Goal: Transaction & Acquisition: Purchase product/service

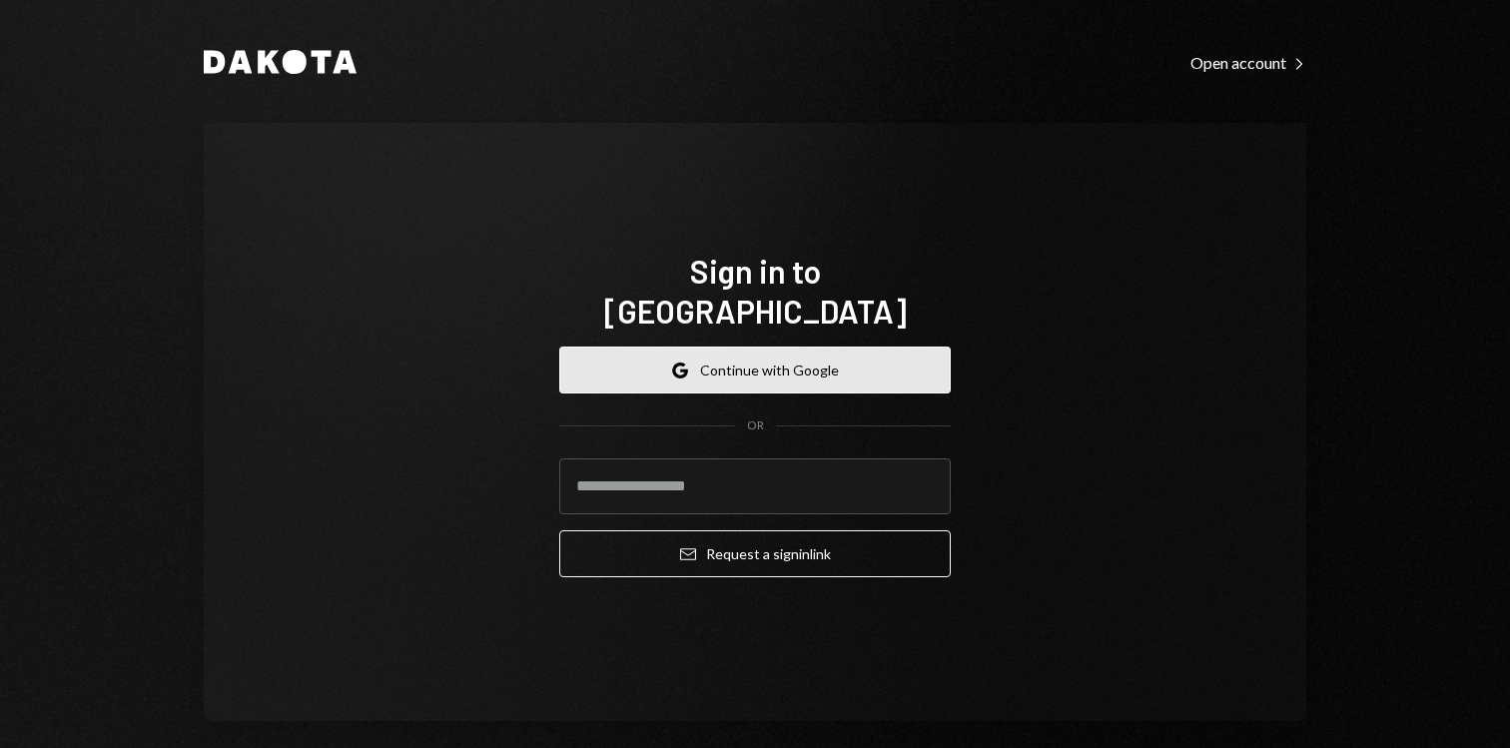
click at [704, 347] on button "Google Continue with Google" at bounding box center [755, 370] width 392 height 47
click at [793, 347] on button "Google Continue with Google" at bounding box center [755, 370] width 392 height 47
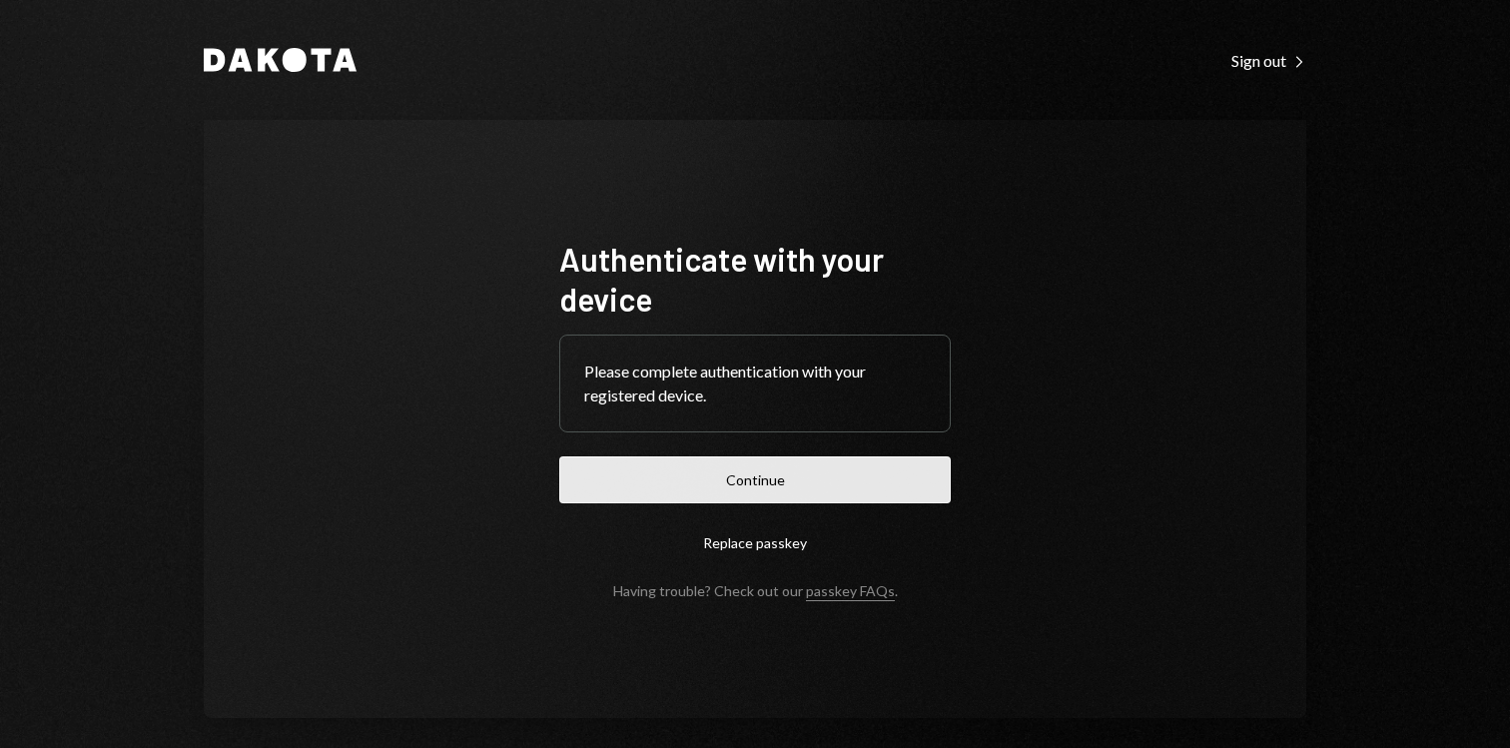
click at [780, 483] on button "Continue" at bounding box center [755, 479] width 392 height 47
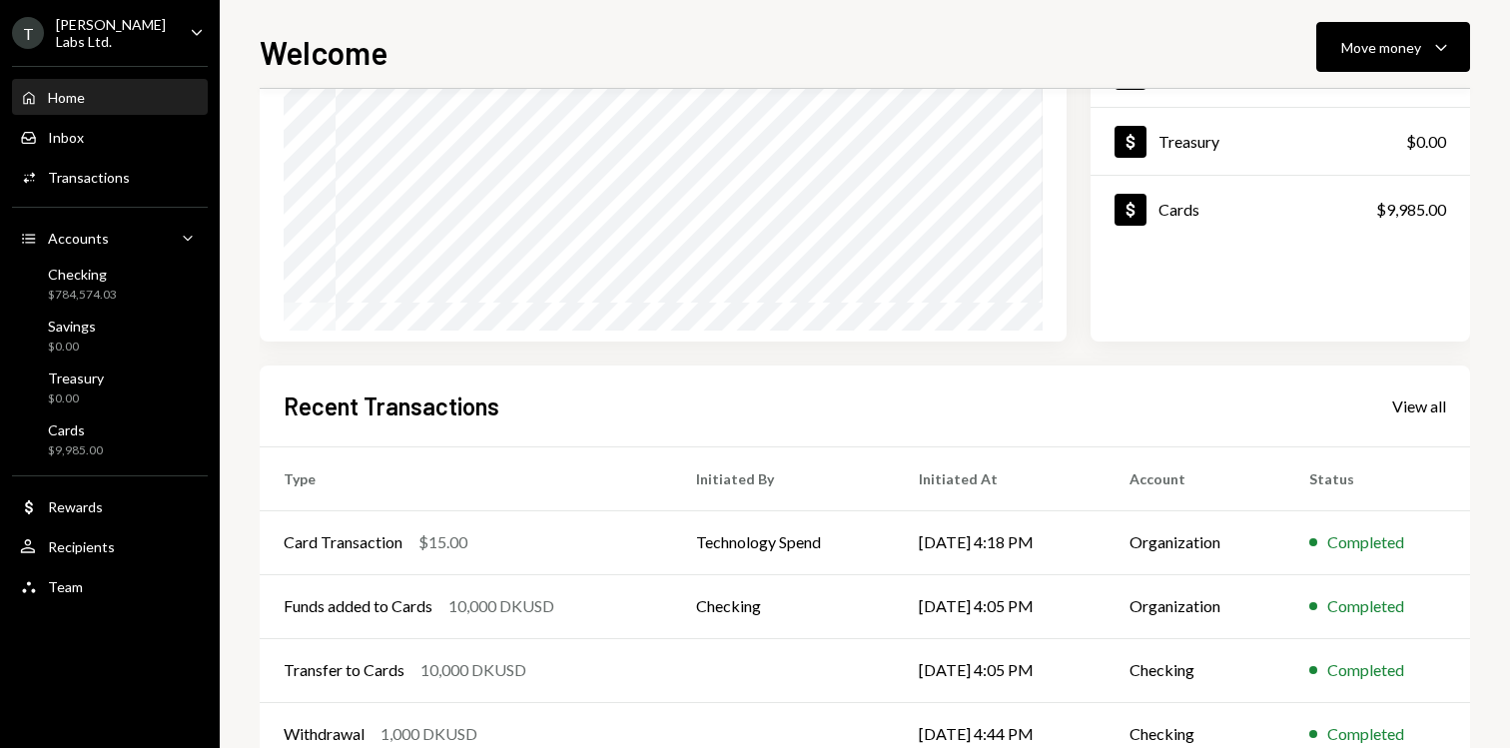
scroll to position [252, 0]
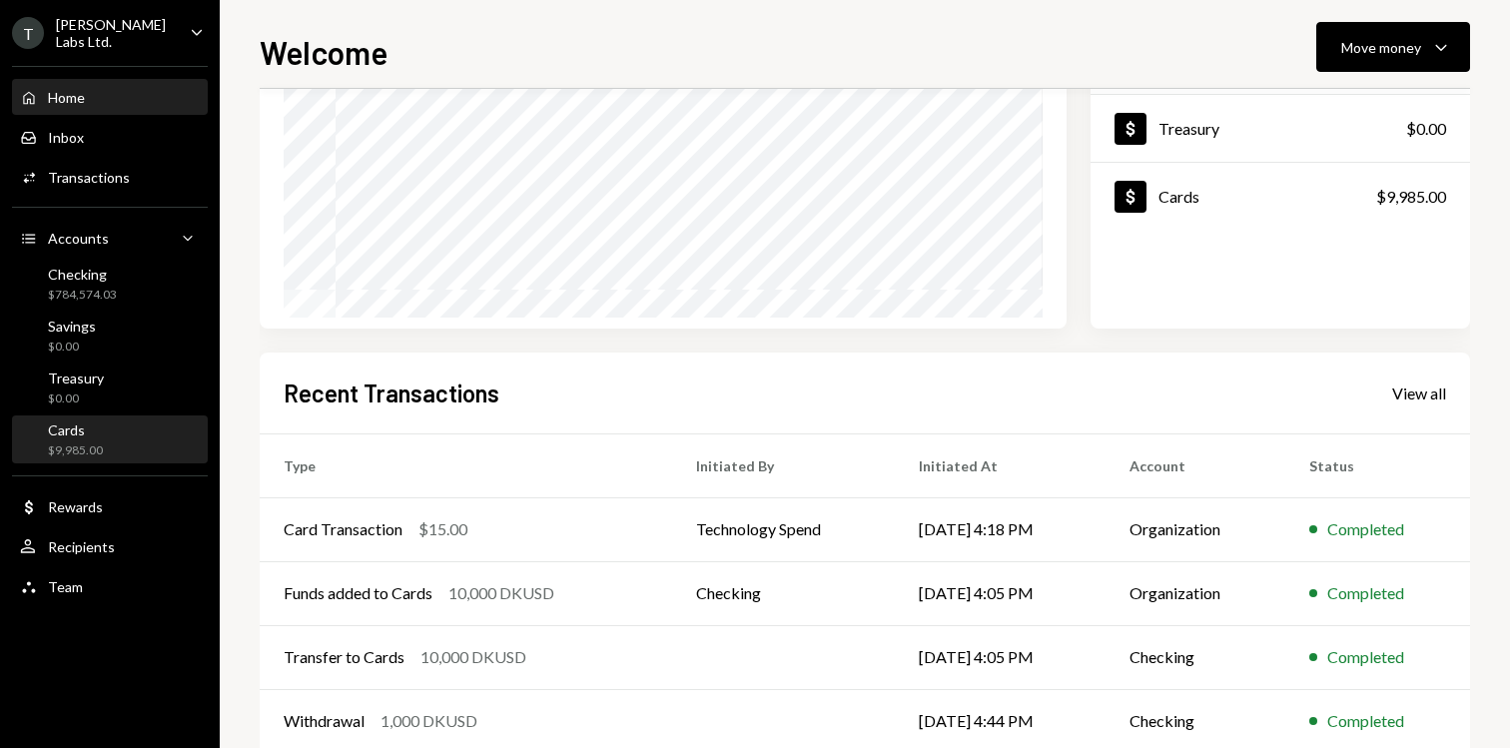
click at [135, 453] on div "Cards $9,985.00" at bounding box center [110, 440] width 180 height 38
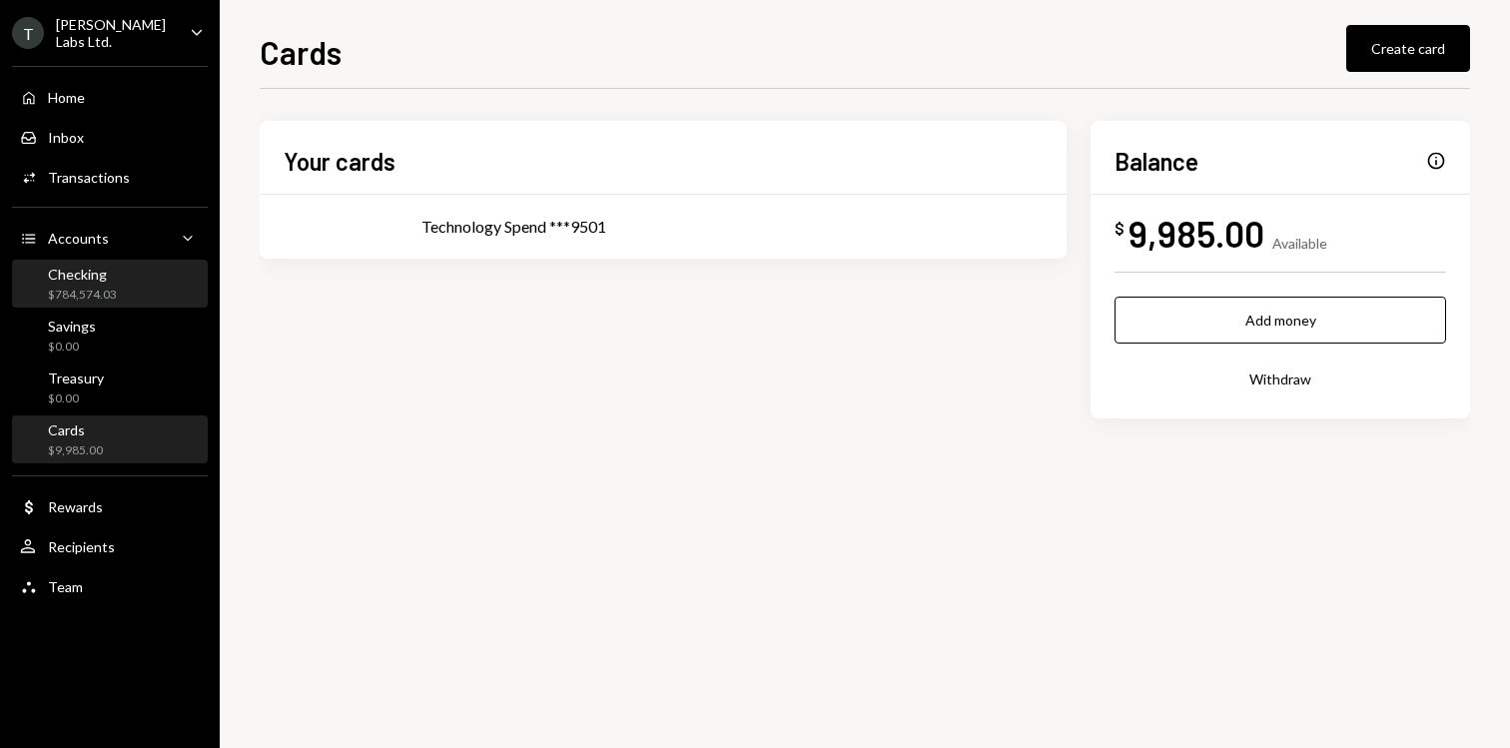
click at [116, 288] on div "Checking $784,574.03" at bounding box center [110, 285] width 180 height 38
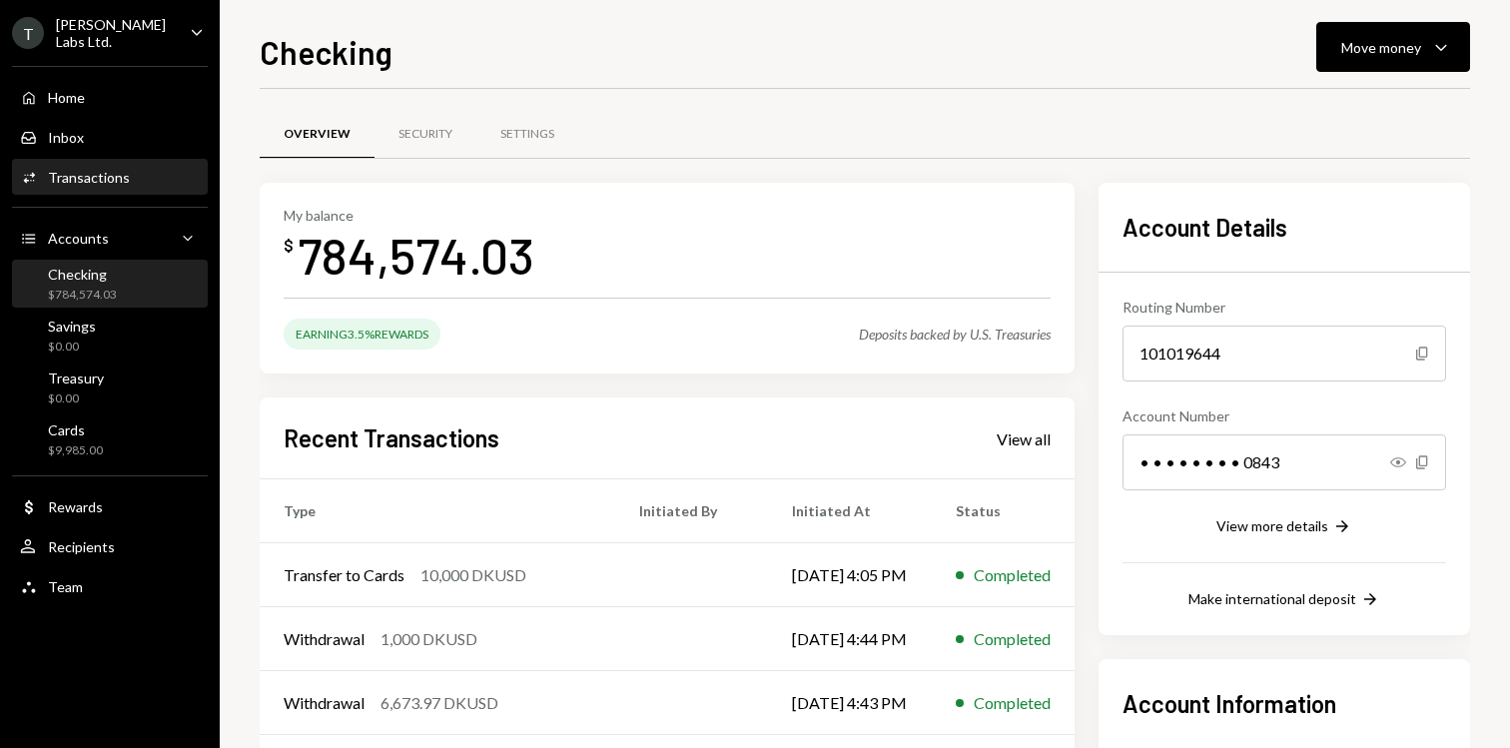
click at [119, 171] on div "Transactions" at bounding box center [89, 177] width 82 height 17
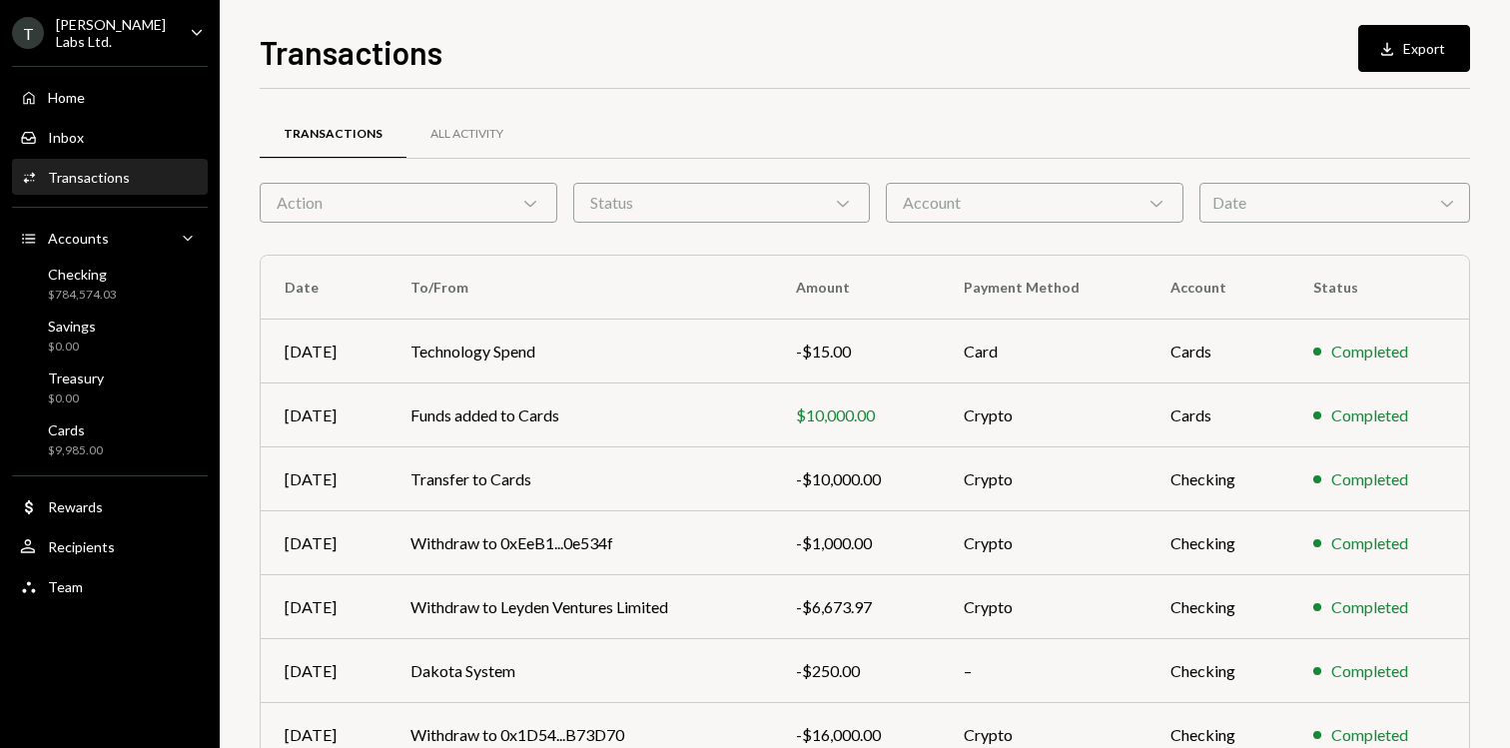
click at [165, 40] on div "T TARA Labs Ltd. Caret Down" at bounding box center [110, 33] width 220 height 34
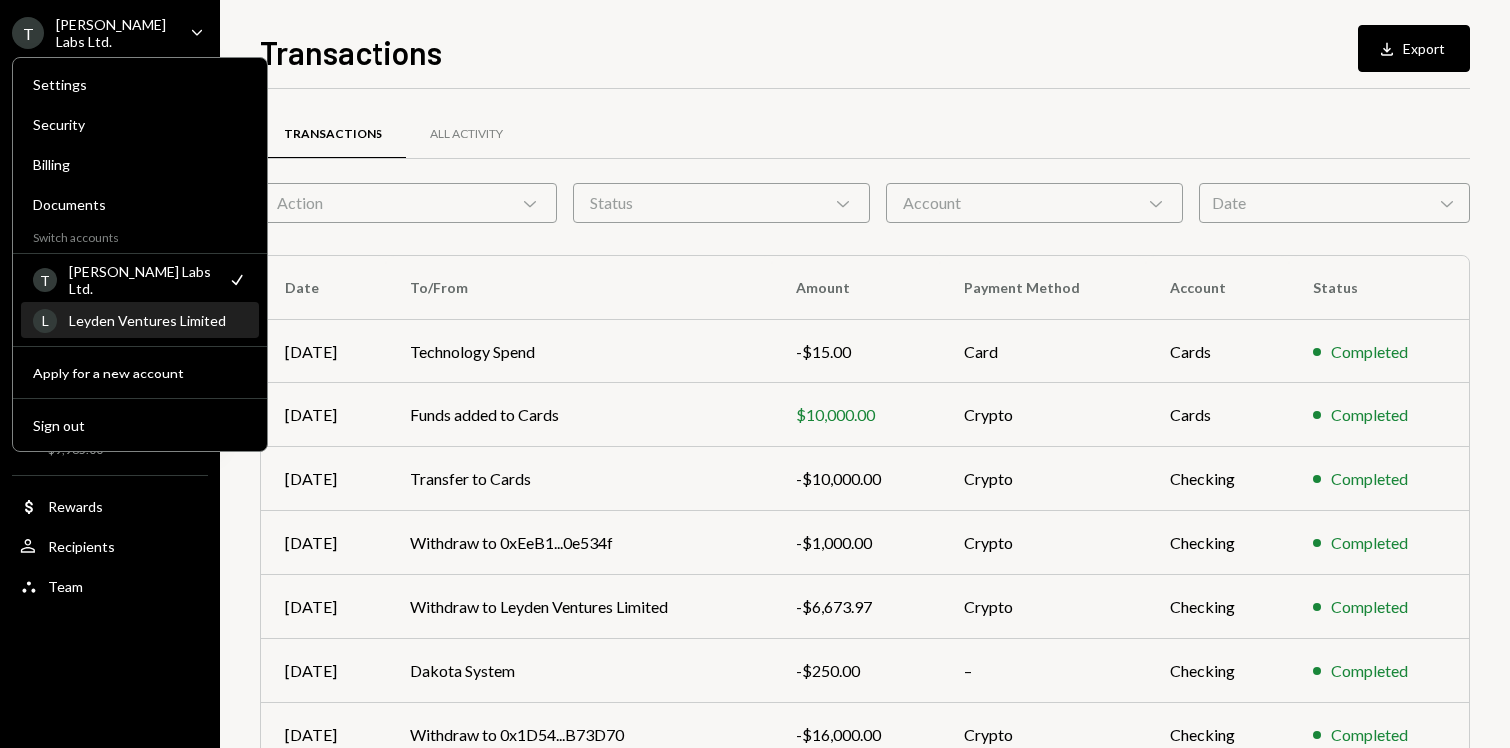
click at [171, 326] on div "Leyden Ventures Limited" at bounding box center [158, 320] width 178 height 17
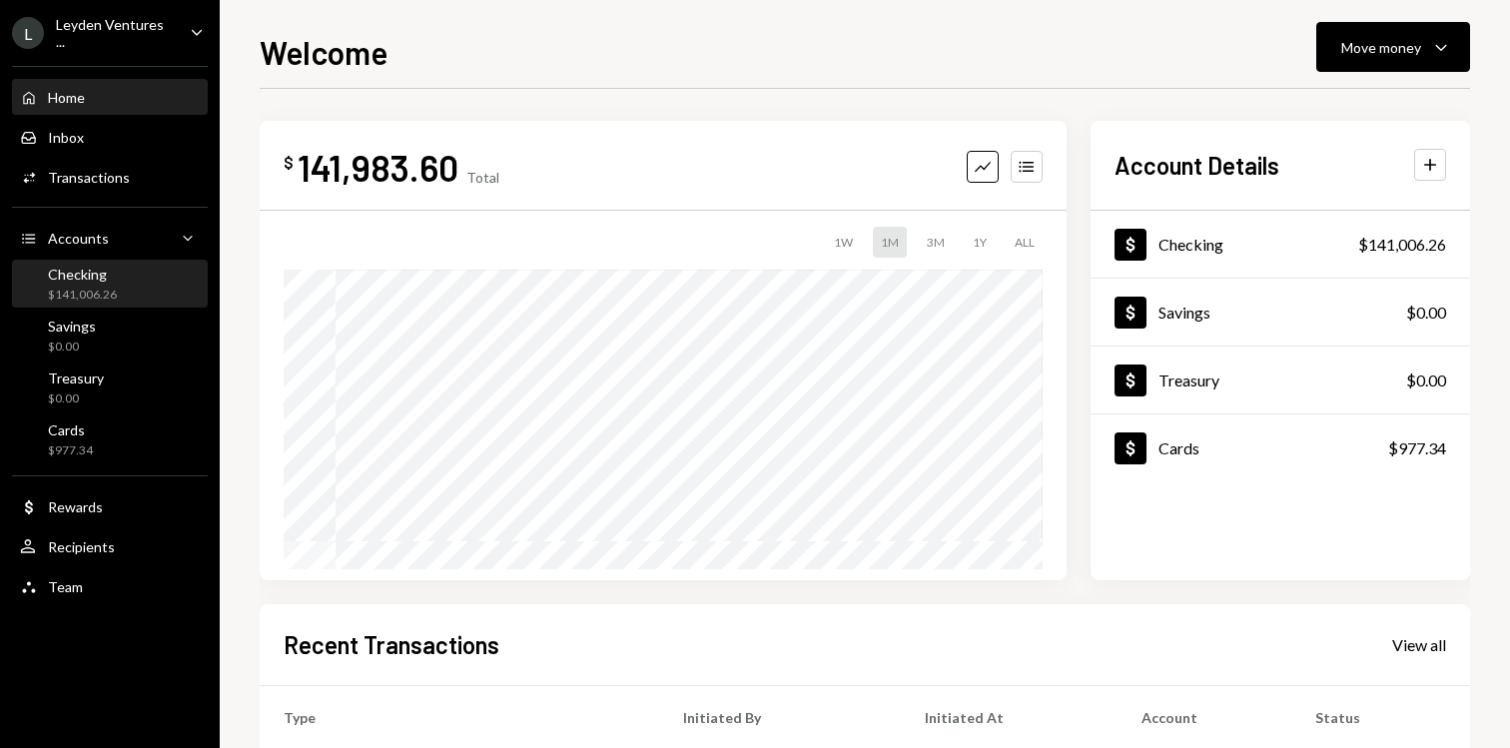
click at [143, 275] on div "Checking $141,006.26" at bounding box center [110, 285] width 180 height 38
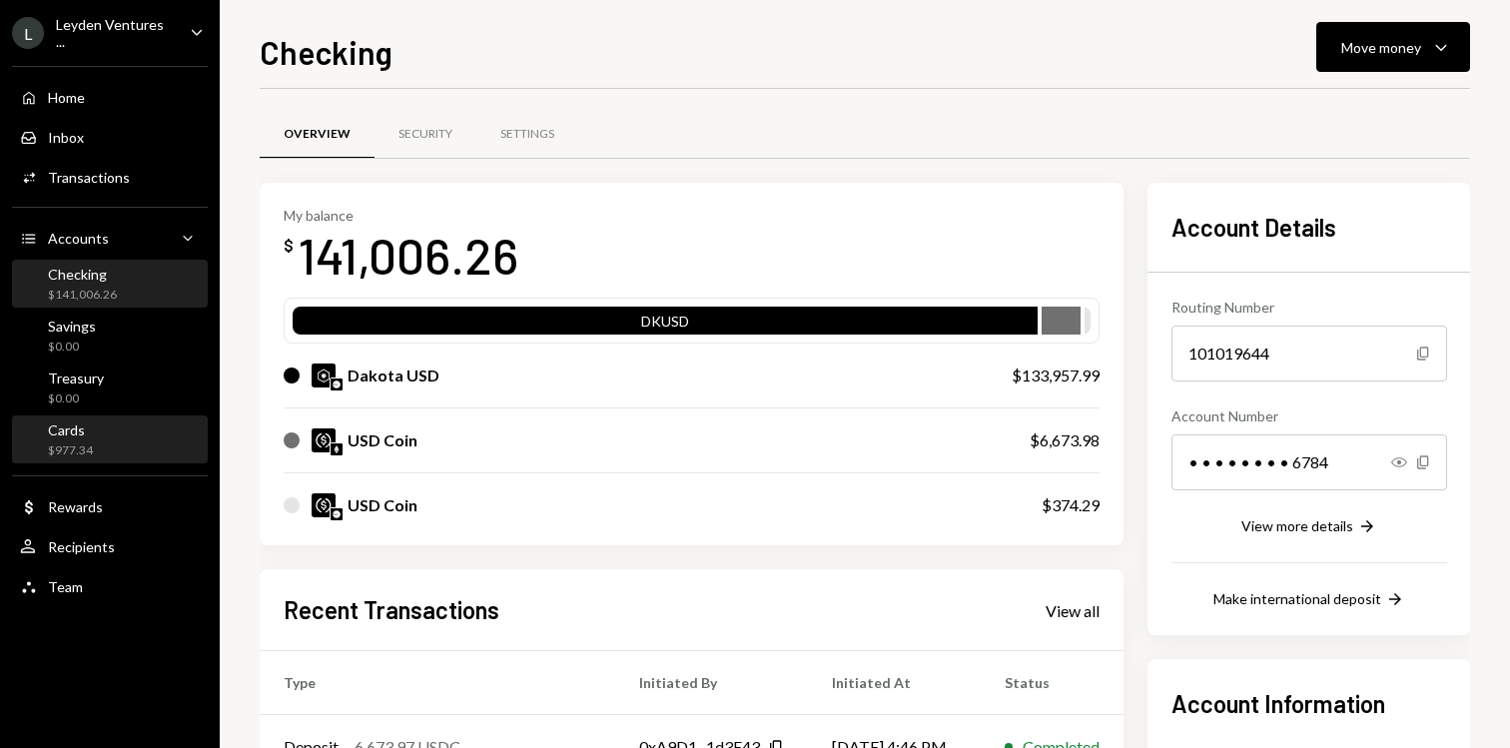
click at [135, 452] on div "Cards $977.34" at bounding box center [110, 440] width 180 height 38
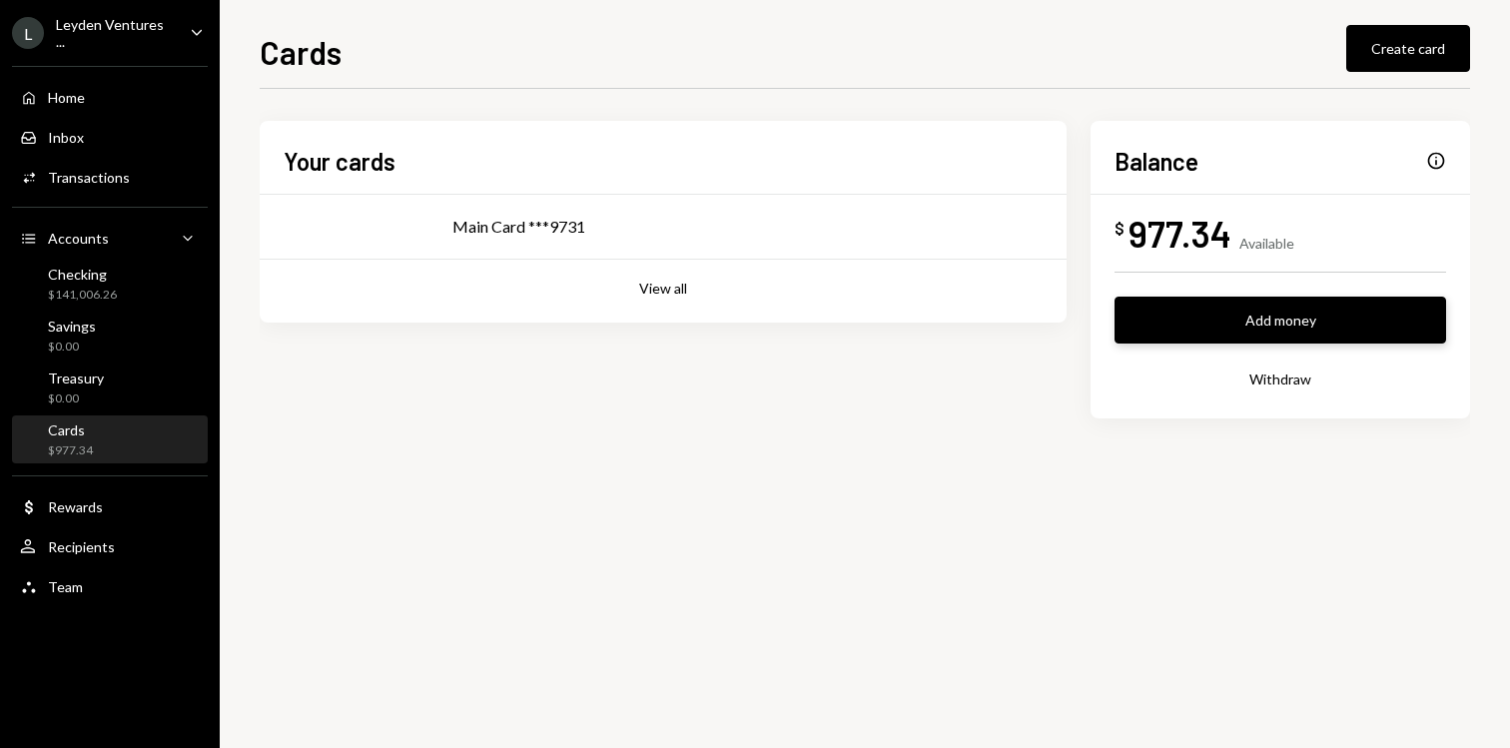
click at [1172, 337] on button "Add money" at bounding box center [1281, 320] width 332 height 47
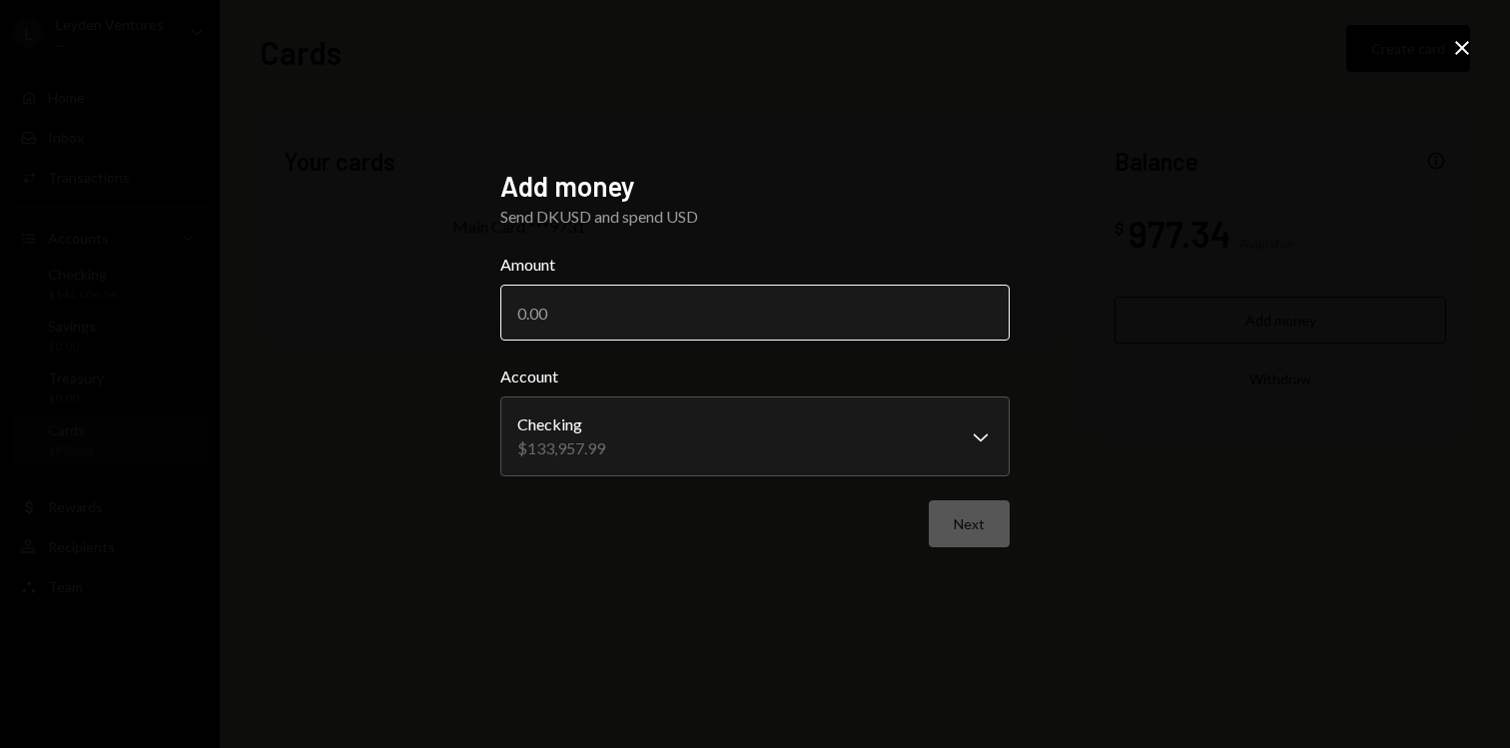
click at [795, 318] on input "Amount" at bounding box center [754, 313] width 509 height 56
type input "10000"
click at [983, 511] on button "Next" at bounding box center [969, 523] width 81 height 47
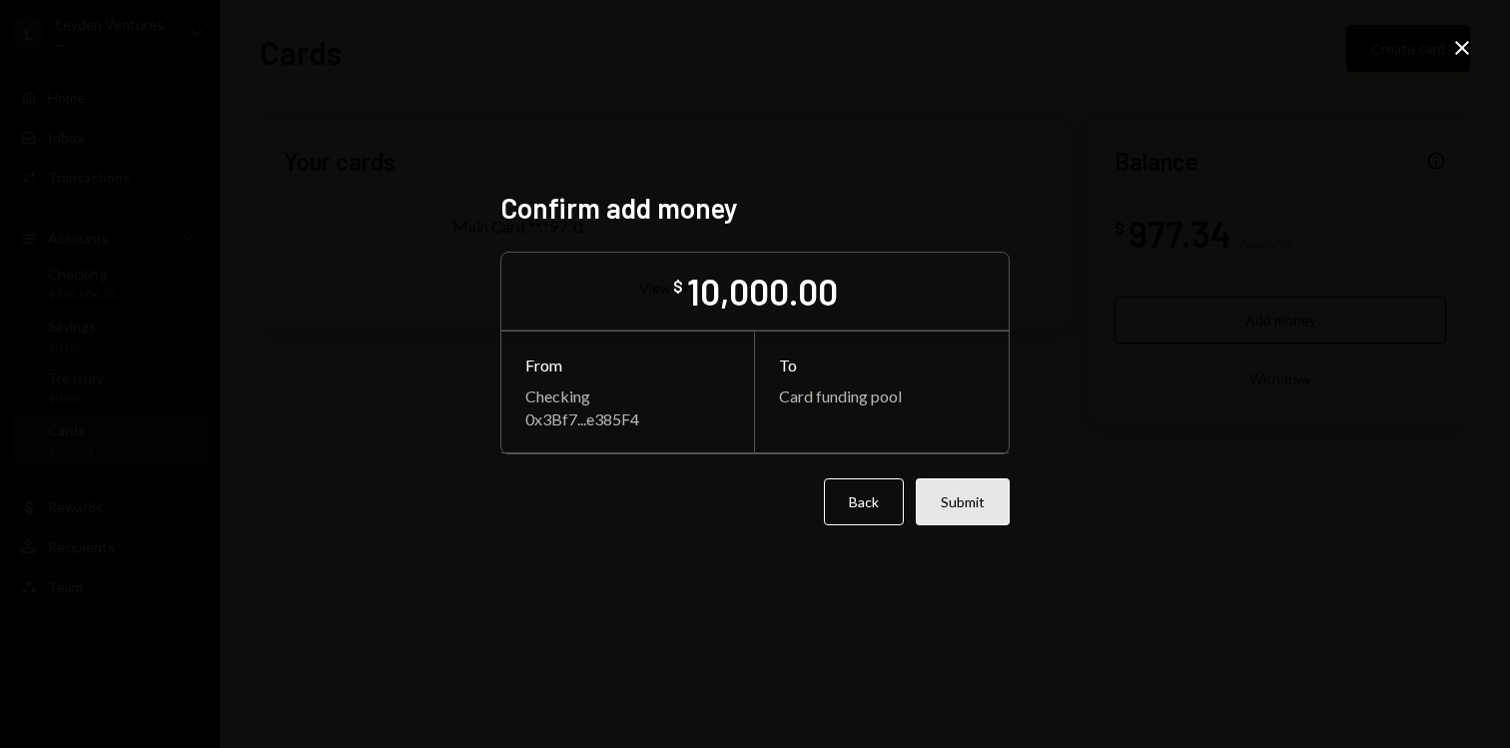
click at [965, 500] on button "Submit" at bounding box center [963, 501] width 94 height 47
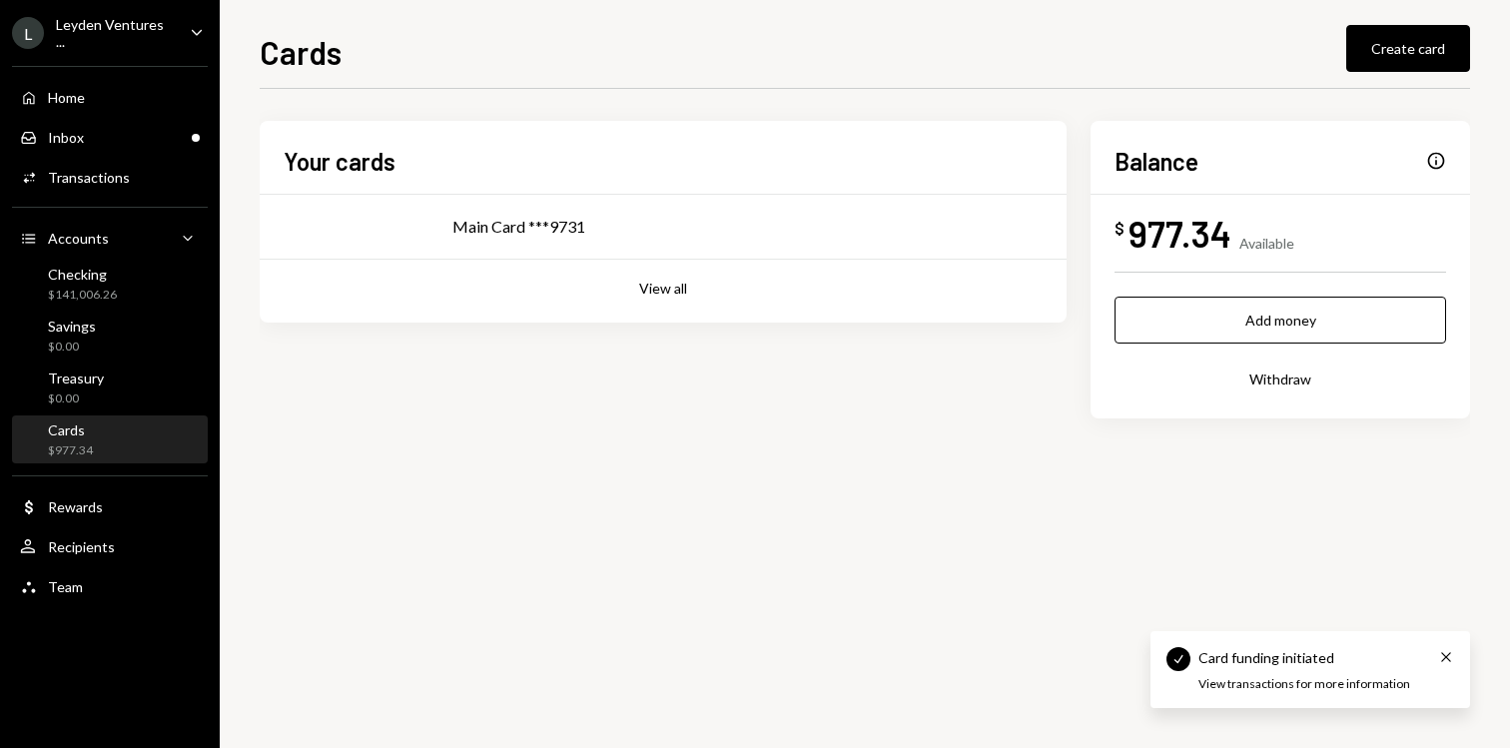
click at [768, 484] on div "Your cards Main Card ***9731 View all Balance Info $ 977.34 Available Add money…" at bounding box center [865, 418] width 1210 height 659
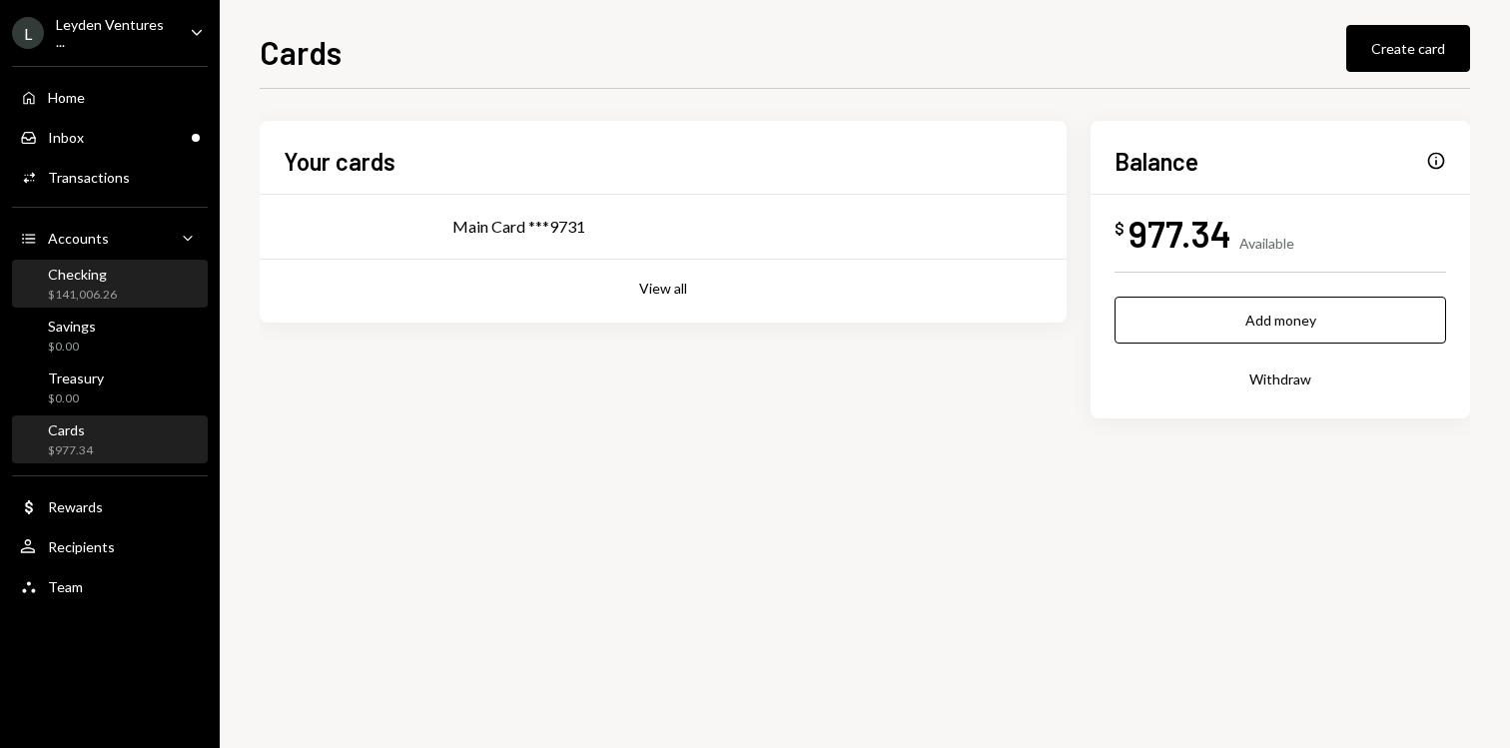
click at [116, 284] on div "Checking $141,006.26" at bounding box center [110, 285] width 180 height 38
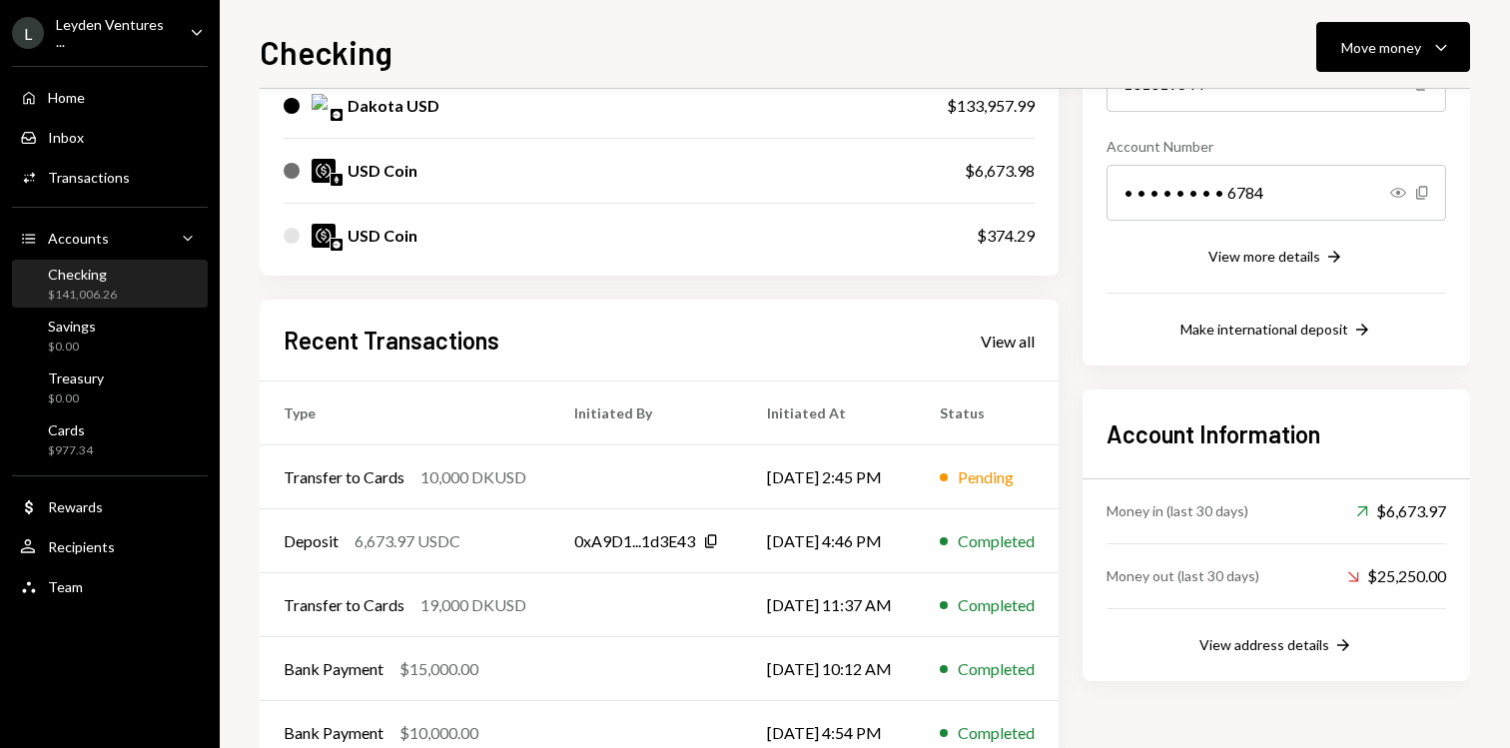
scroll to position [285, 0]
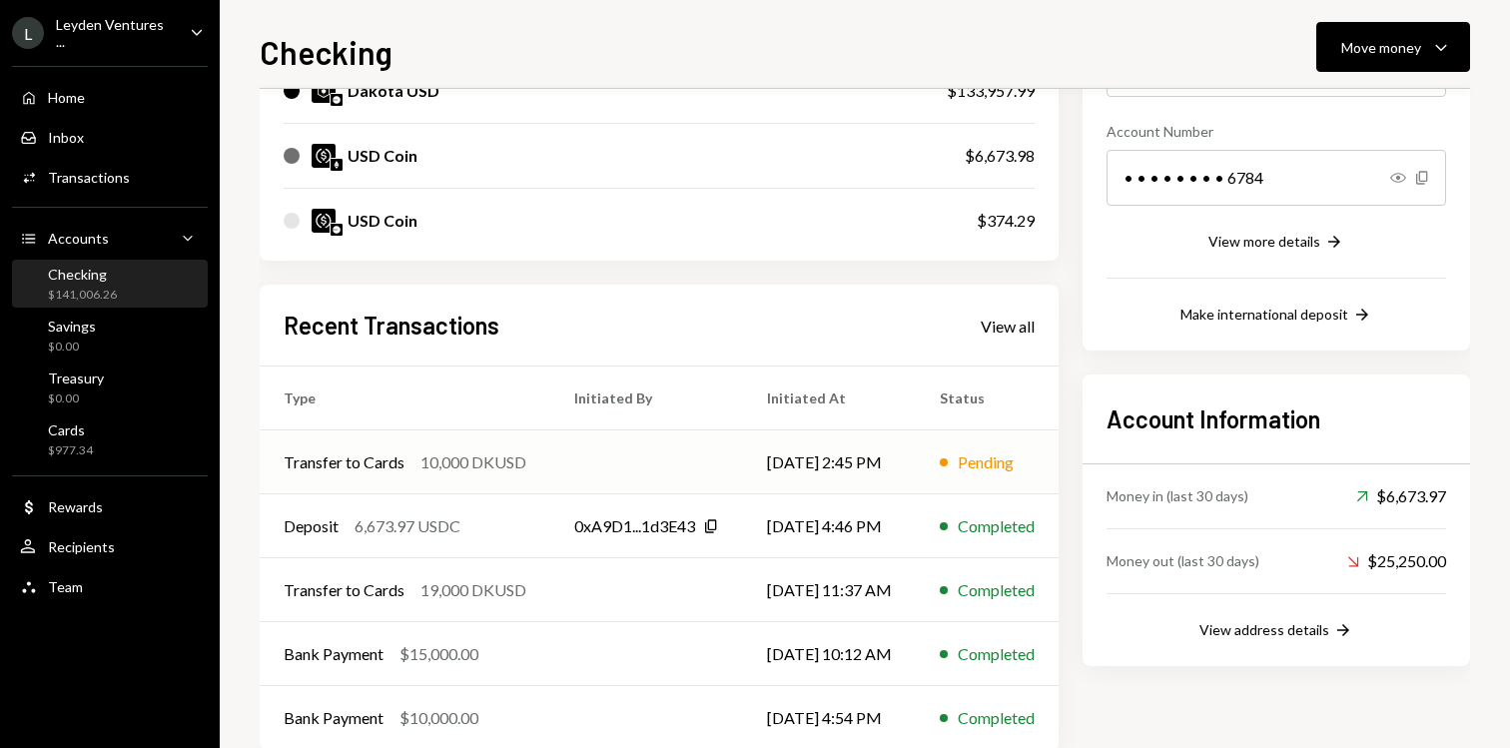
click at [662, 471] on td at bounding box center [646, 462] width 193 height 64
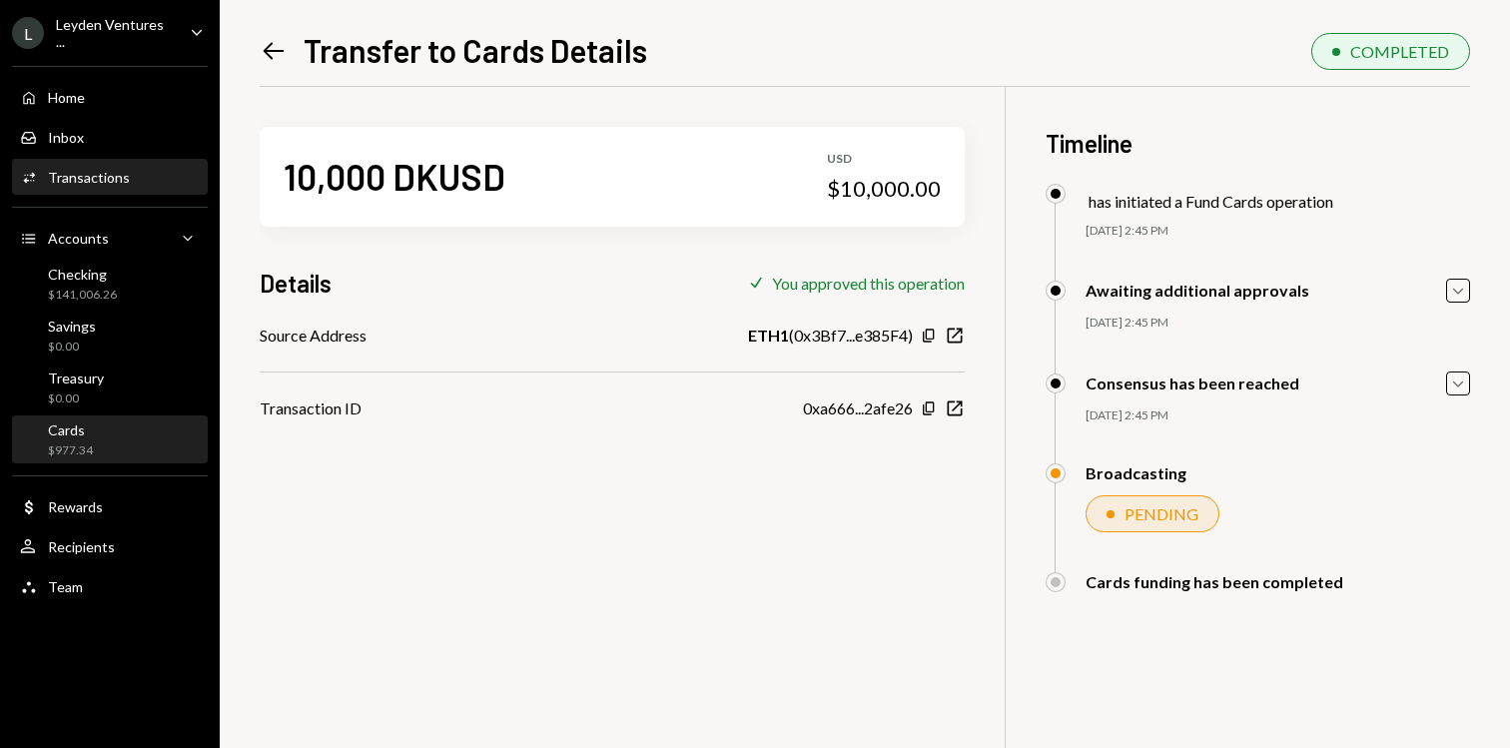
click at [99, 438] on div "Cards $977.34" at bounding box center [110, 440] width 180 height 38
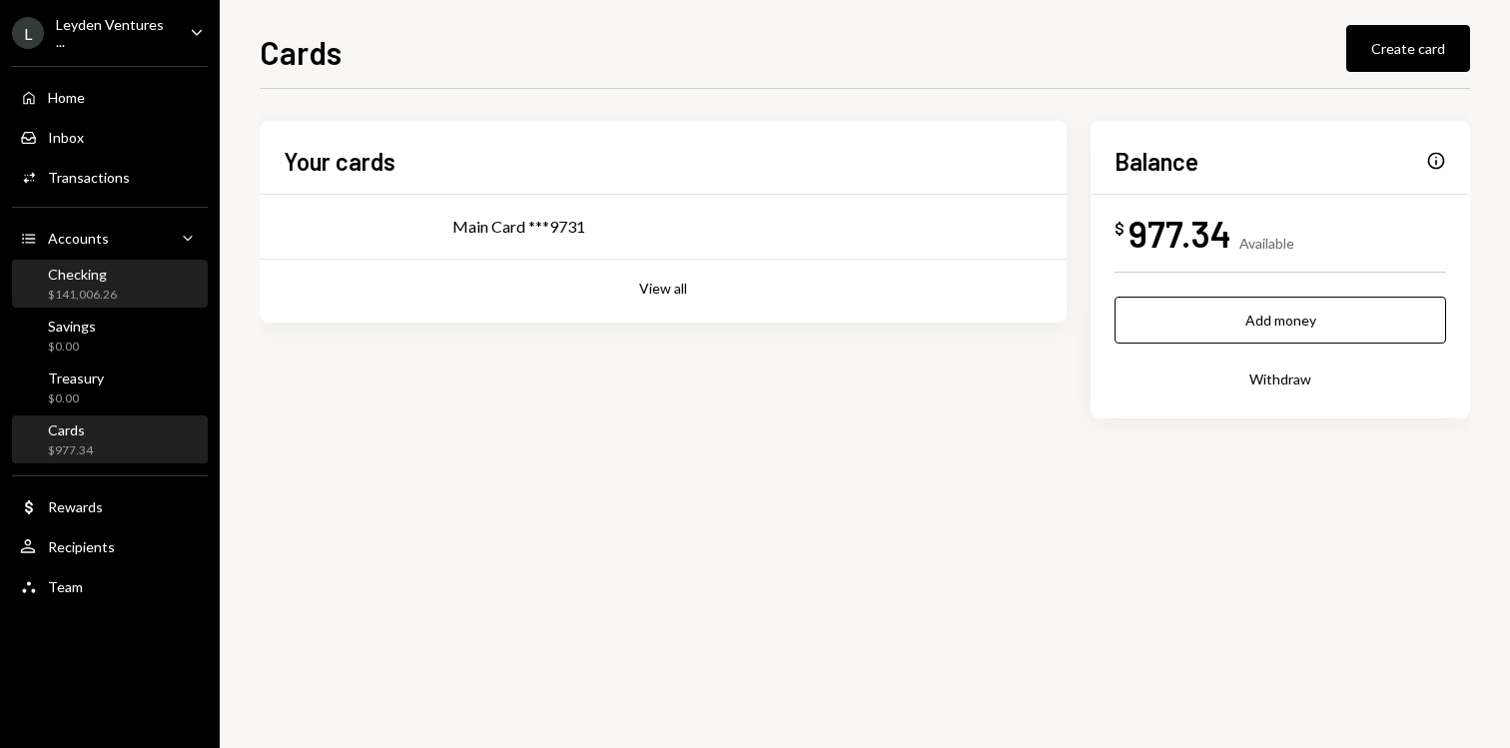
click at [78, 267] on div "Checking" at bounding box center [82, 274] width 69 height 17
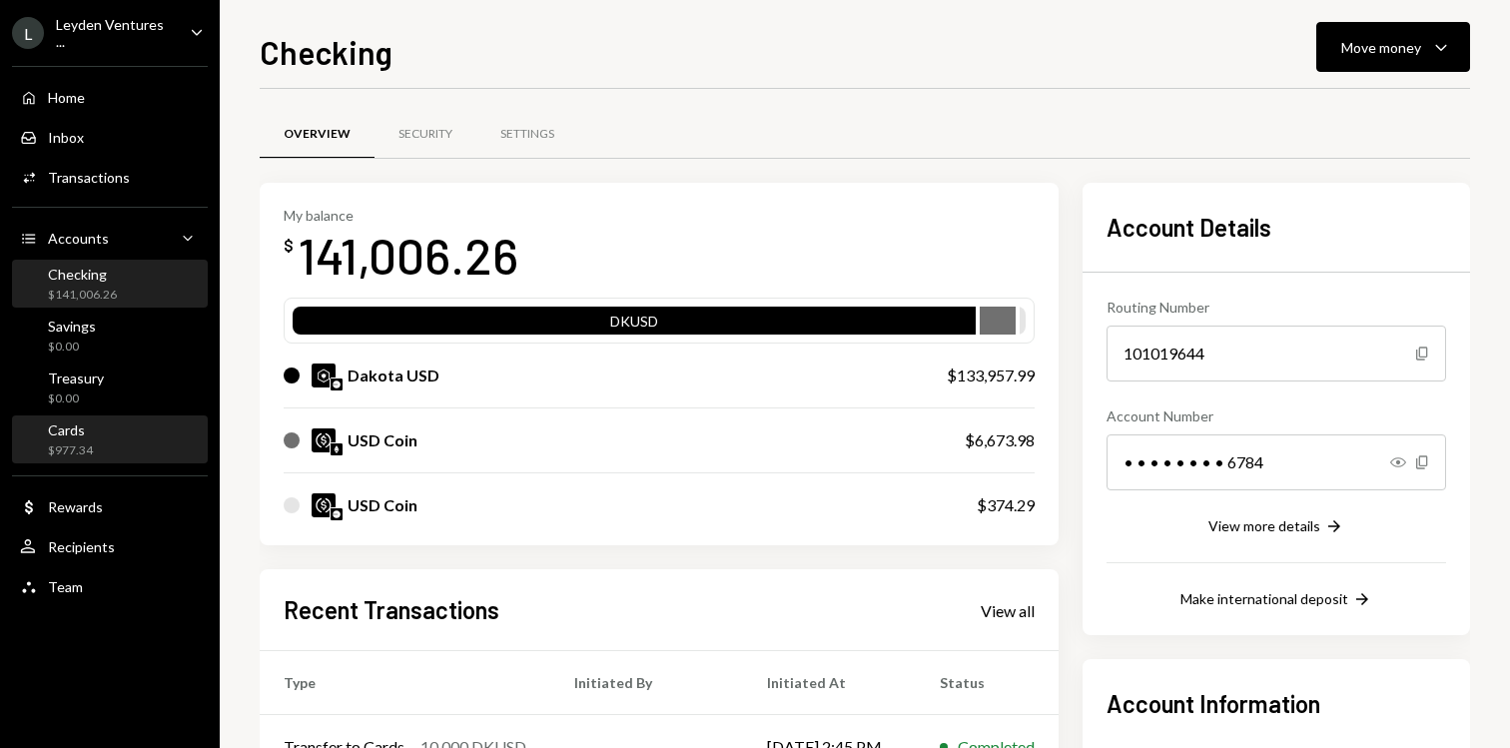
click at [39, 427] on div "Cards $977.34" at bounding box center [56, 440] width 73 height 38
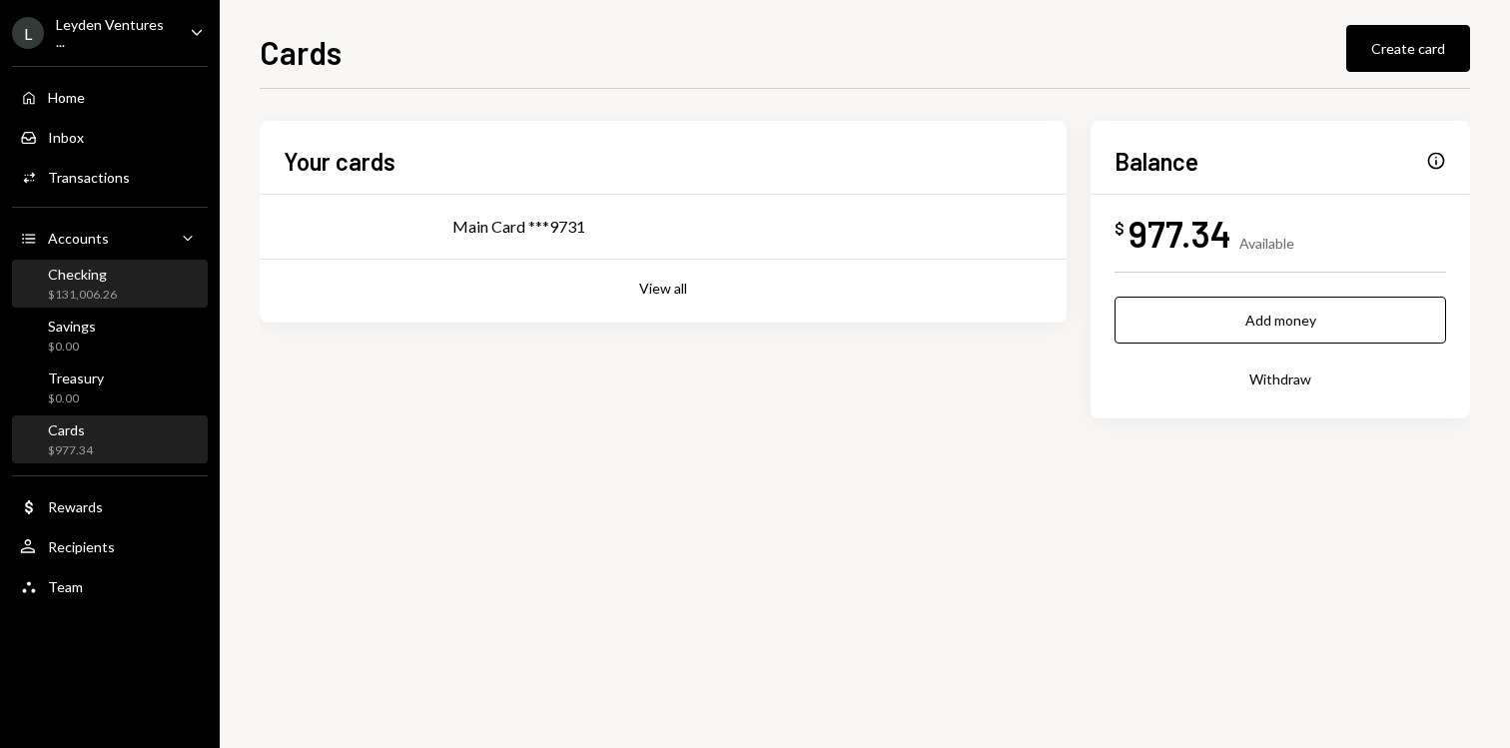
click at [133, 289] on div "Checking $131,006.26" at bounding box center [110, 285] width 180 height 38
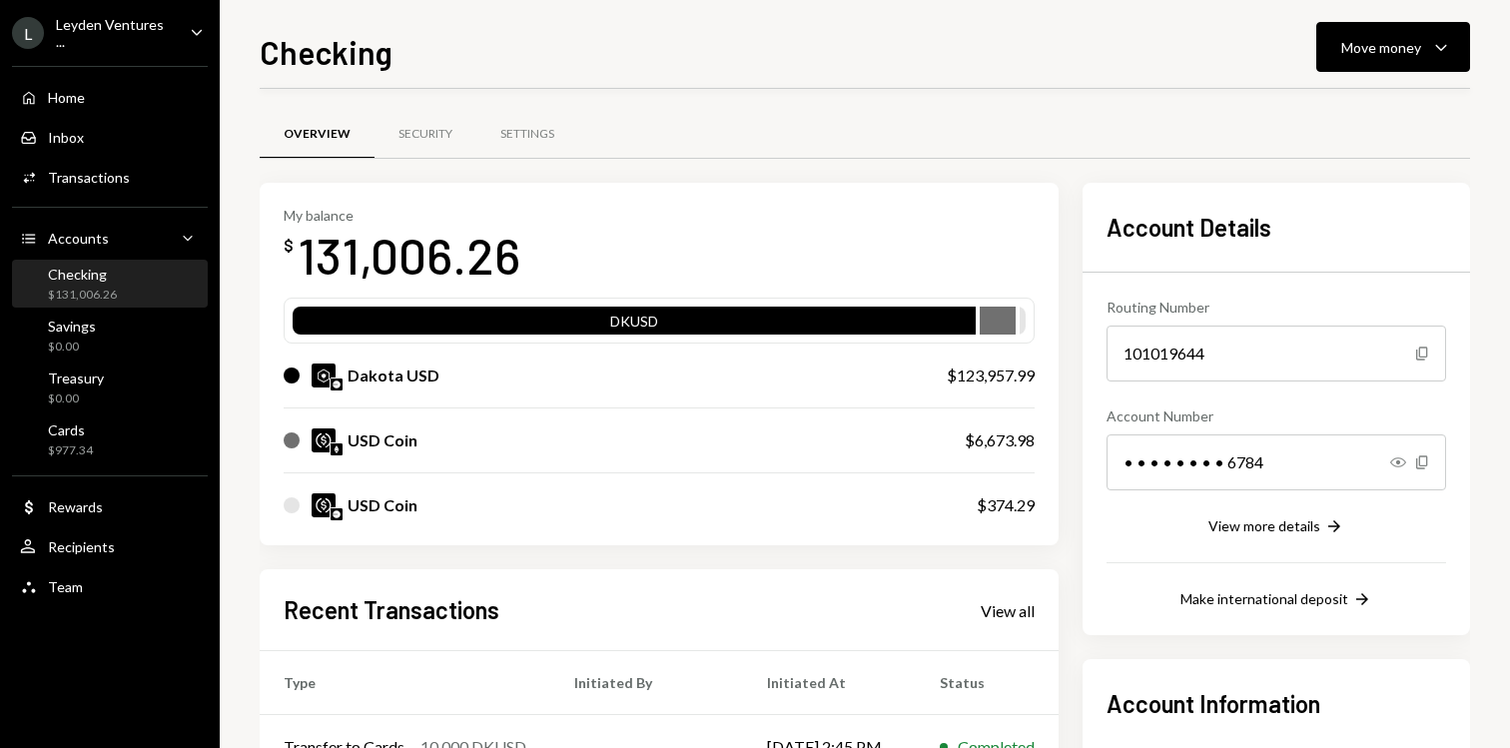
scroll to position [296, 0]
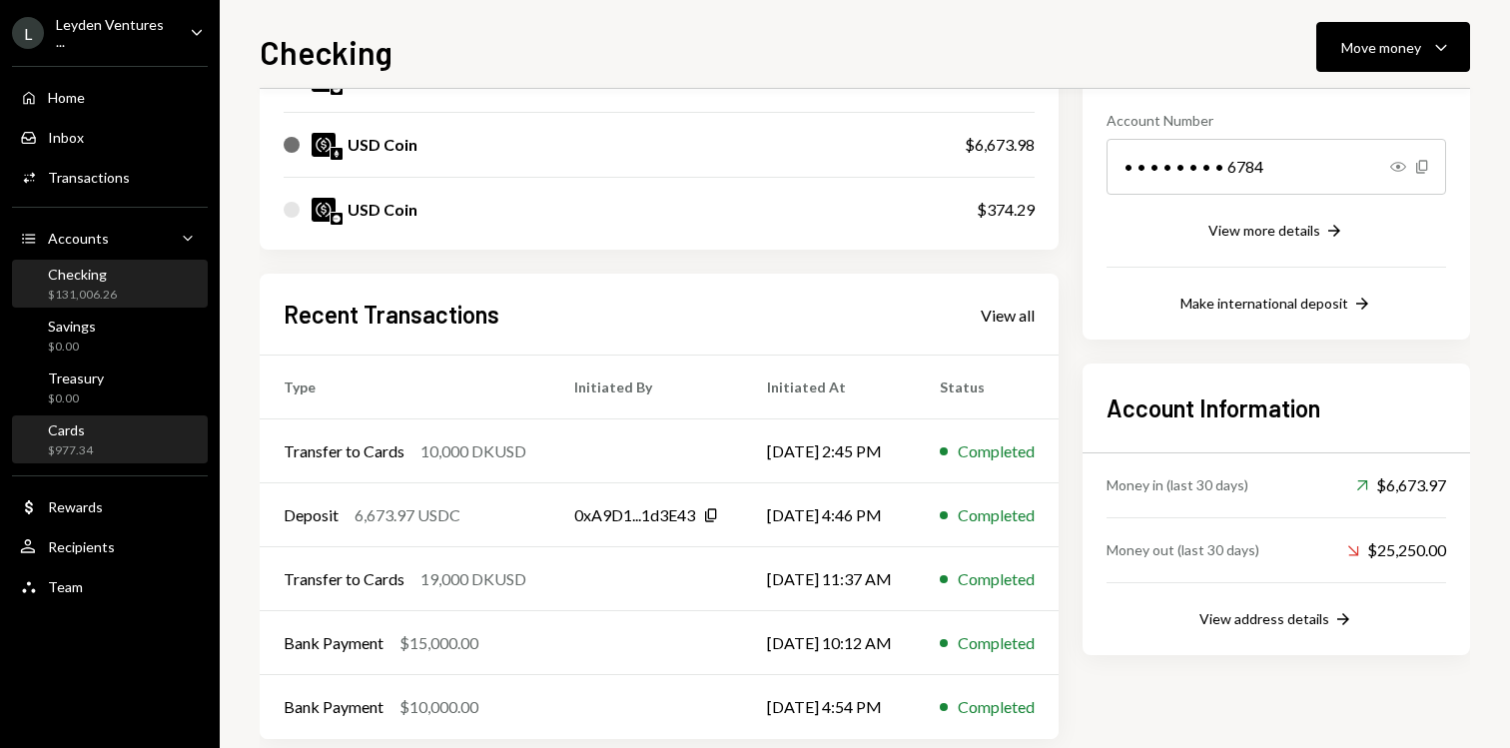
click at [141, 438] on div "Cards $977.34" at bounding box center [110, 440] width 180 height 38
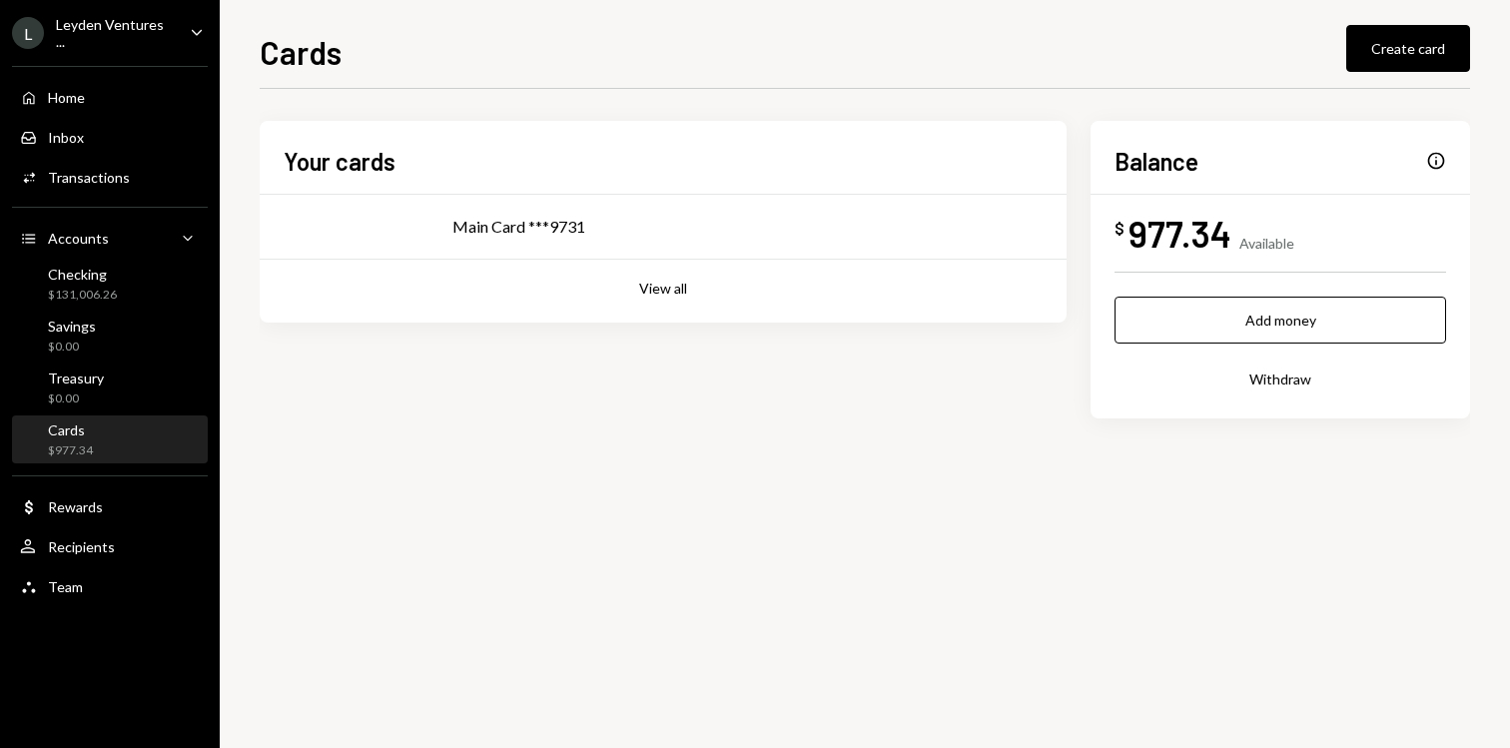
click at [120, 447] on div "Cards $977.34" at bounding box center [110, 440] width 180 height 38
click at [83, 275] on div "Checking" at bounding box center [82, 274] width 69 height 17
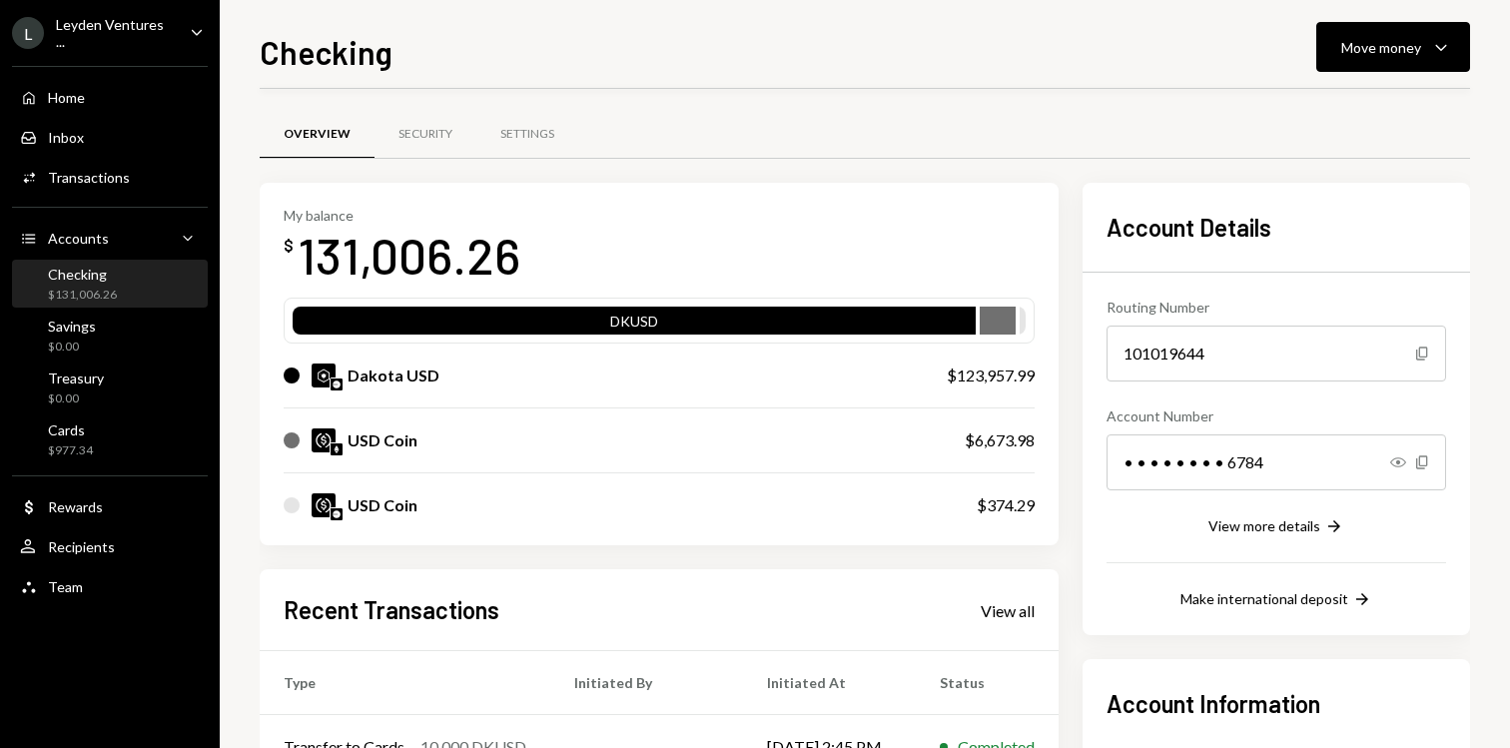
scroll to position [327, 0]
click at [136, 447] on div "Cards $977.34" at bounding box center [110, 440] width 180 height 38
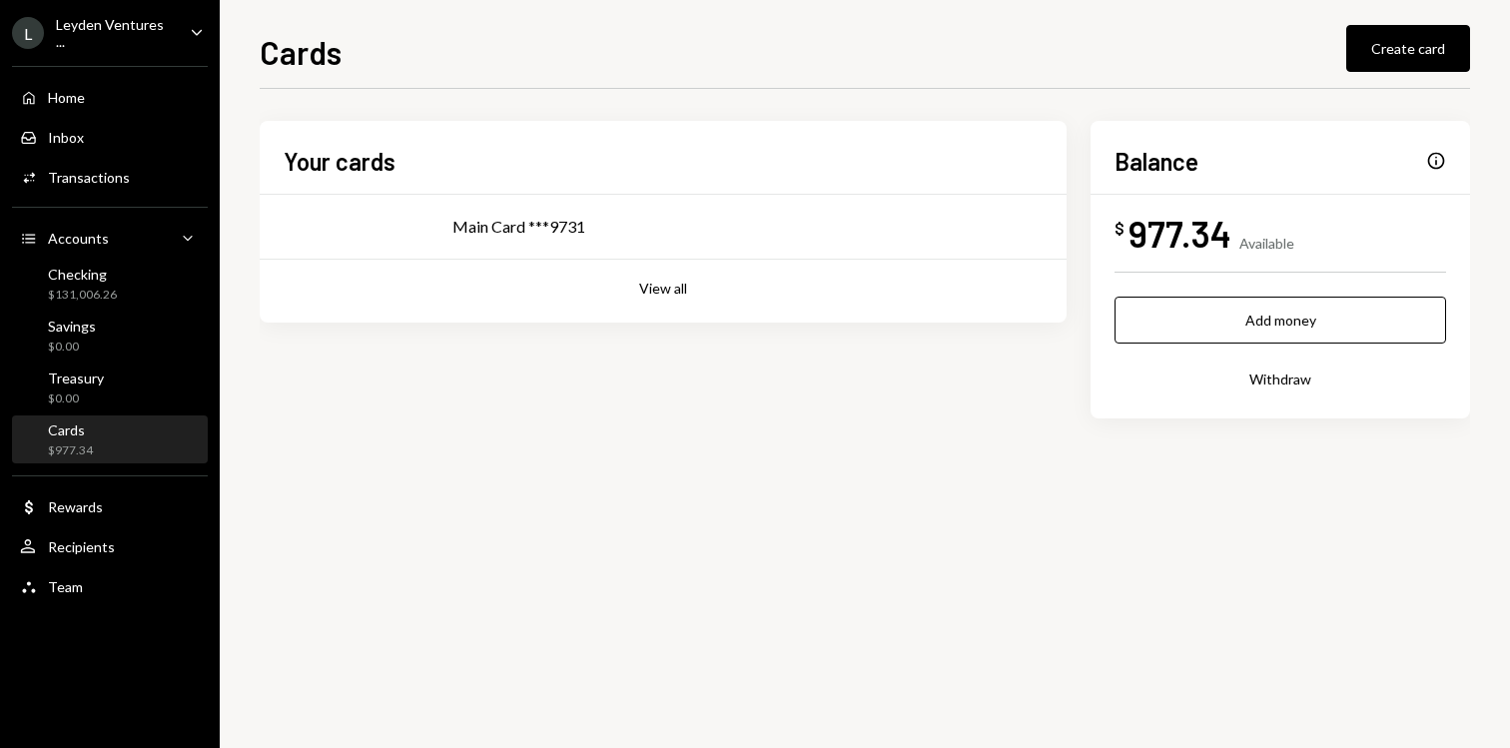
click at [1145, 250] on div "977.34" at bounding box center [1180, 233] width 103 height 45
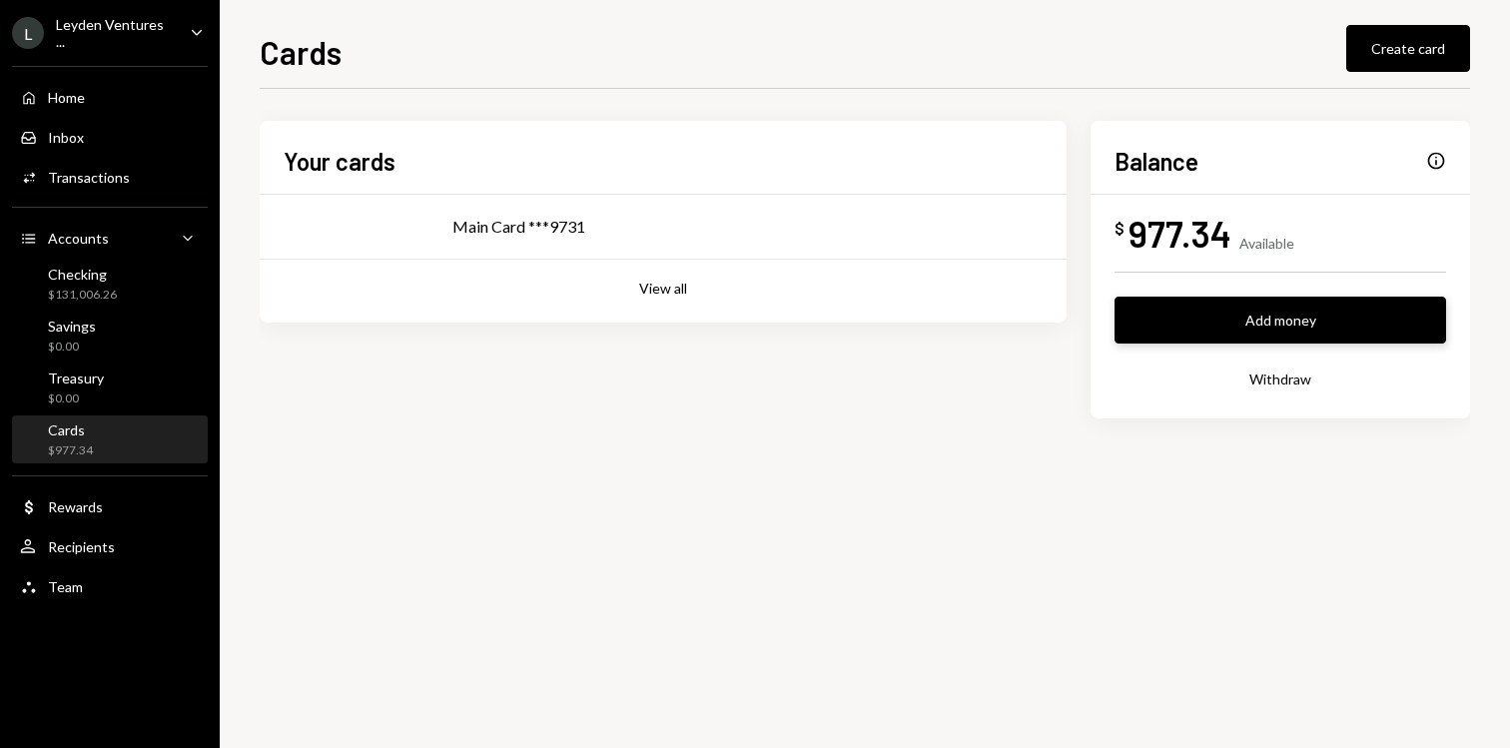
click at [1296, 312] on button "Add money" at bounding box center [1281, 320] width 332 height 47
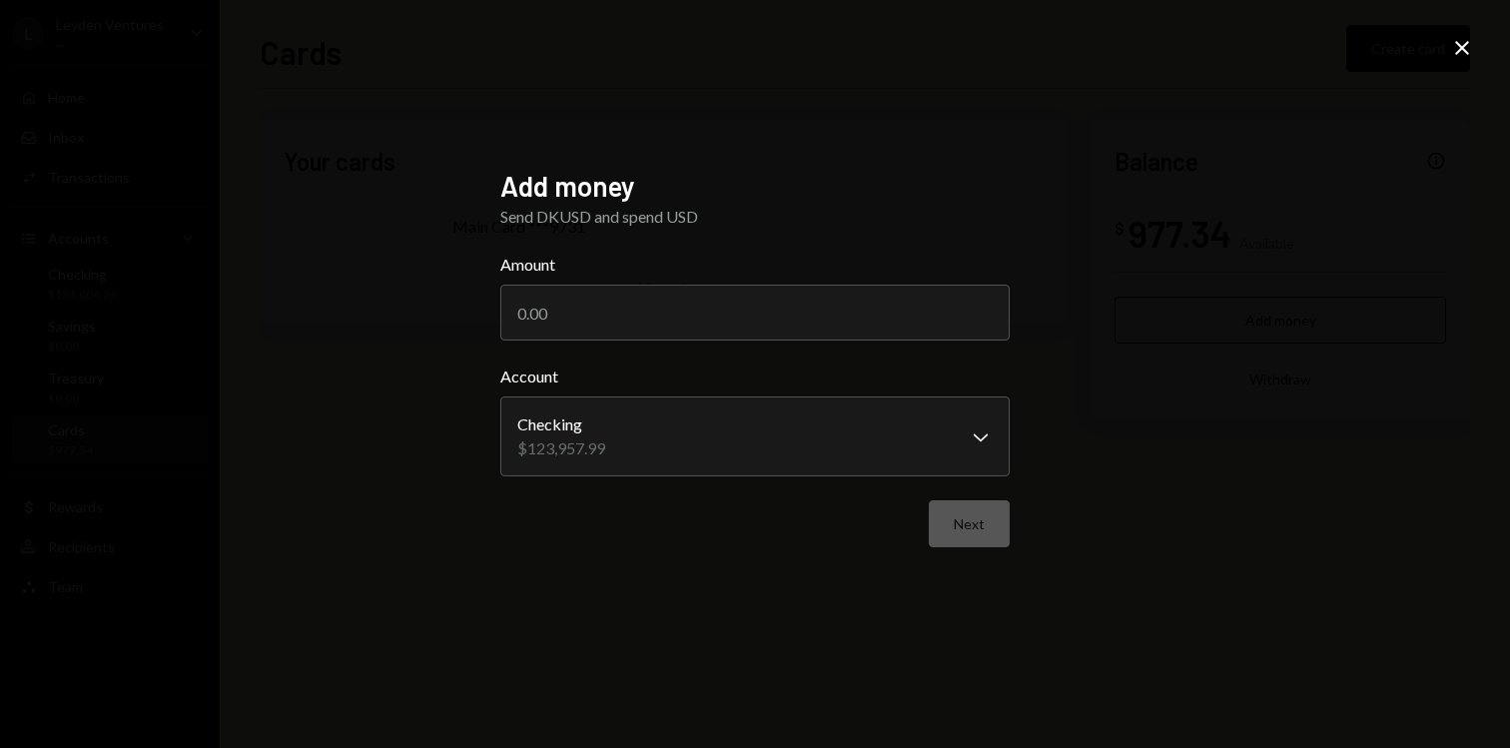
click at [1451, 44] on icon "Close" at bounding box center [1462, 48] width 24 height 24
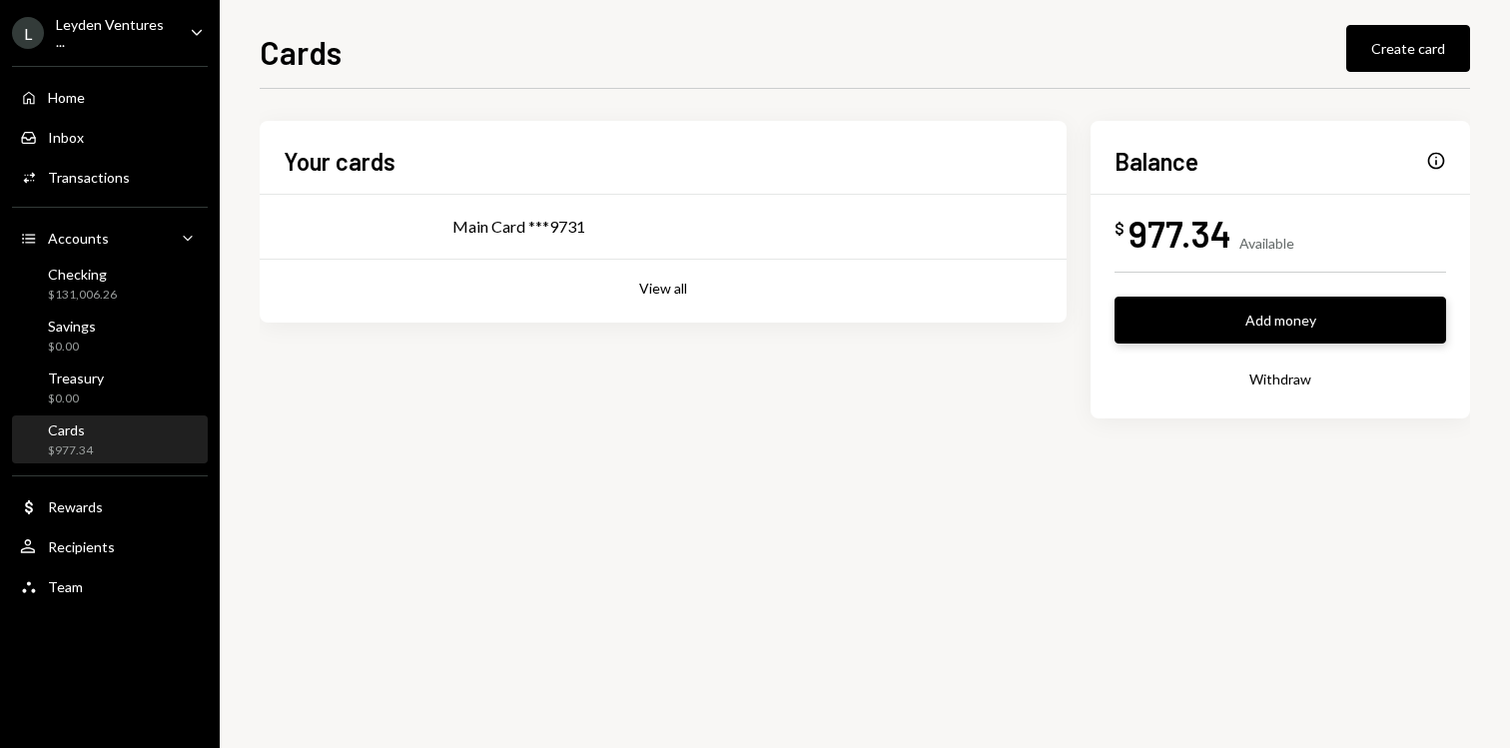
click at [1197, 306] on button "Add money" at bounding box center [1281, 320] width 332 height 47
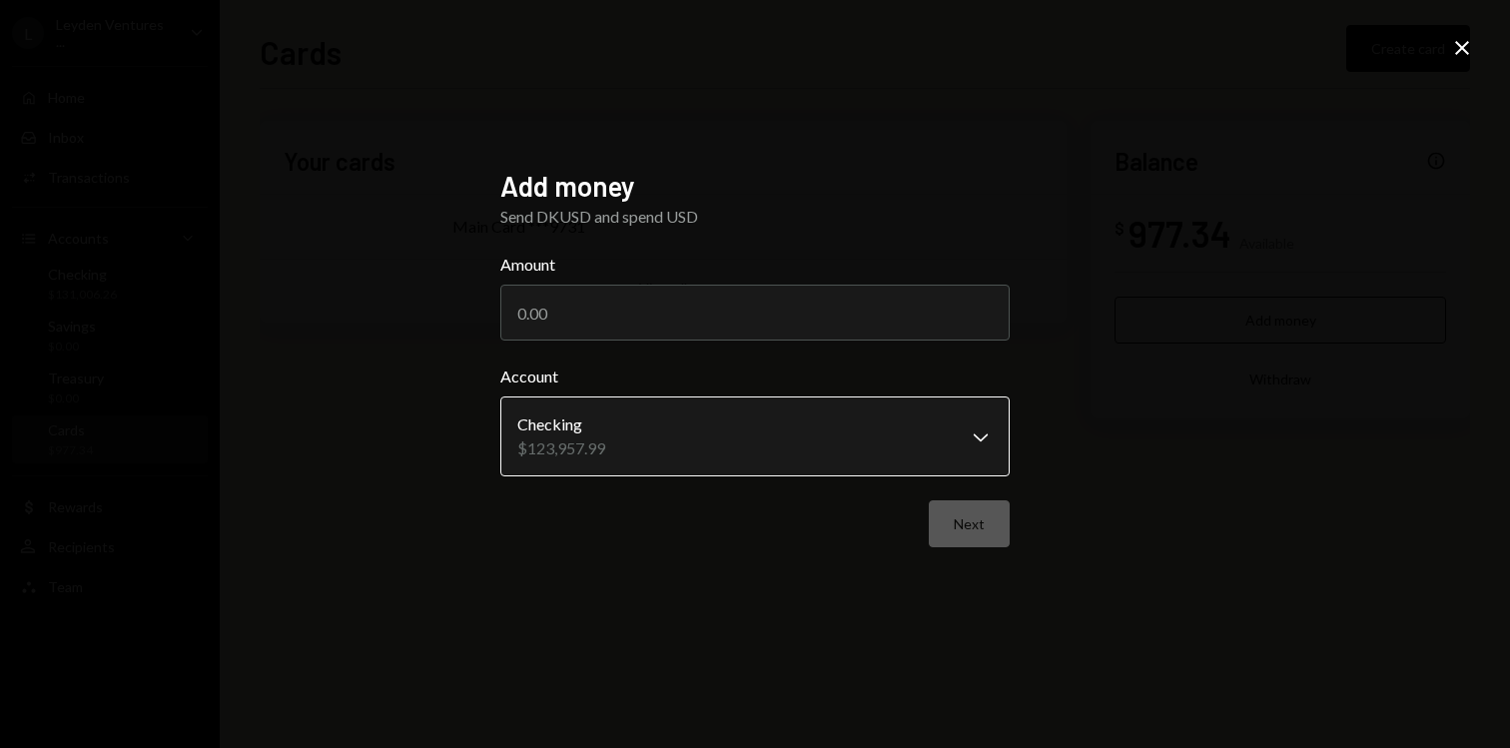
click at [798, 450] on body "**********" at bounding box center [755, 374] width 1510 height 748
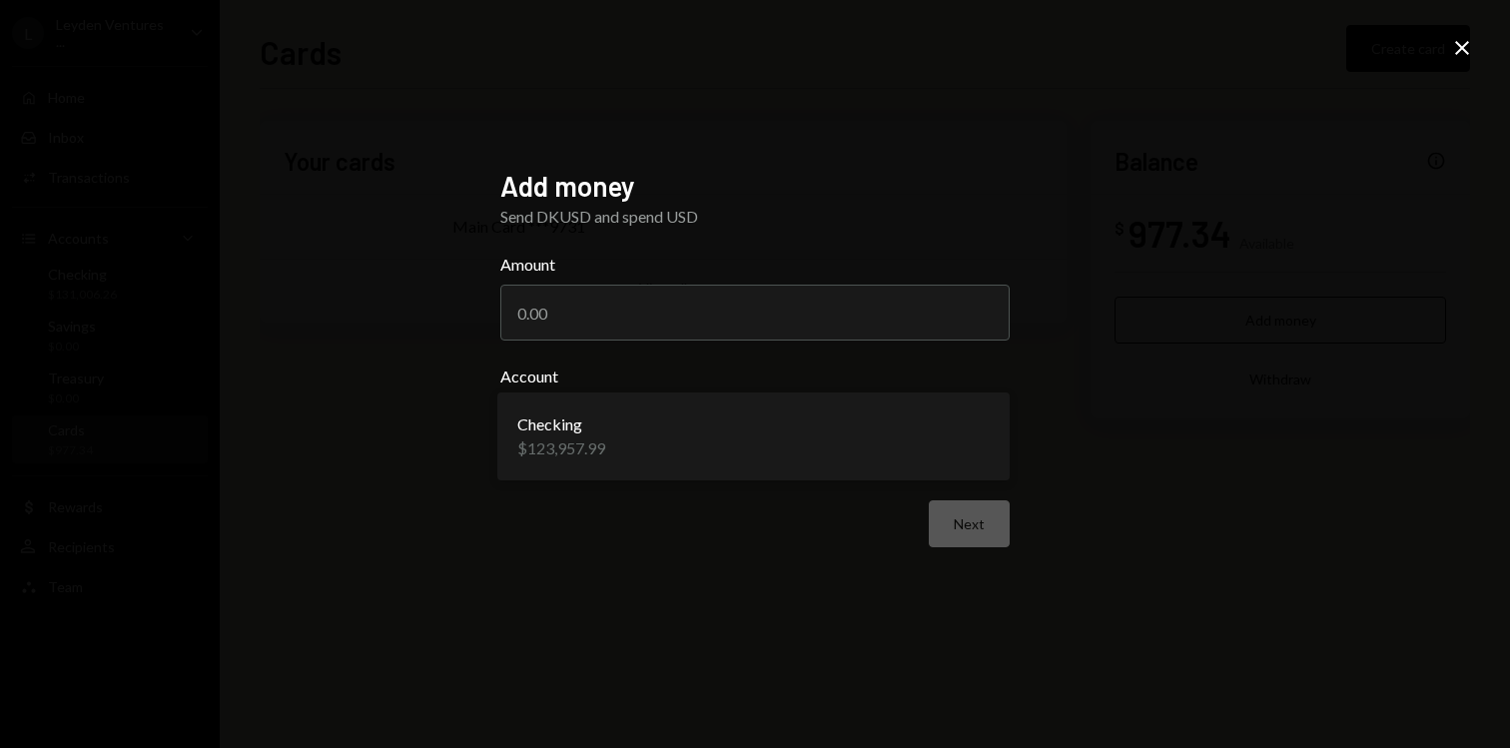
click at [1148, 382] on div "**********" at bounding box center [755, 374] width 1510 height 748
click at [1464, 38] on icon "Close" at bounding box center [1462, 48] width 24 height 24
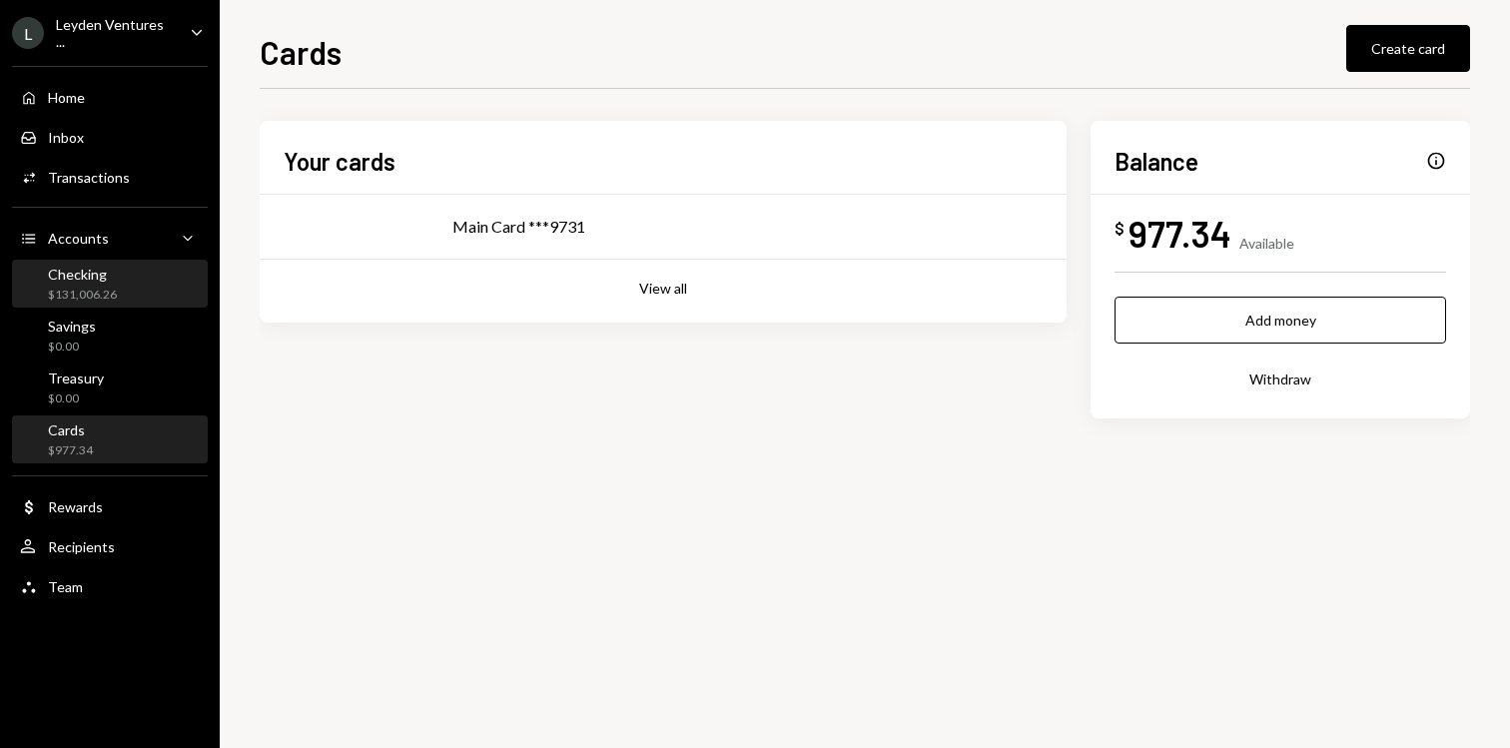
click at [97, 287] on div "$131,006.26" at bounding box center [82, 295] width 69 height 17
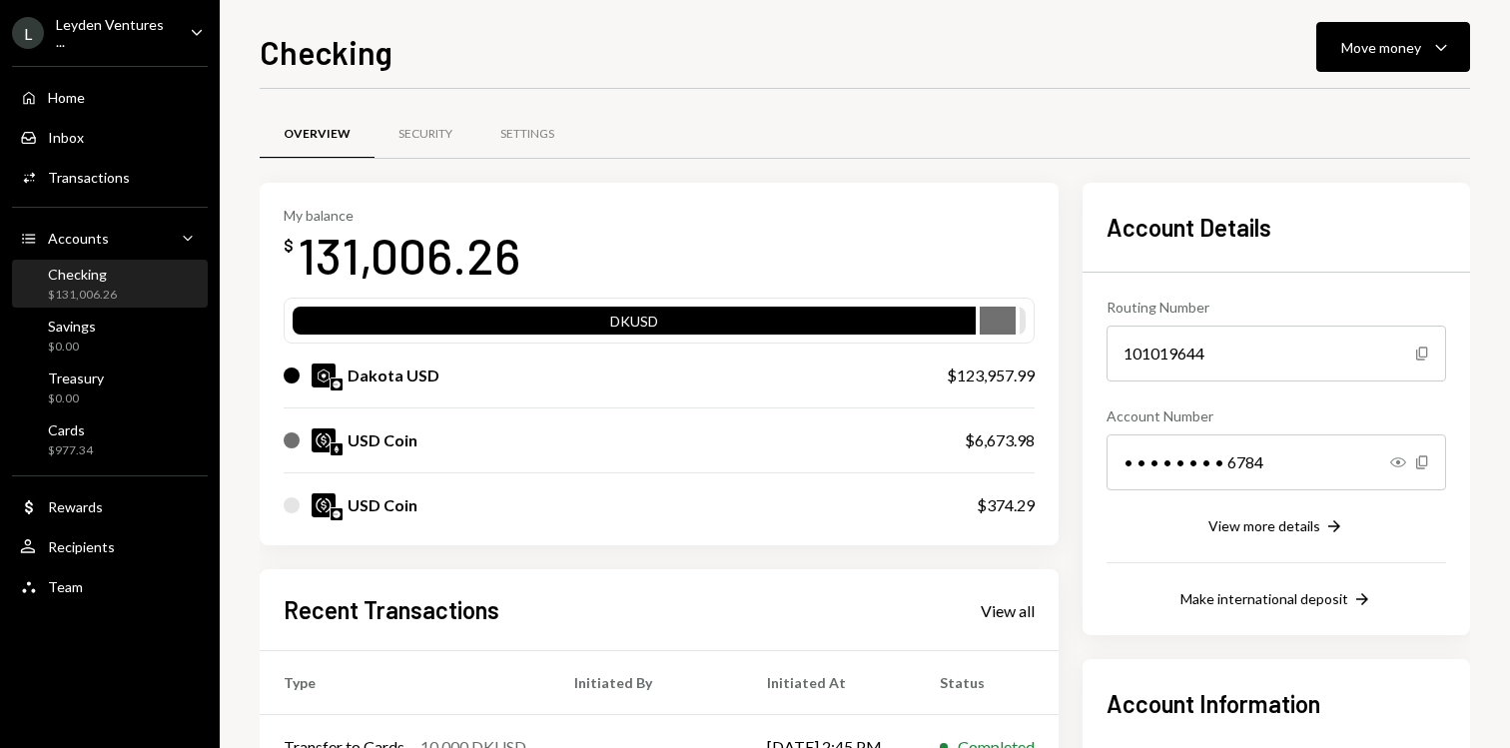
click at [1004, 438] on div "$6,673.98" at bounding box center [1000, 440] width 70 height 24
copy div "$6,673.98"
click at [1412, 63] on button "Move money Caret Down" at bounding box center [1393, 47] width 154 height 50
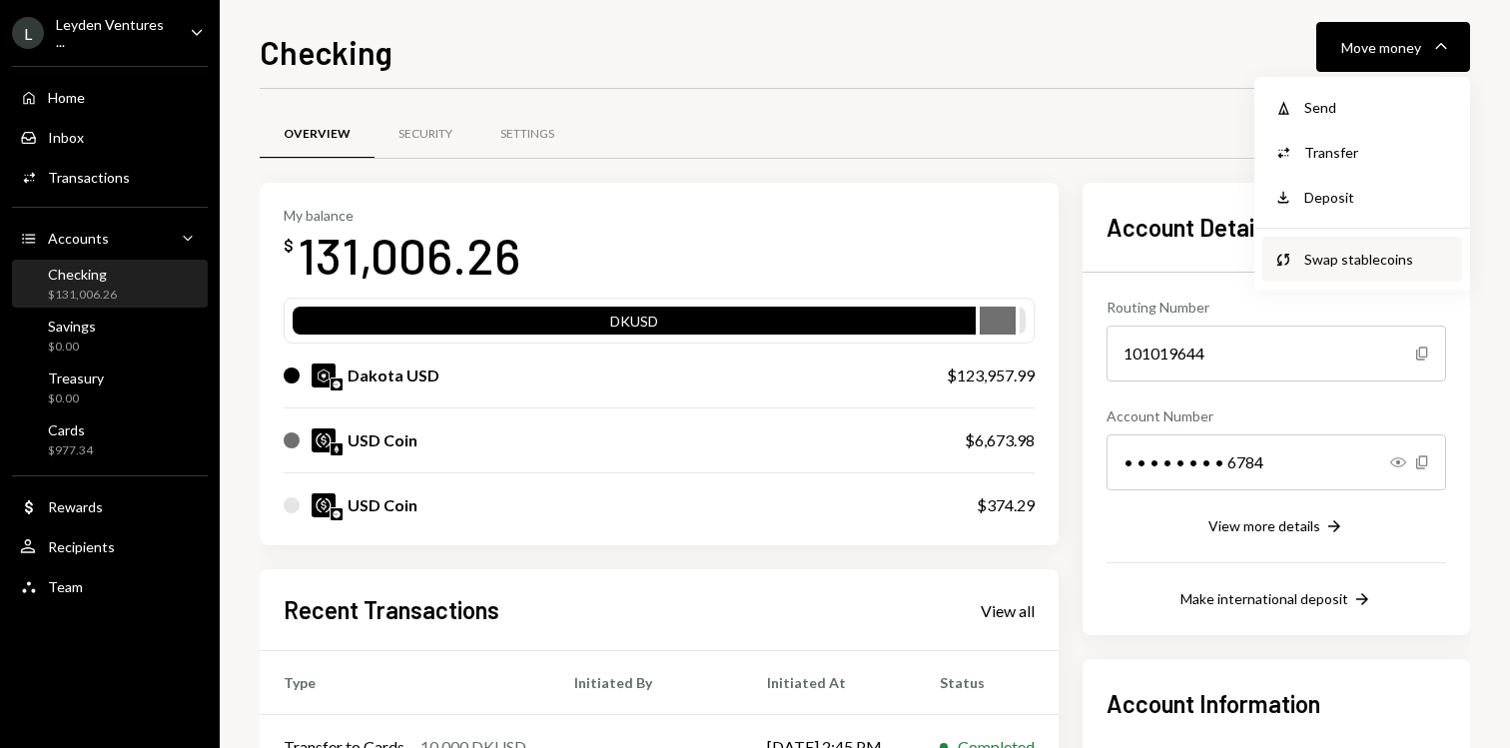
click at [1340, 265] on div "Swap stablecoins" at bounding box center [1377, 259] width 146 height 21
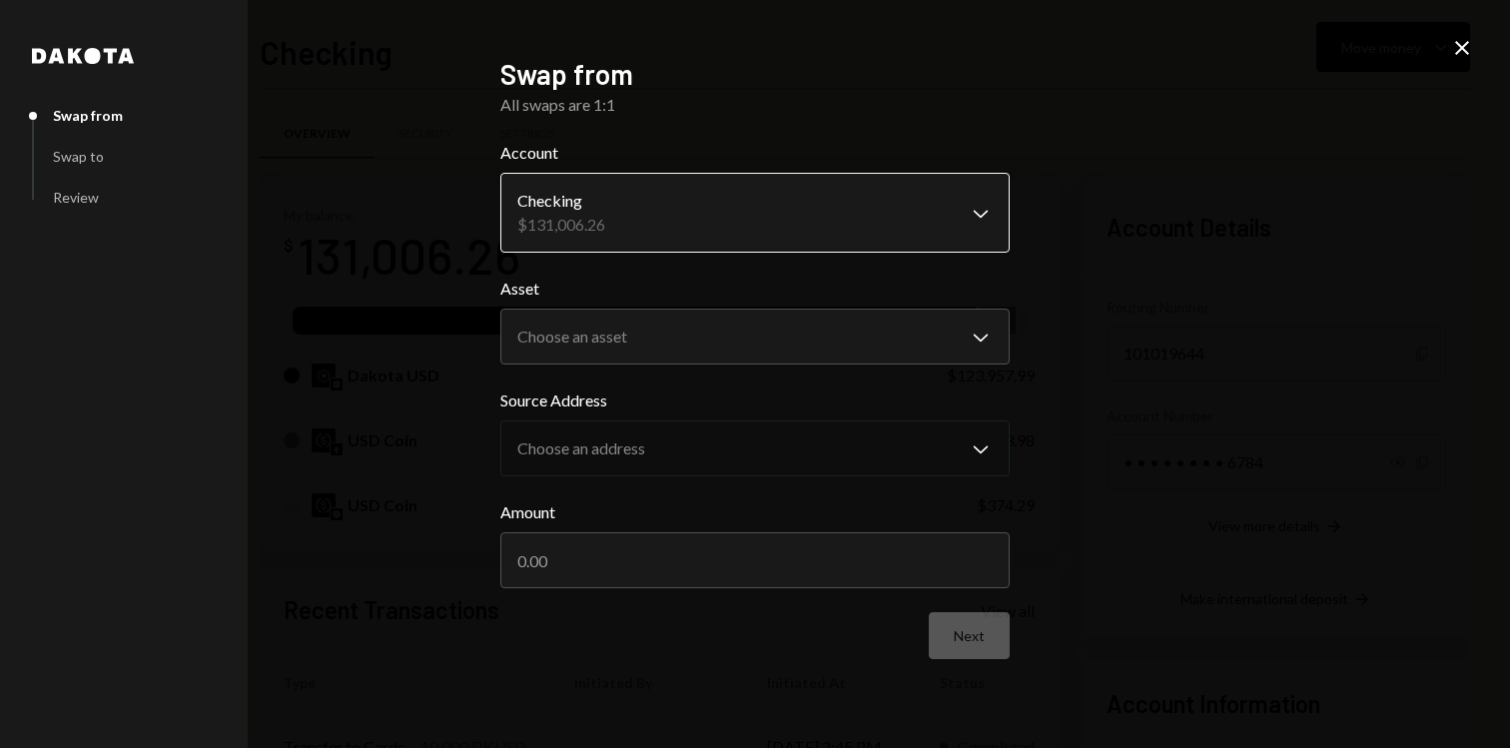
click at [741, 229] on body "L Leyden Ventures ... Caret Down Home Home Inbox Inbox Activities Transactions …" at bounding box center [755, 374] width 1510 height 748
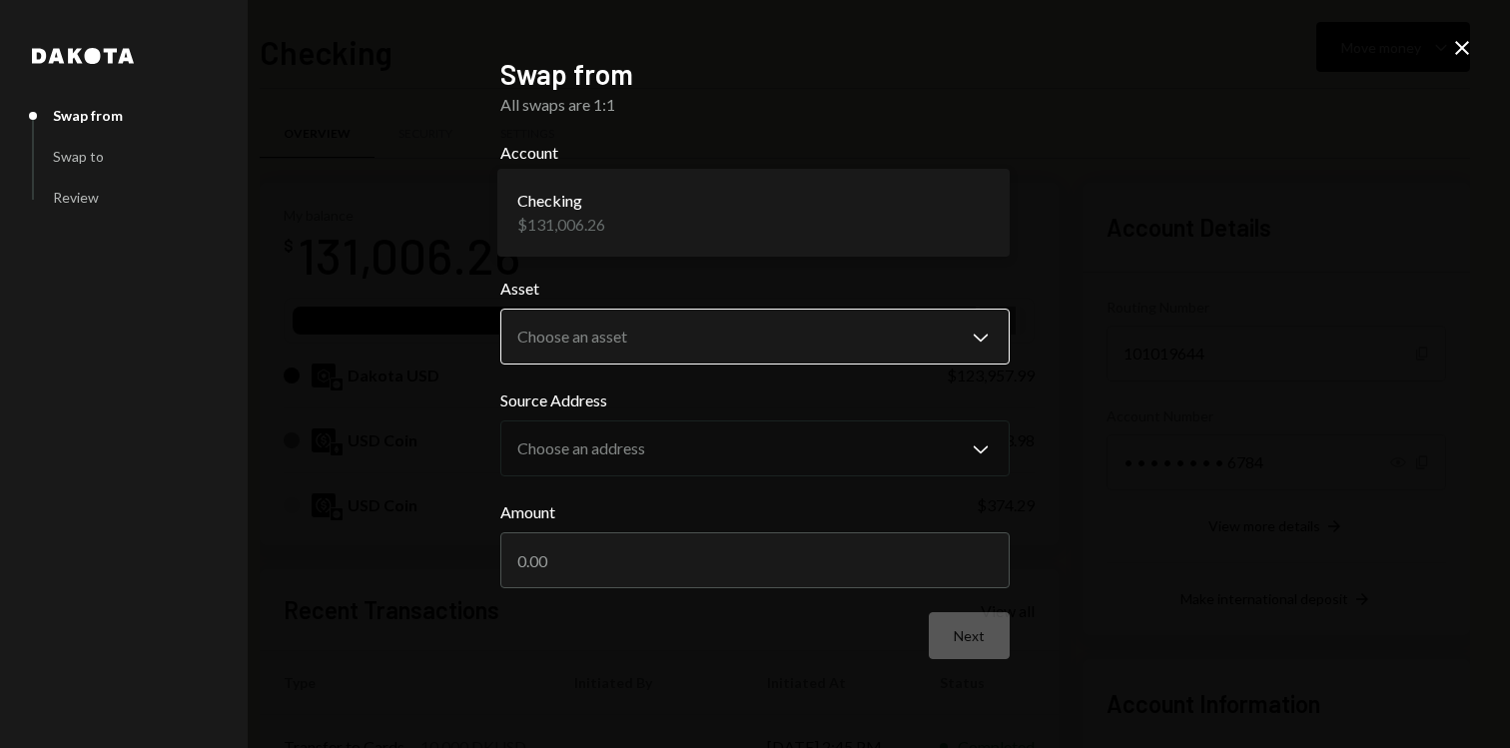
click at [727, 321] on body "L Leyden Ventures ... Caret Down Home Home Inbox Inbox Activities Transactions …" at bounding box center [755, 374] width 1510 height 748
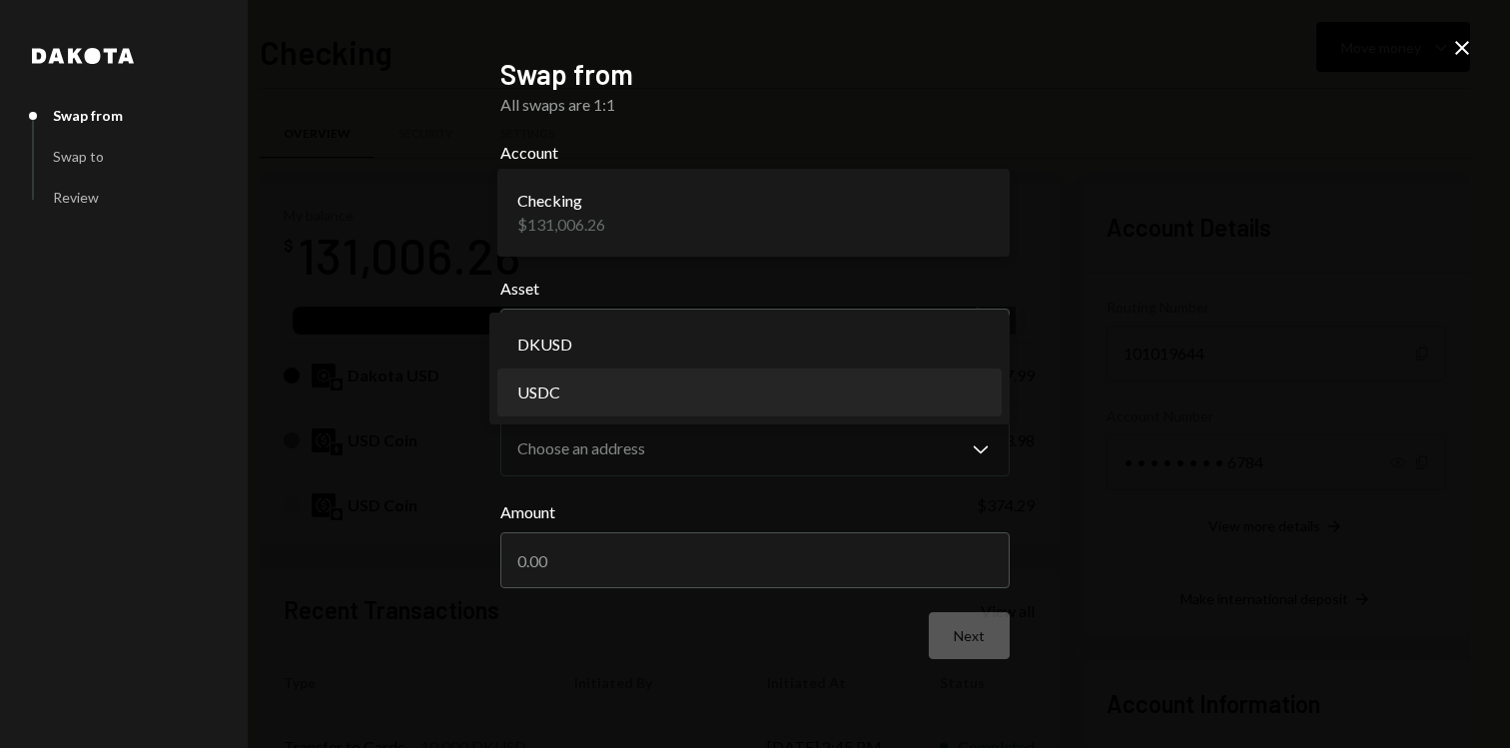
select select "****"
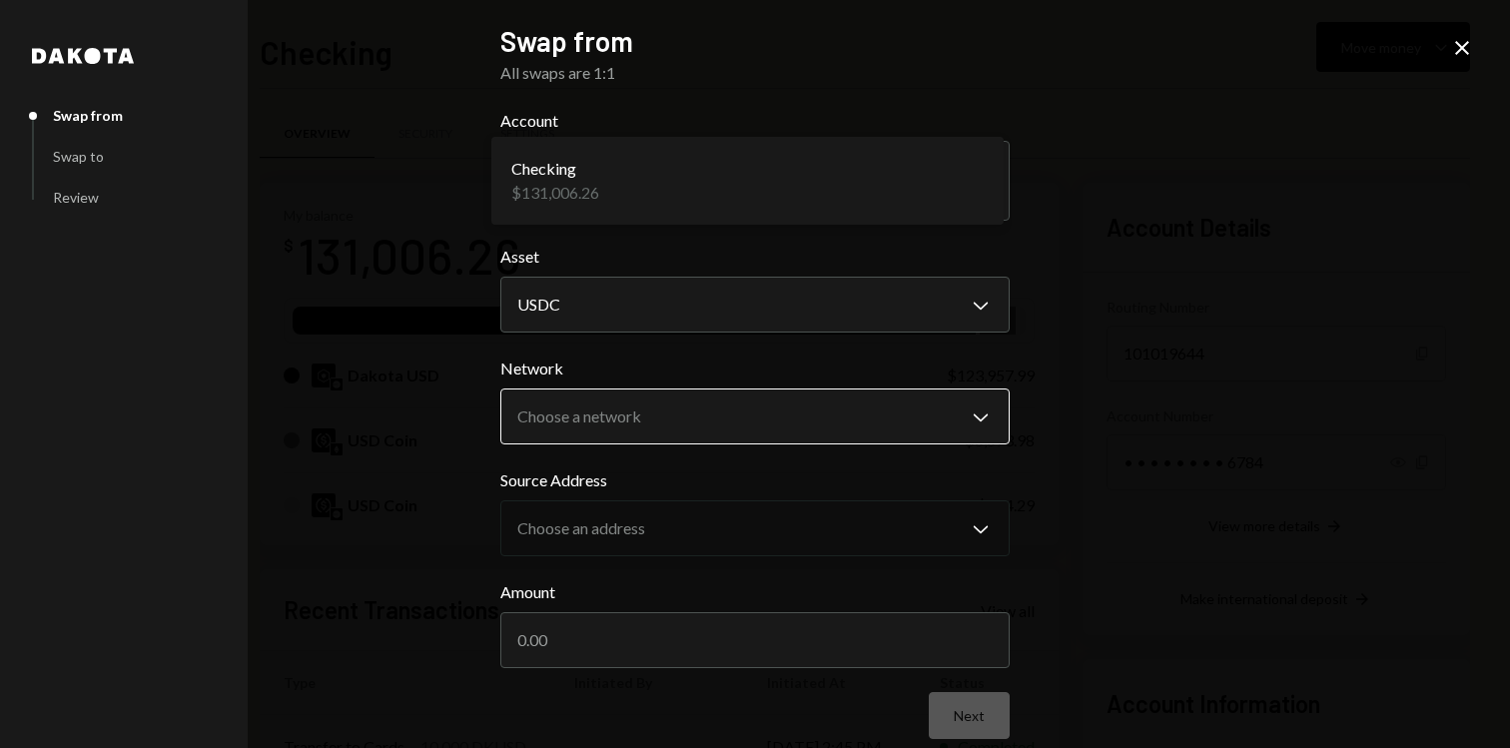
click at [720, 438] on body "L Leyden Ventures ... Caret Down Home Home Inbox Inbox Activities Transactions …" at bounding box center [755, 374] width 1510 height 748
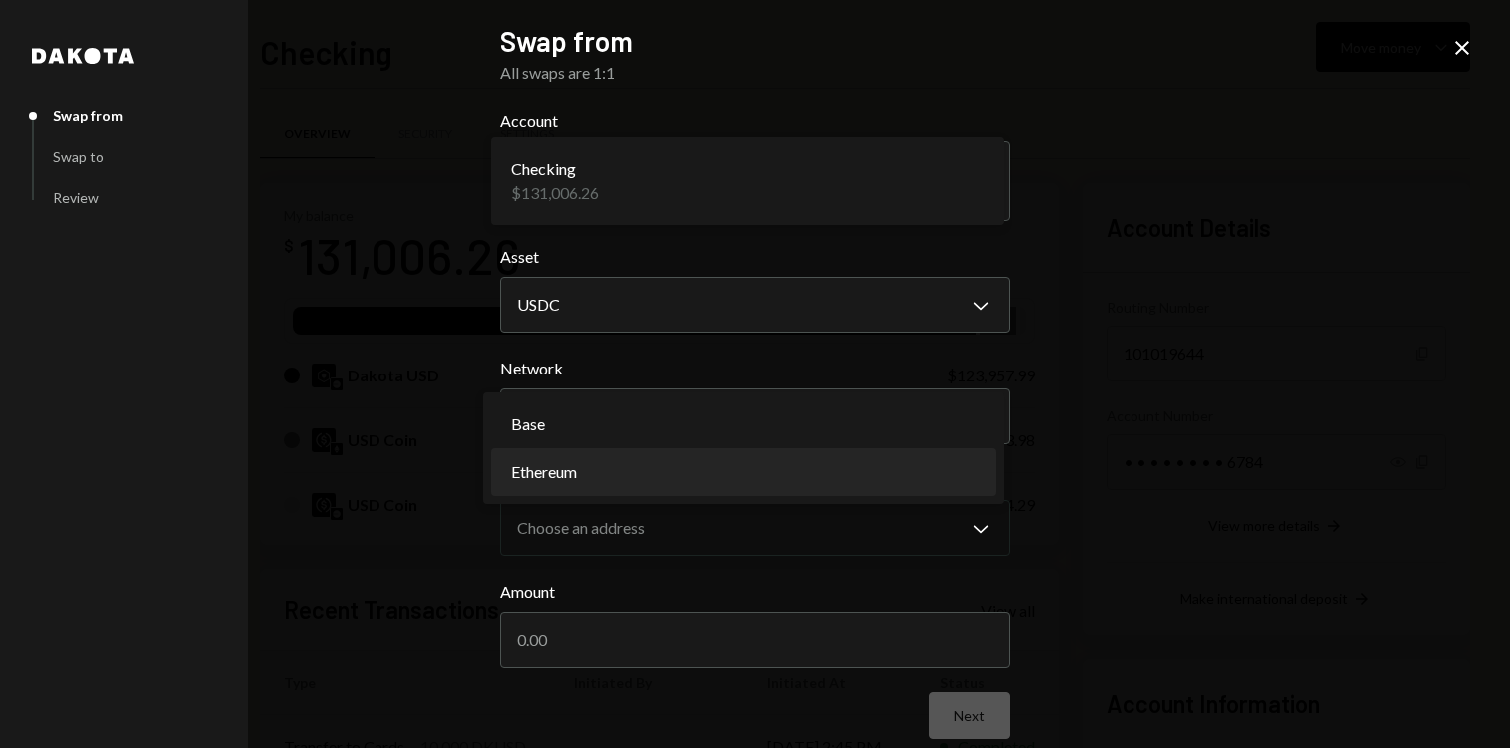
select select "**********"
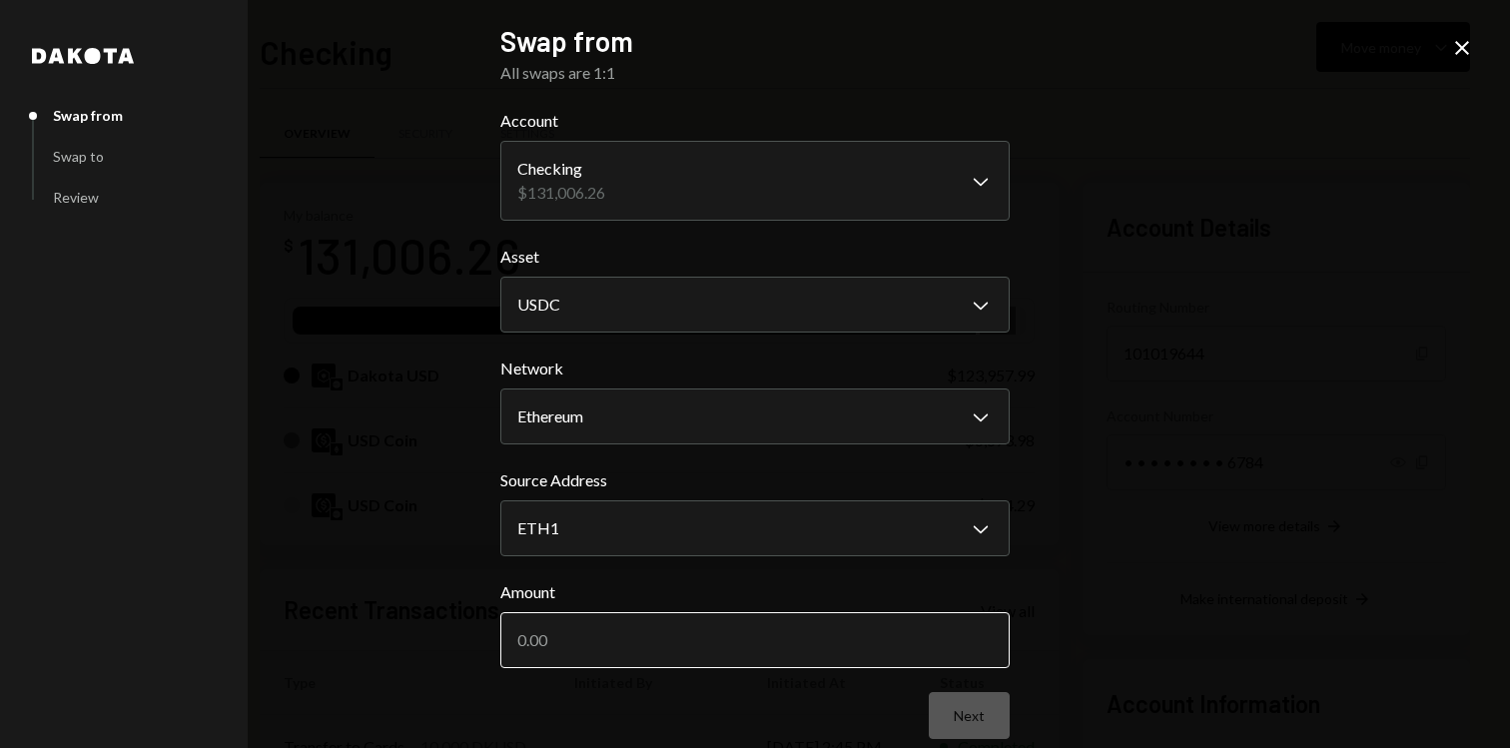
click at [766, 644] on input "Amount" at bounding box center [754, 640] width 509 height 56
click at [678, 633] on input "Amount" at bounding box center [754, 640] width 509 height 56
paste input "6673.98"
type input "6673.98"
click at [520, 635] on input "6673.98" at bounding box center [754, 640] width 509 height 56
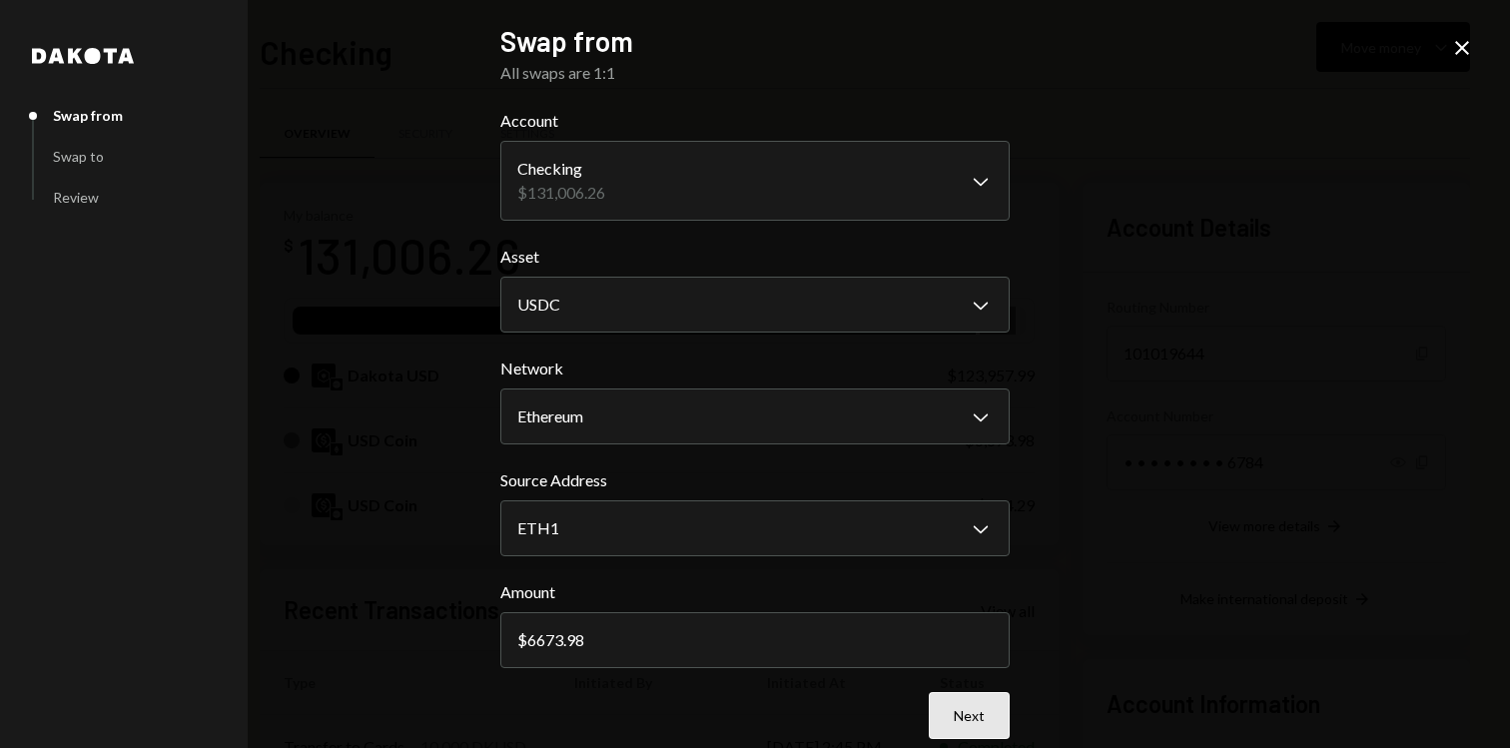
click at [962, 707] on button "Next" at bounding box center [969, 715] width 81 height 47
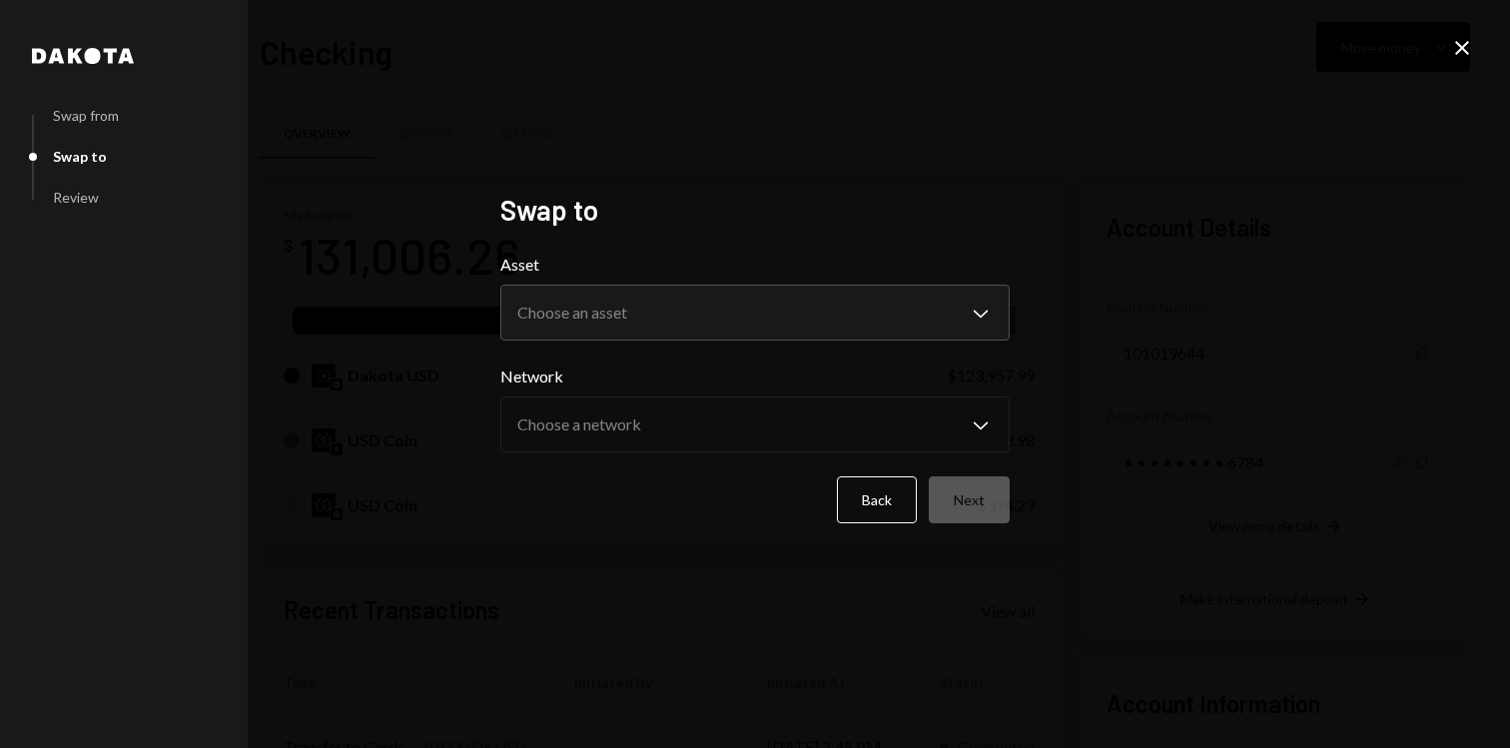
click at [799, 348] on form "**********" at bounding box center [754, 388] width 509 height 271
click at [800, 329] on body "L Leyden Ventures ... Caret Down Home Home Inbox Inbox Activities Transactions …" at bounding box center [755, 374] width 1510 height 748
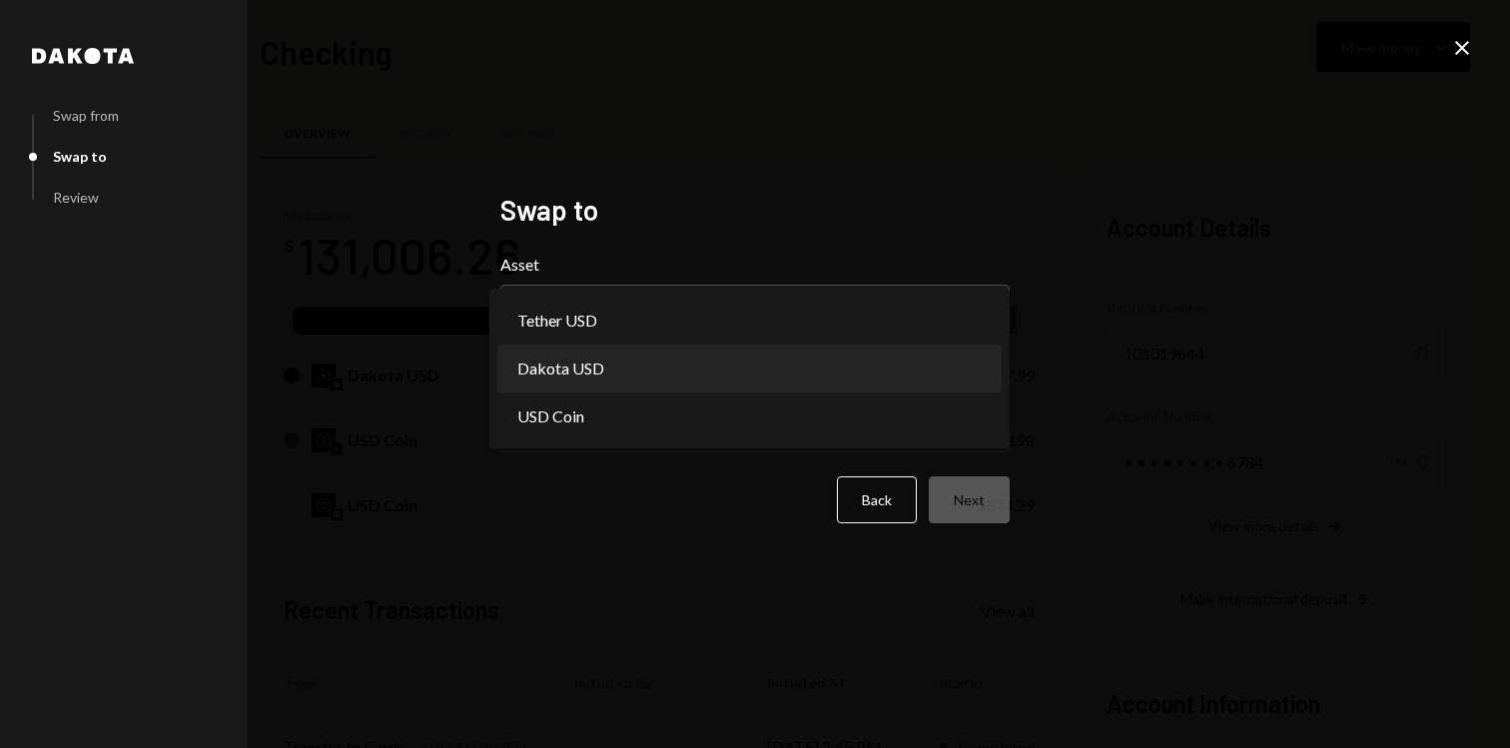
select select "*****"
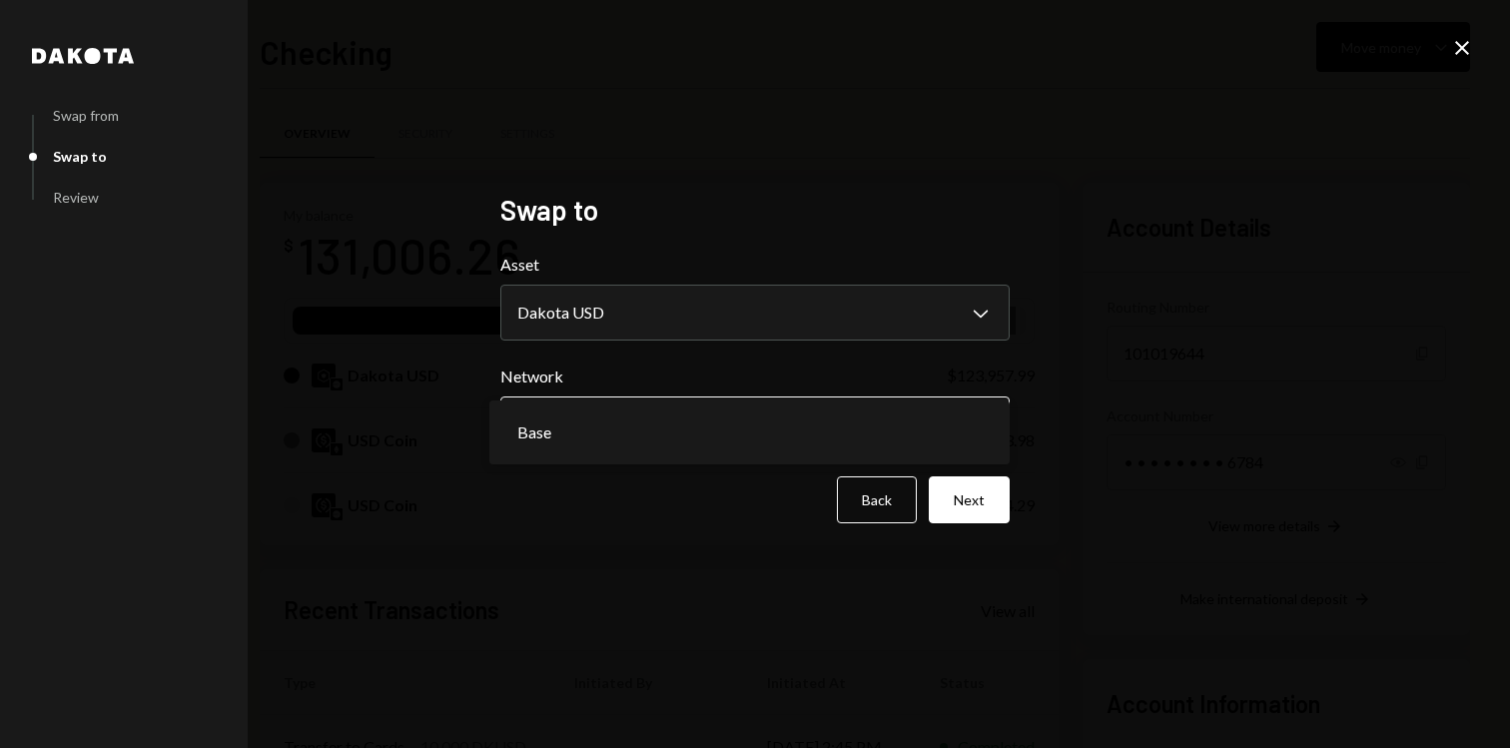
click at [979, 398] on button "Base Chevron Down" at bounding box center [754, 425] width 509 height 56
click at [1063, 411] on div "**********" at bounding box center [755, 374] width 1510 height 748
click at [973, 496] on button "Next" at bounding box center [969, 499] width 81 height 47
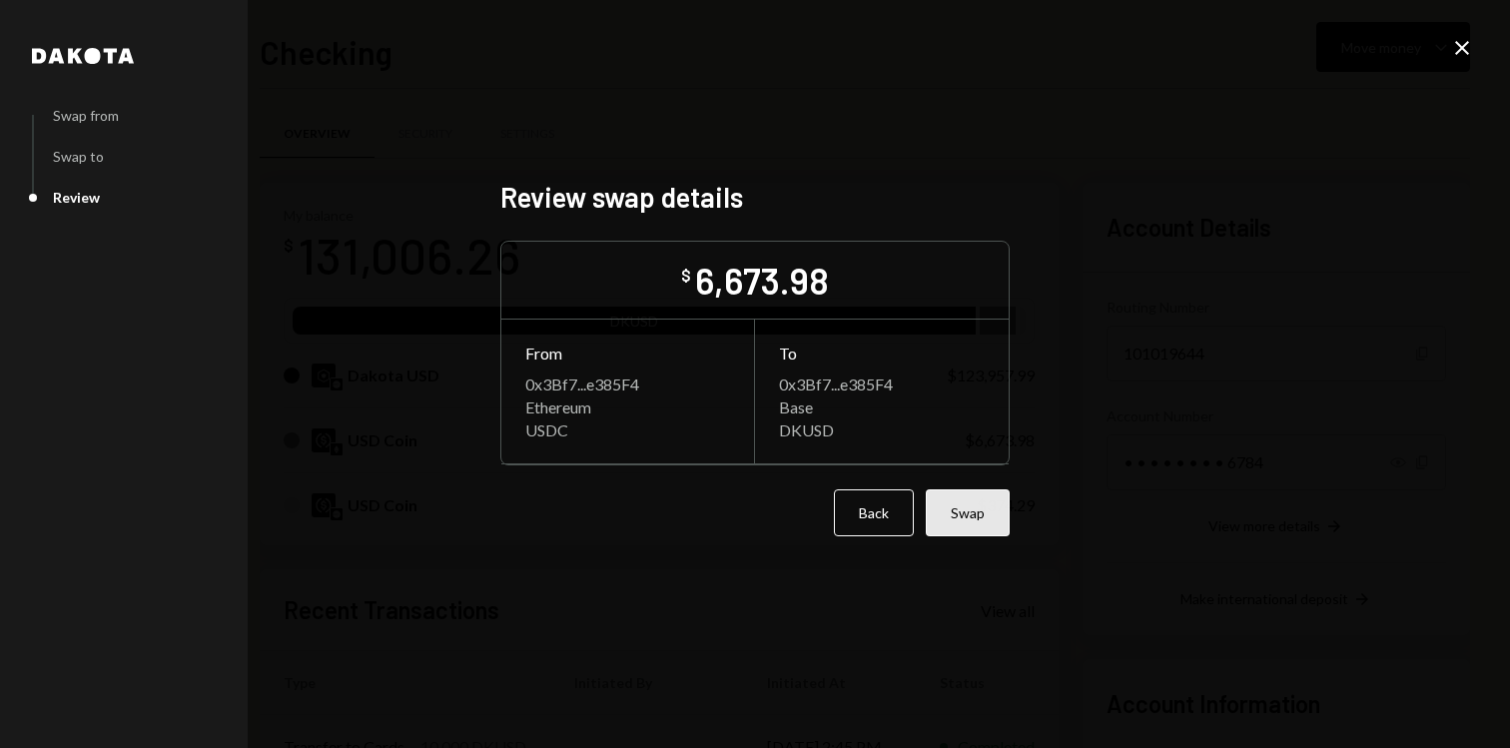
click at [976, 531] on button "Swap" at bounding box center [968, 512] width 84 height 47
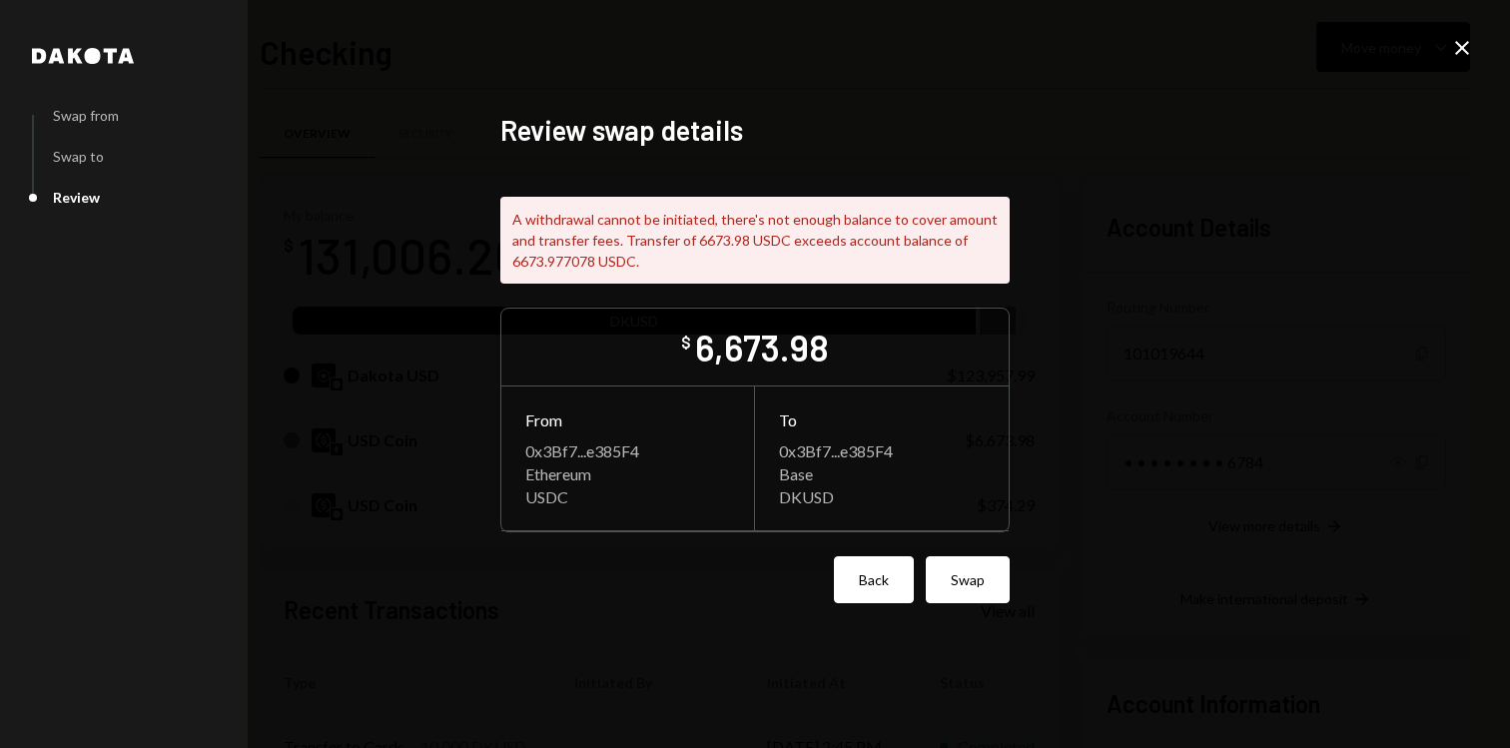
click at [878, 582] on button "Back" at bounding box center [874, 579] width 80 height 47
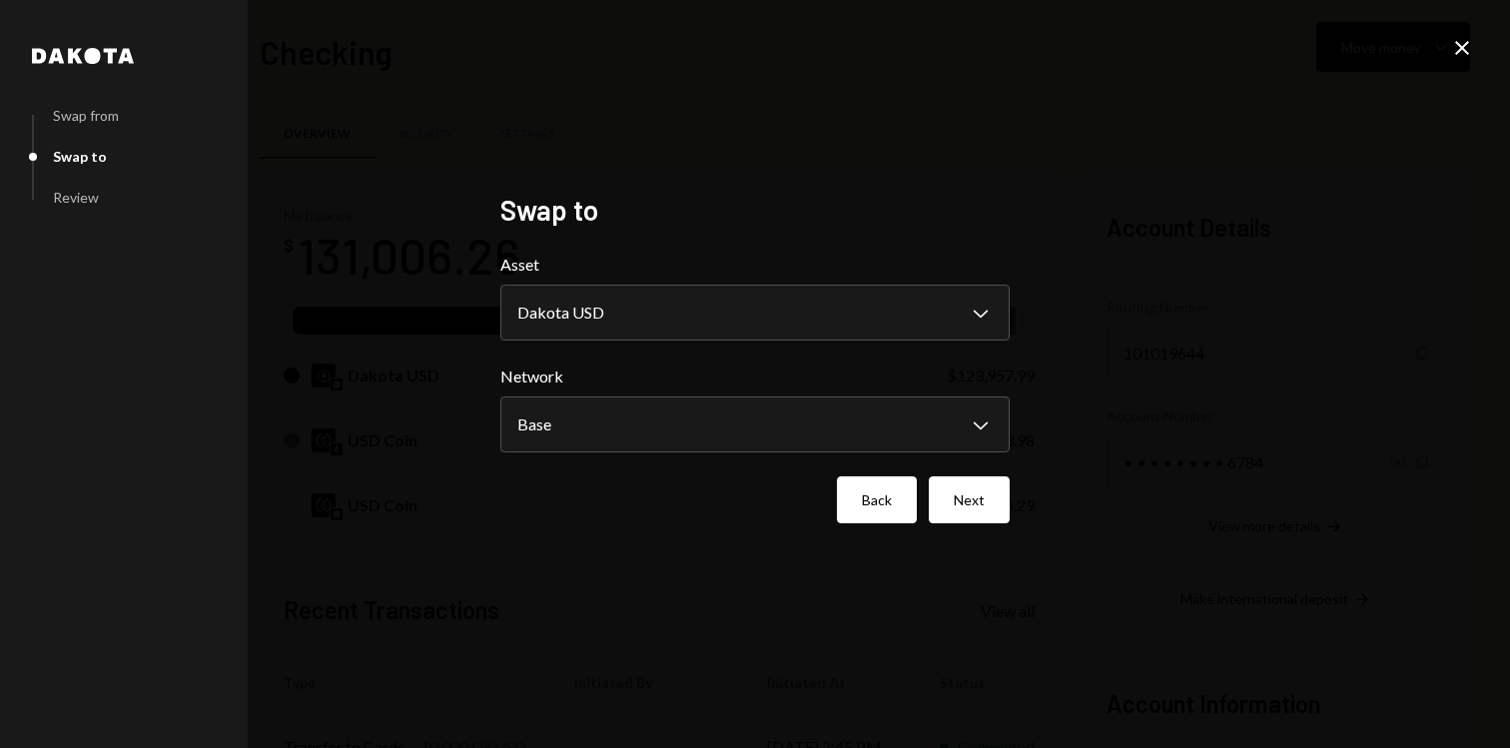
click at [898, 515] on button "Back" at bounding box center [877, 499] width 80 height 47
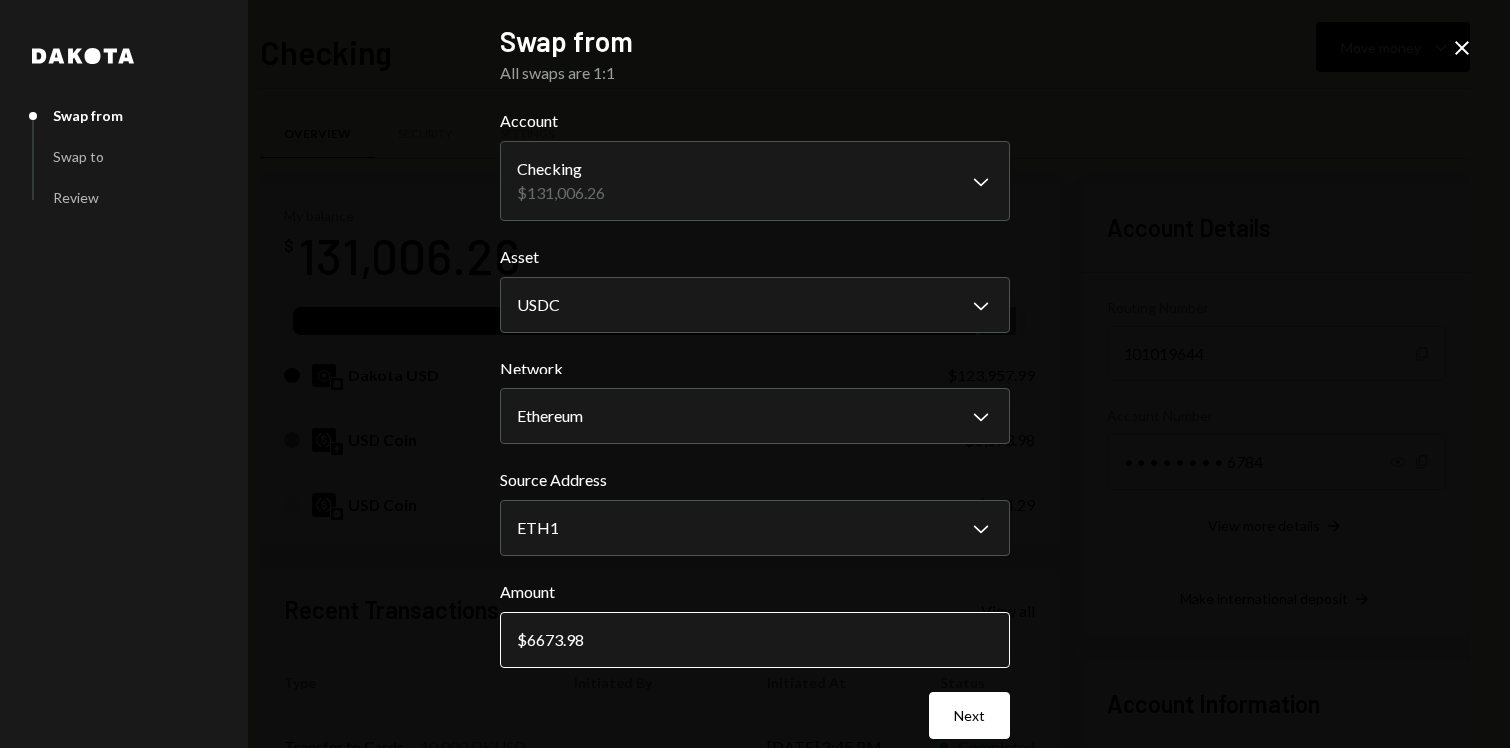
click at [637, 643] on input "6673.98" at bounding box center [754, 640] width 509 height 56
type input "6673"
click at [956, 695] on button "Next" at bounding box center [969, 715] width 81 height 47
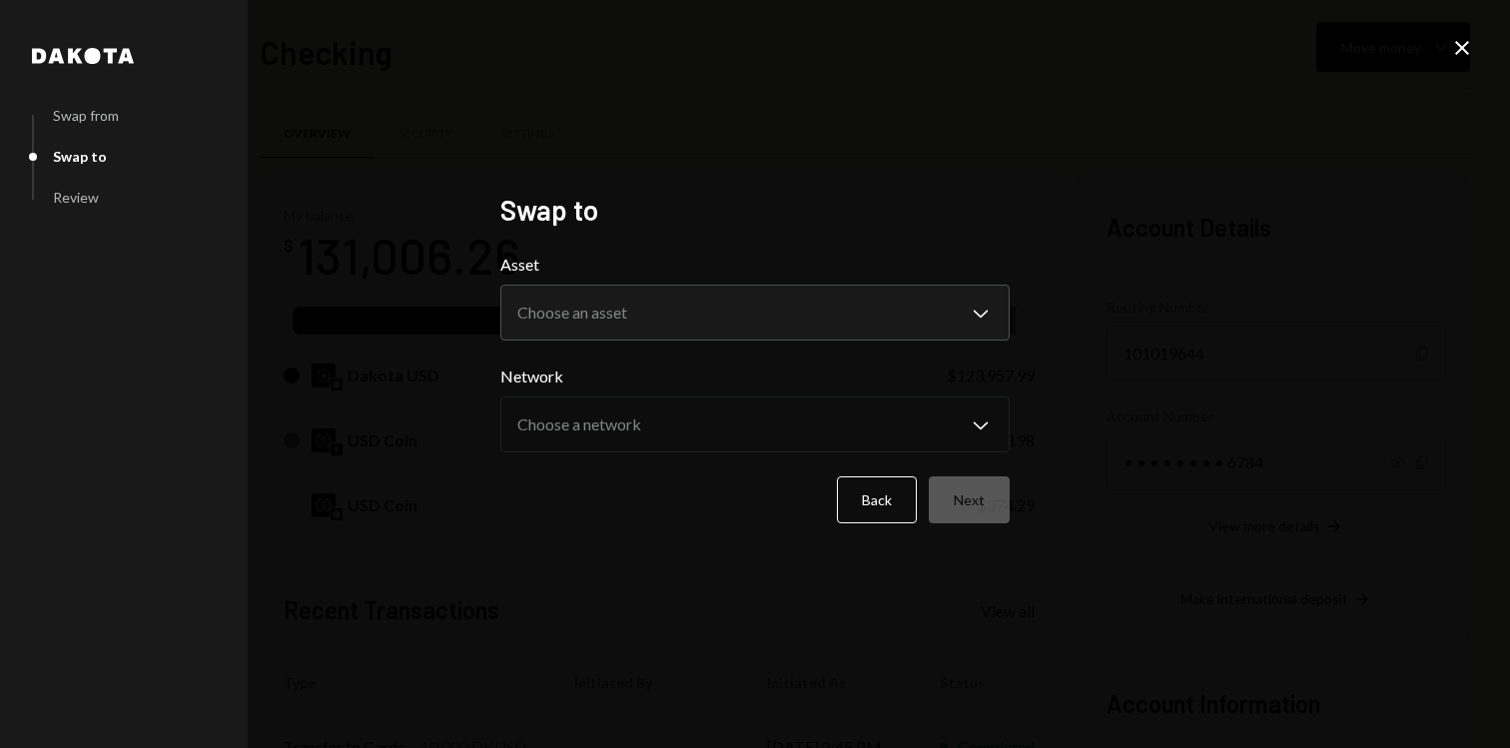
click at [791, 280] on div "**********" at bounding box center [754, 297] width 509 height 88
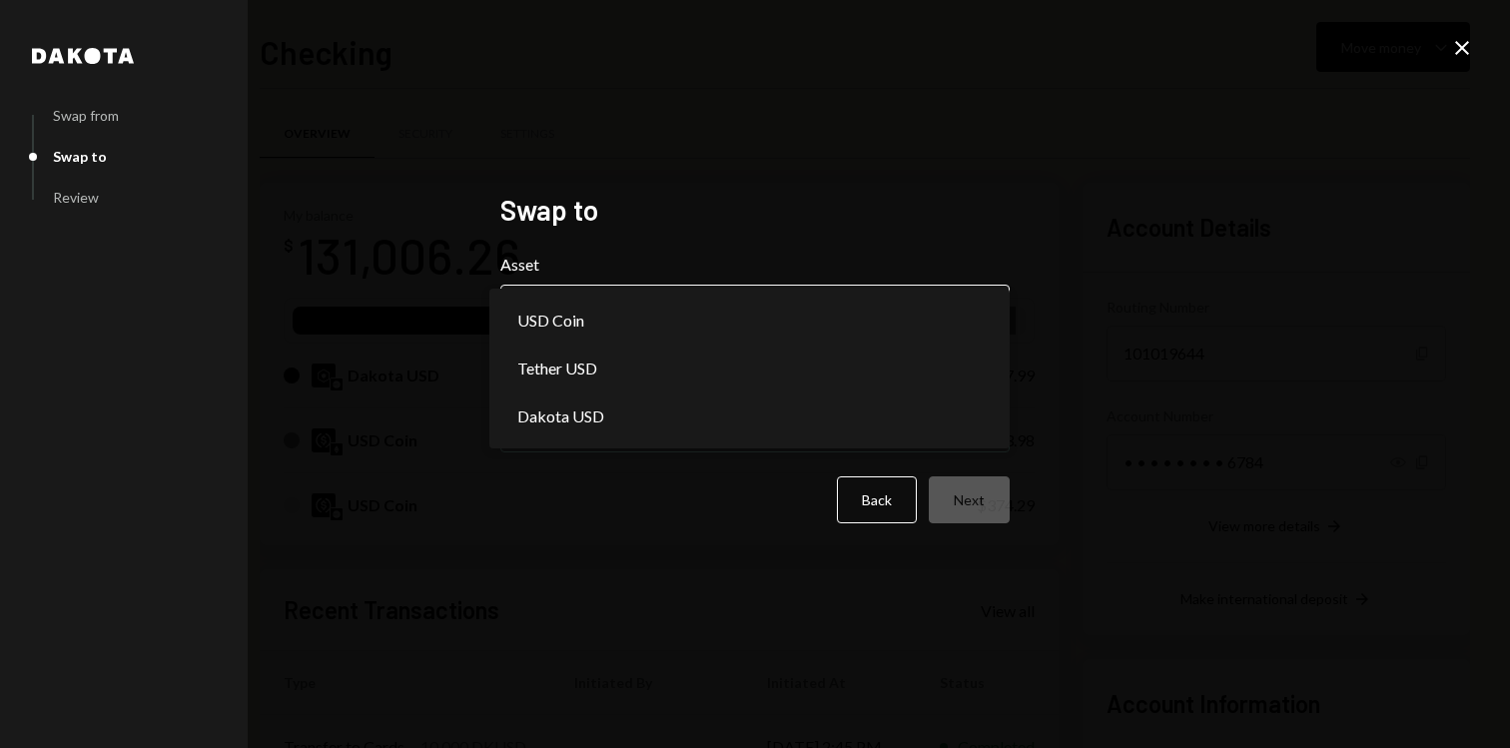
click at [791, 327] on body "L Leyden Ventures ... Caret Down Home Home Inbox Inbox Activities Transactions …" at bounding box center [755, 374] width 1510 height 748
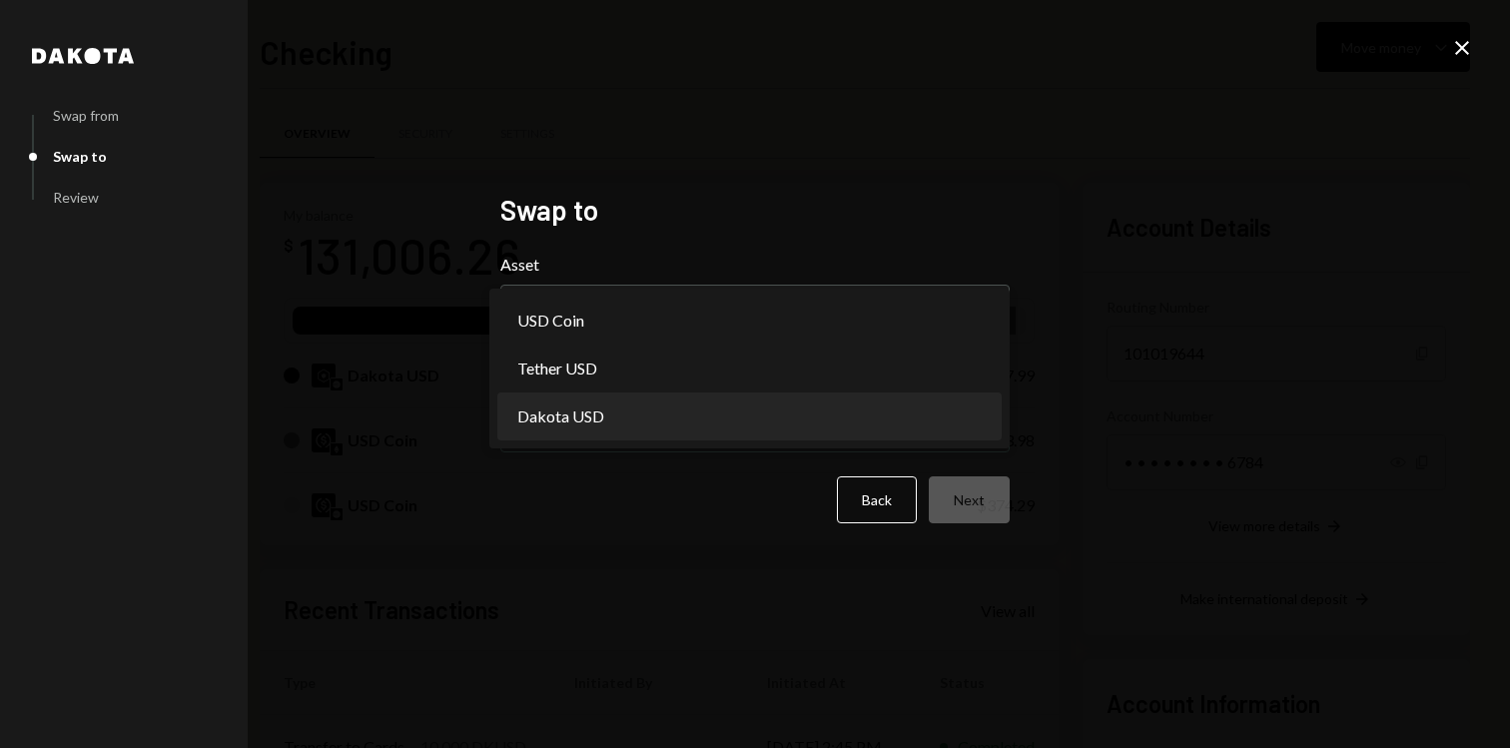
select select "*****"
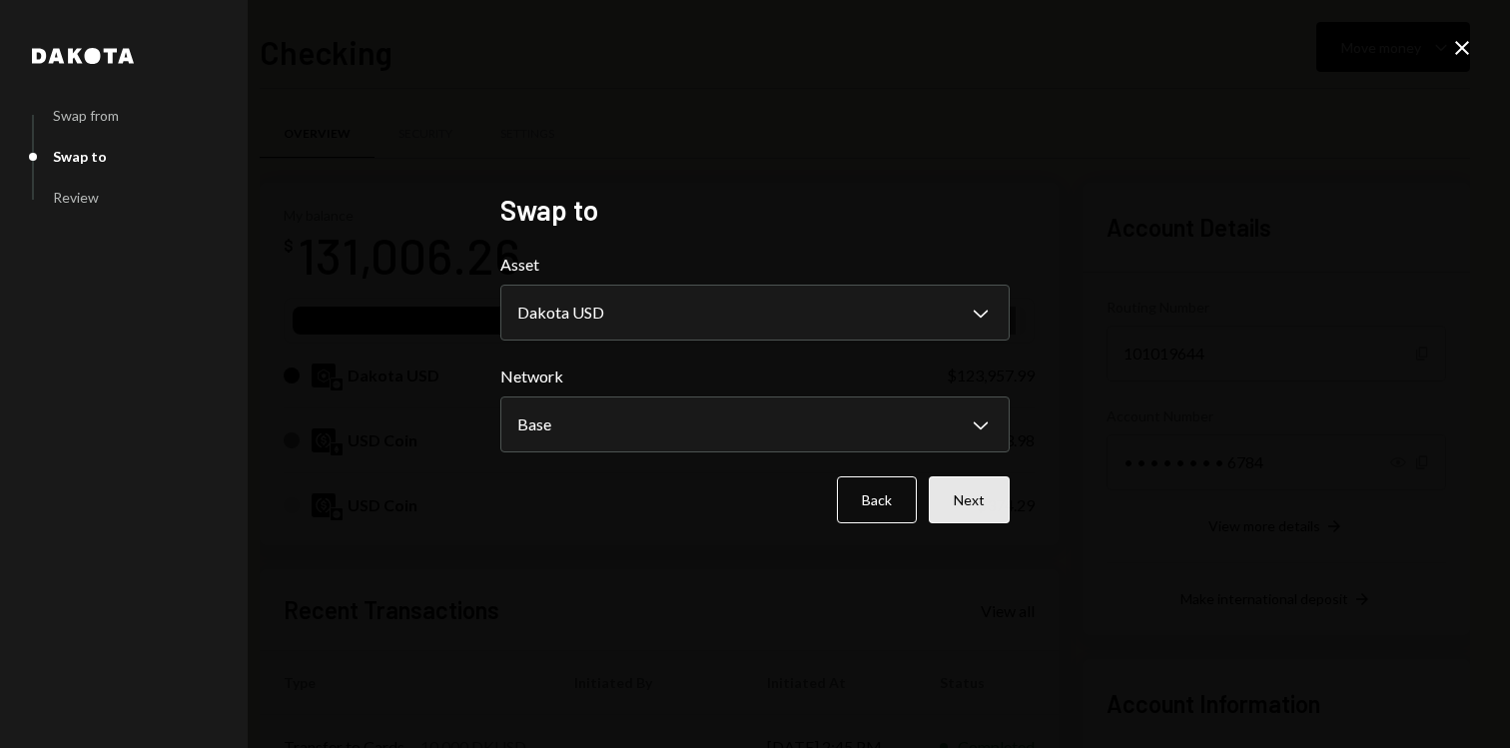
click at [999, 501] on button "Next" at bounding box center [969, 499] width 81 height 47
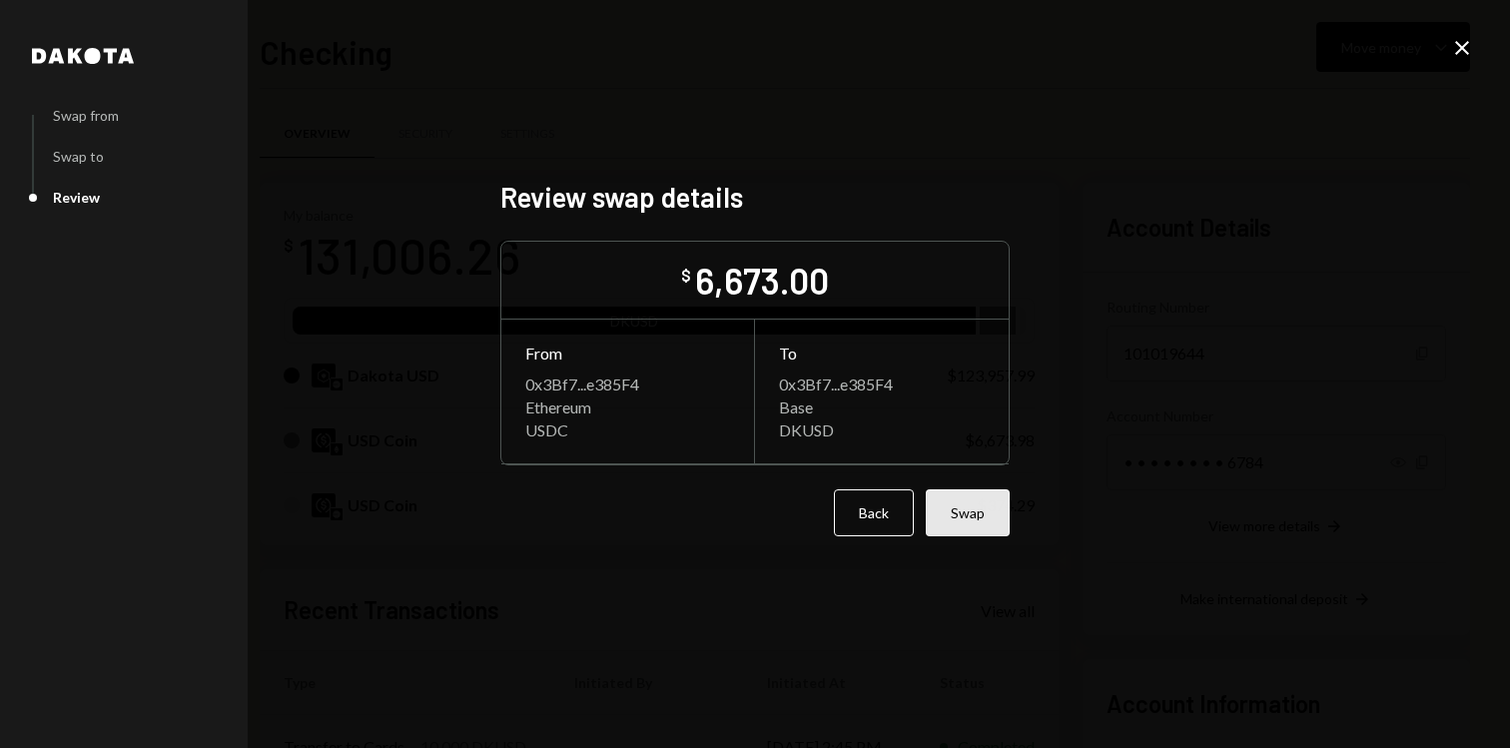
click at [964, 510] on button "Swap" at bounding box center [968, 512] width 84 height 47
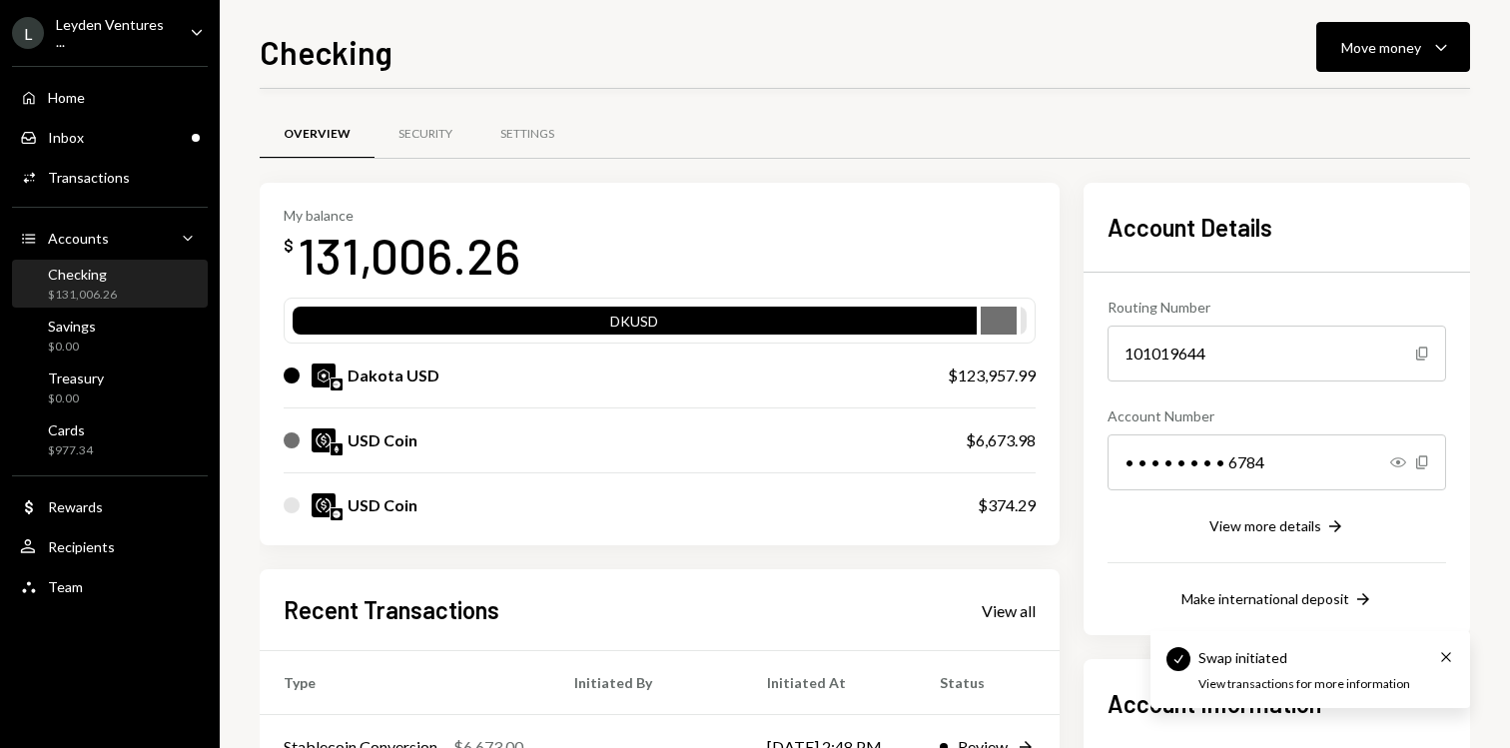
scroll to position [254, 0]
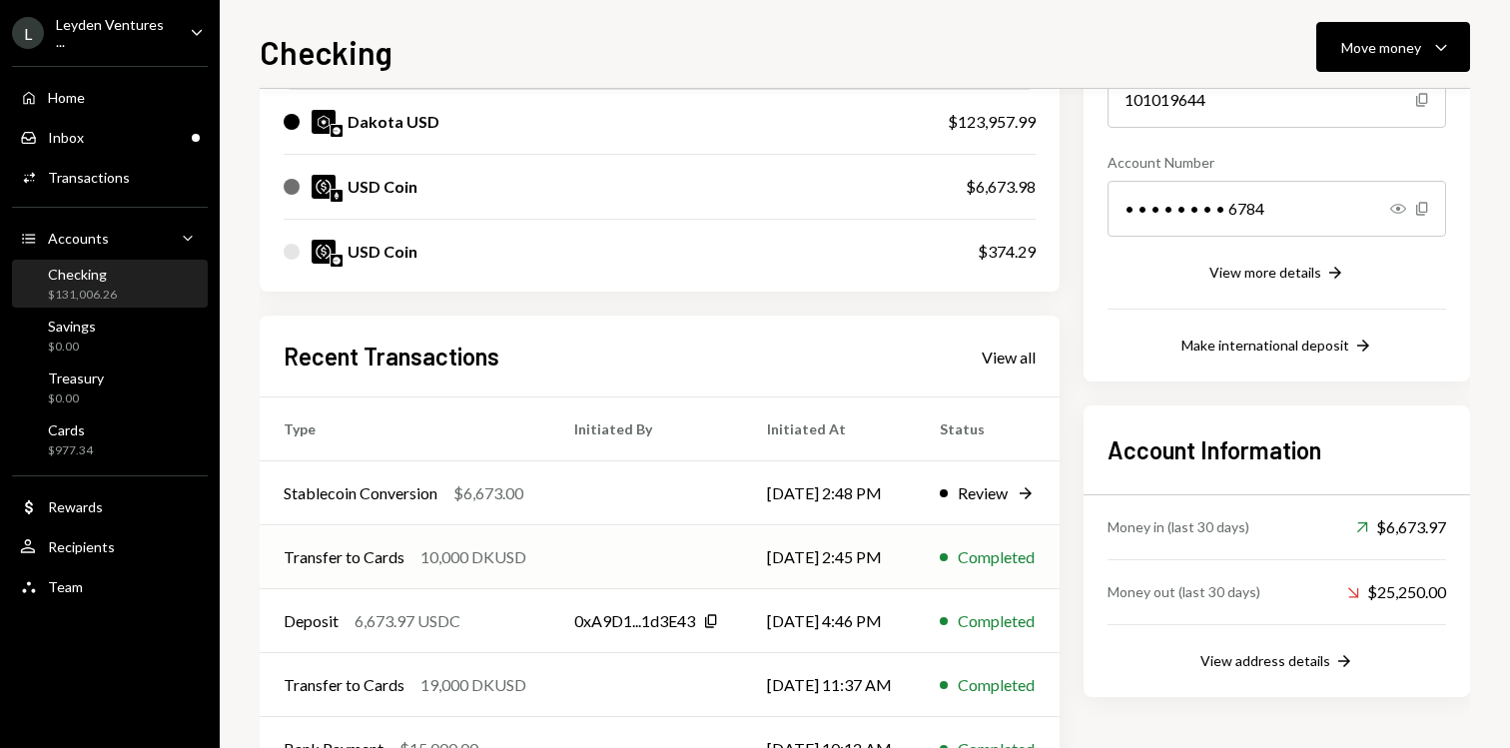
click at [638, 562] on td at bounding box center [646, 557] width 193 height 64
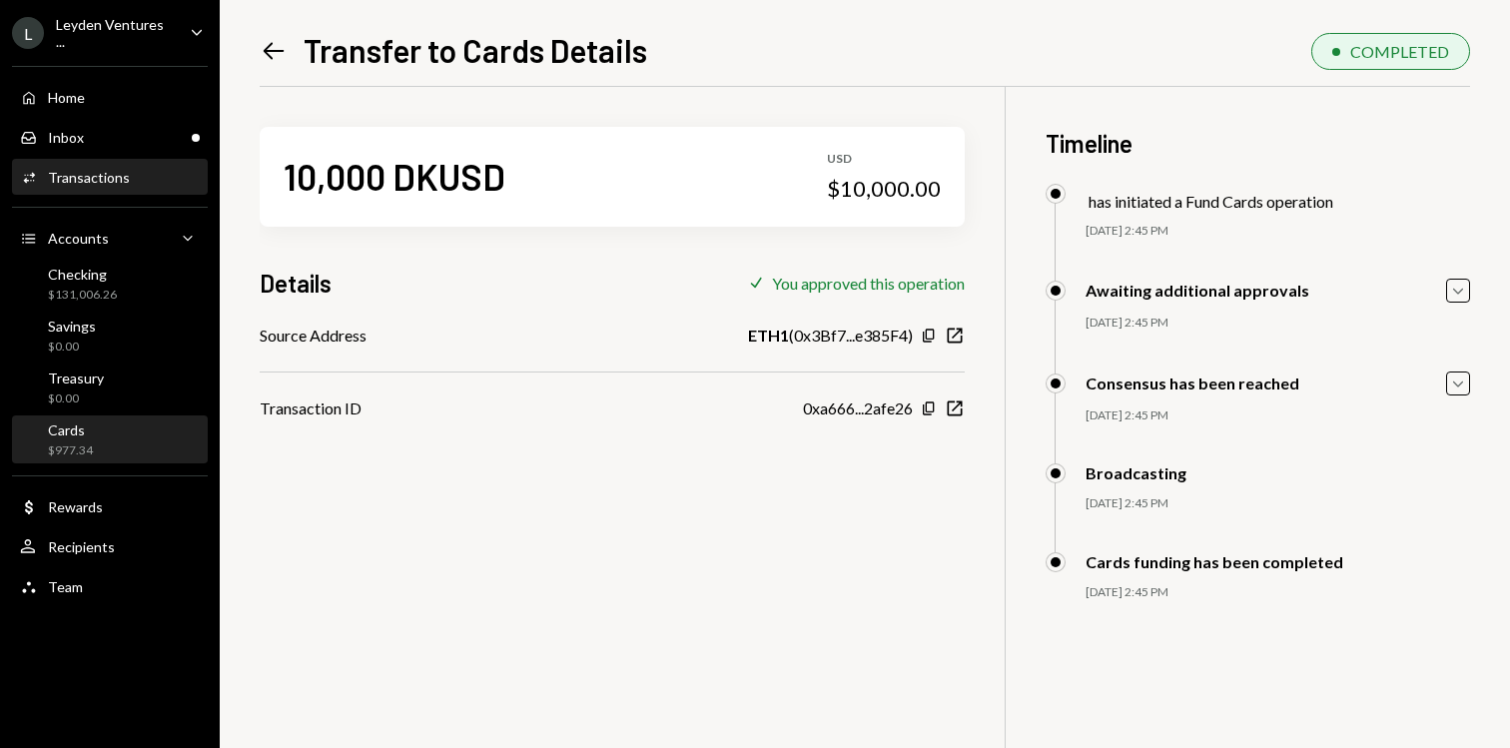
click at [66, 448] on div "$977.34" at bounding box center [70, 450] width 45 height 17
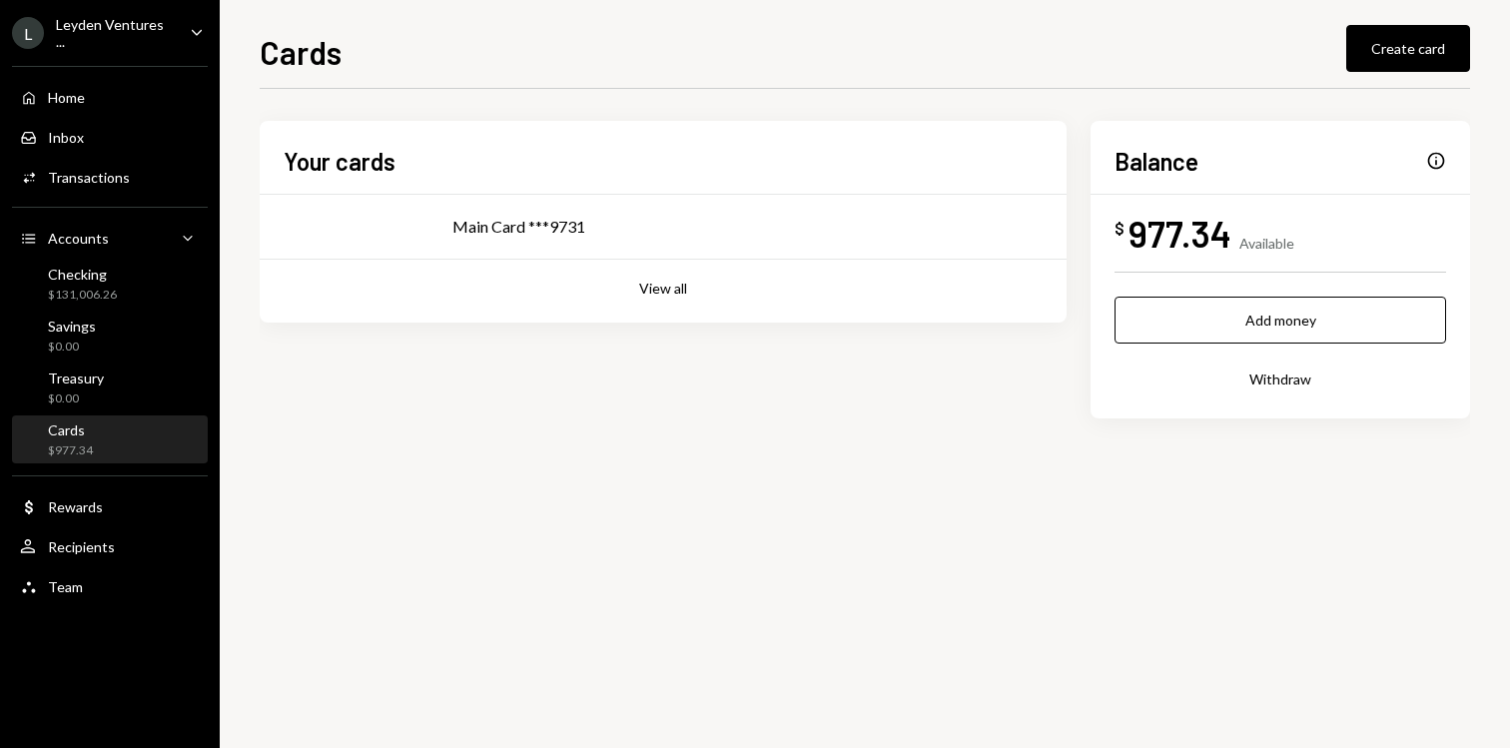
click at [150, 55] on div "Home Home Inbox Inbox Activities Transactions Accounts Accounts Caret Down Chec…" at bounding box center [110, 331] width 220 height 554
click at [152, 40] on div "L Leyden Ventures ..." at bounding box center [93, 33] width 162 height 34
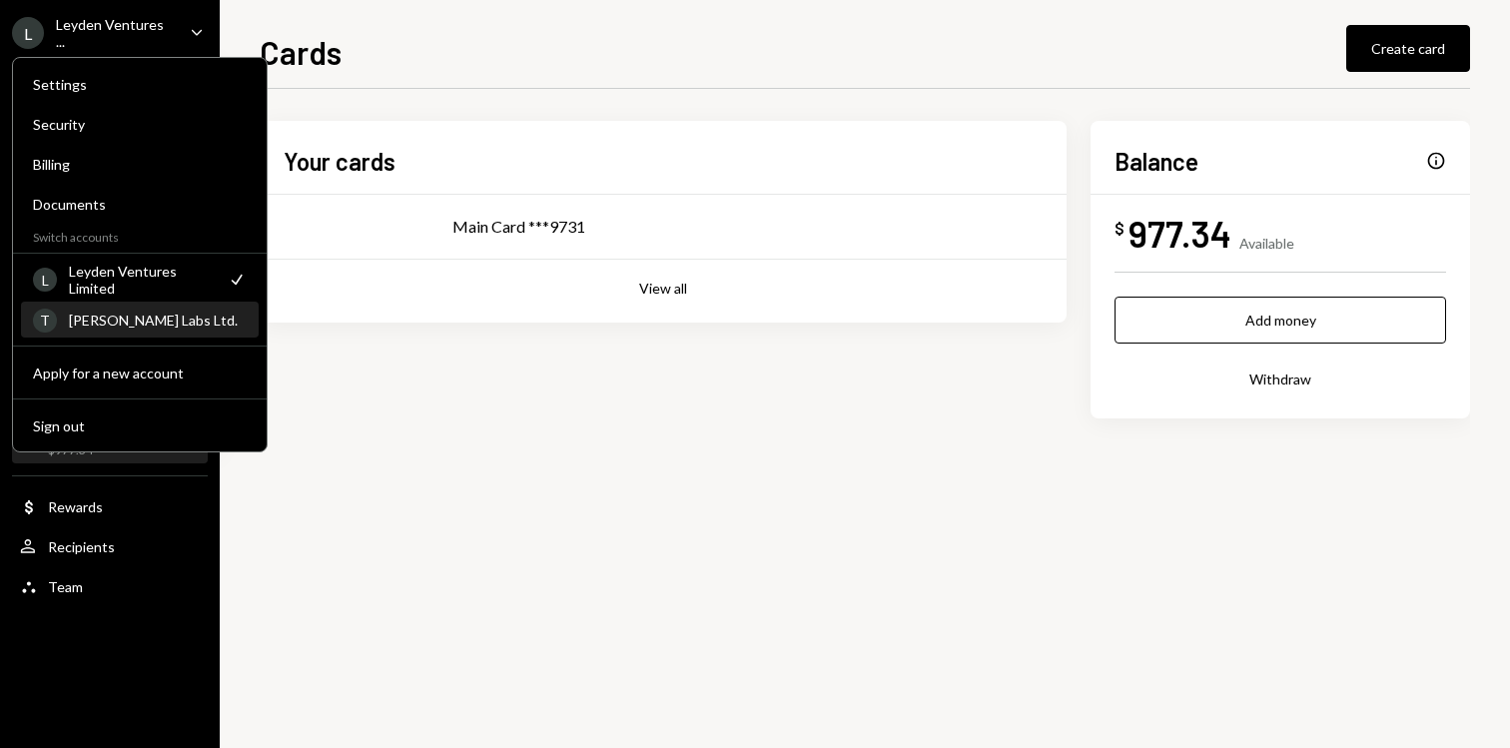
click at [120, 315] on div "[PERSON_NAME] Labs Ltd." at bounding box center [158, 320] width 178 height 17
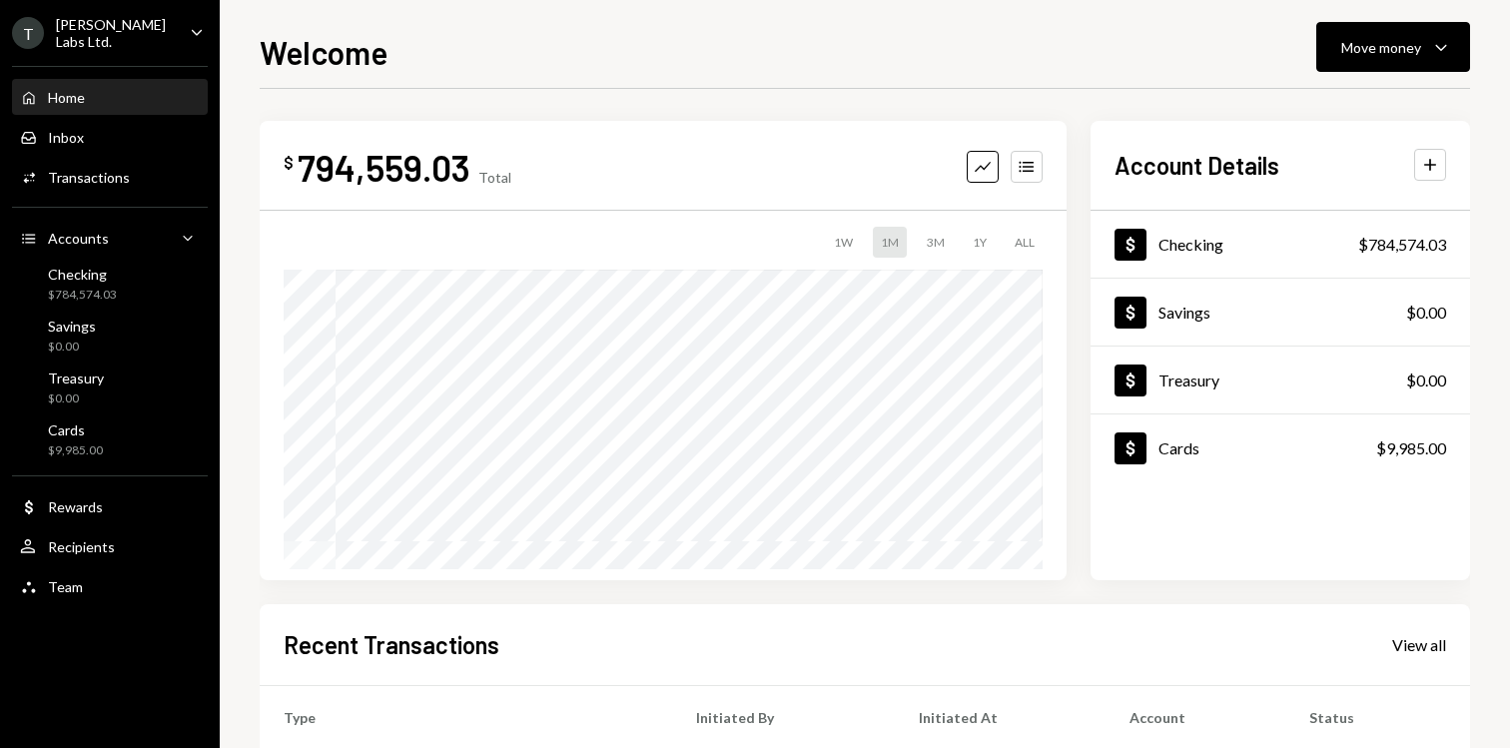
click at [133, 45] on div "T [PERSON_NAME] Labs Ltd." at bounding box center [93, 33] width 162 height 34
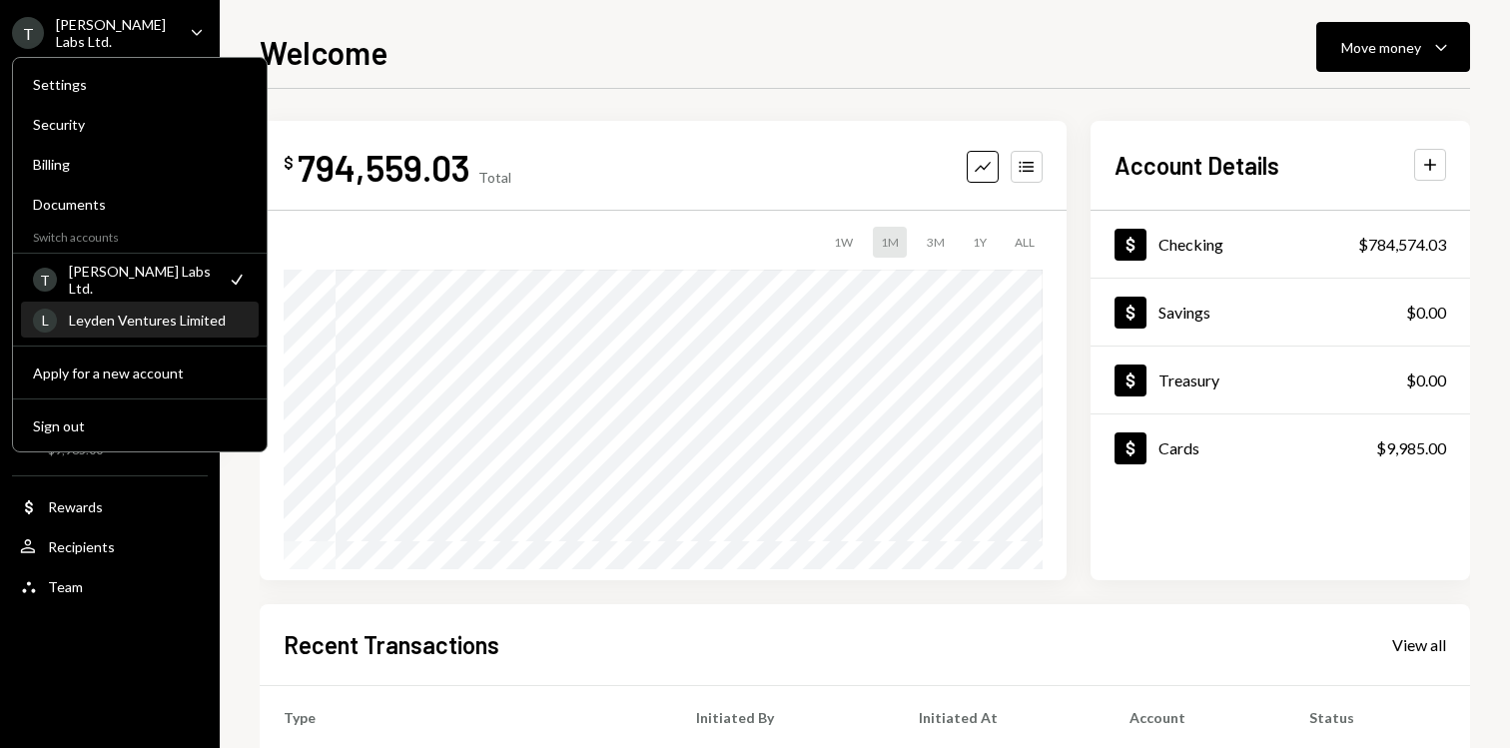
click at [120, 319] on div "Leyden Ventures Limited" at bounding box center [158, 320] width 178 height 17
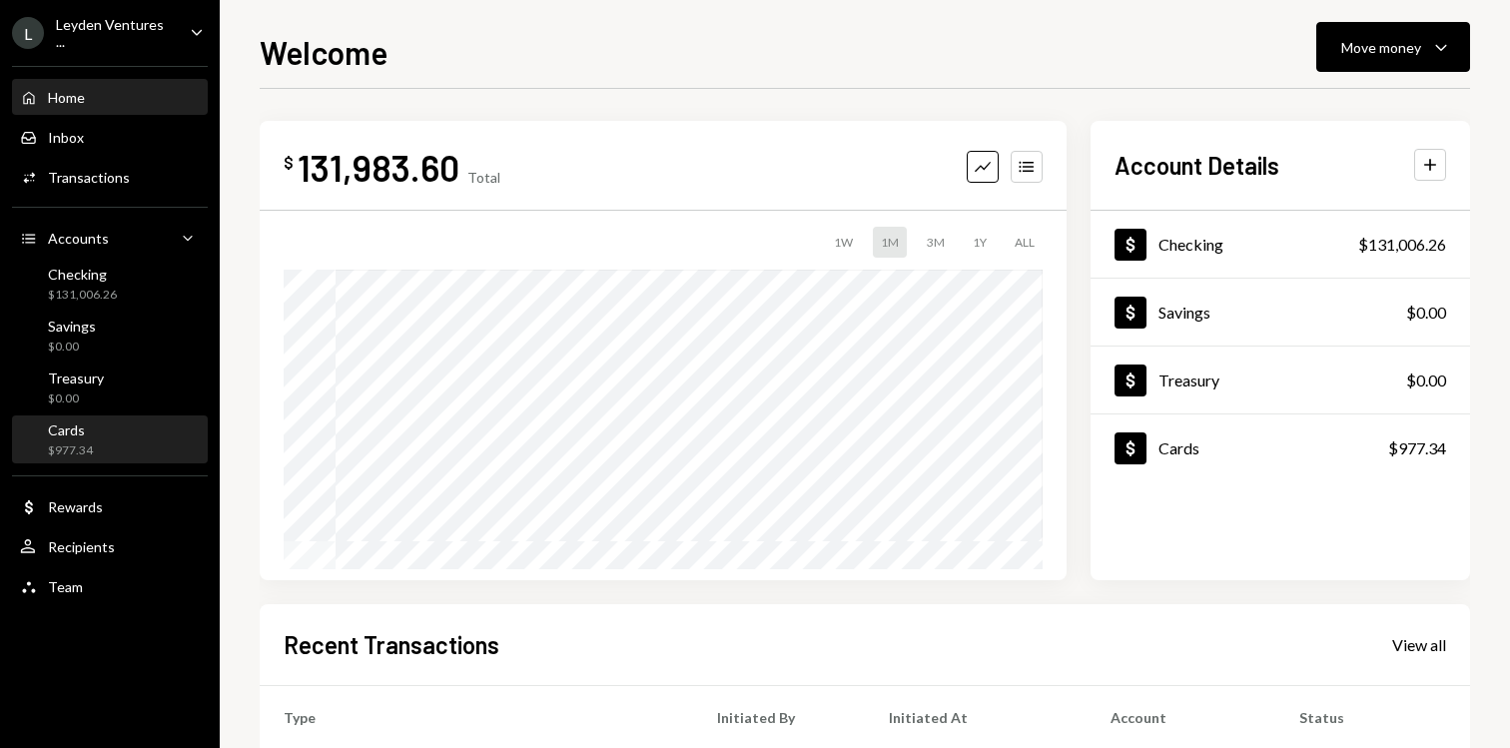
click at [70, 428] on div "Cards" at bounding box center [70, 429] width 45 height 17
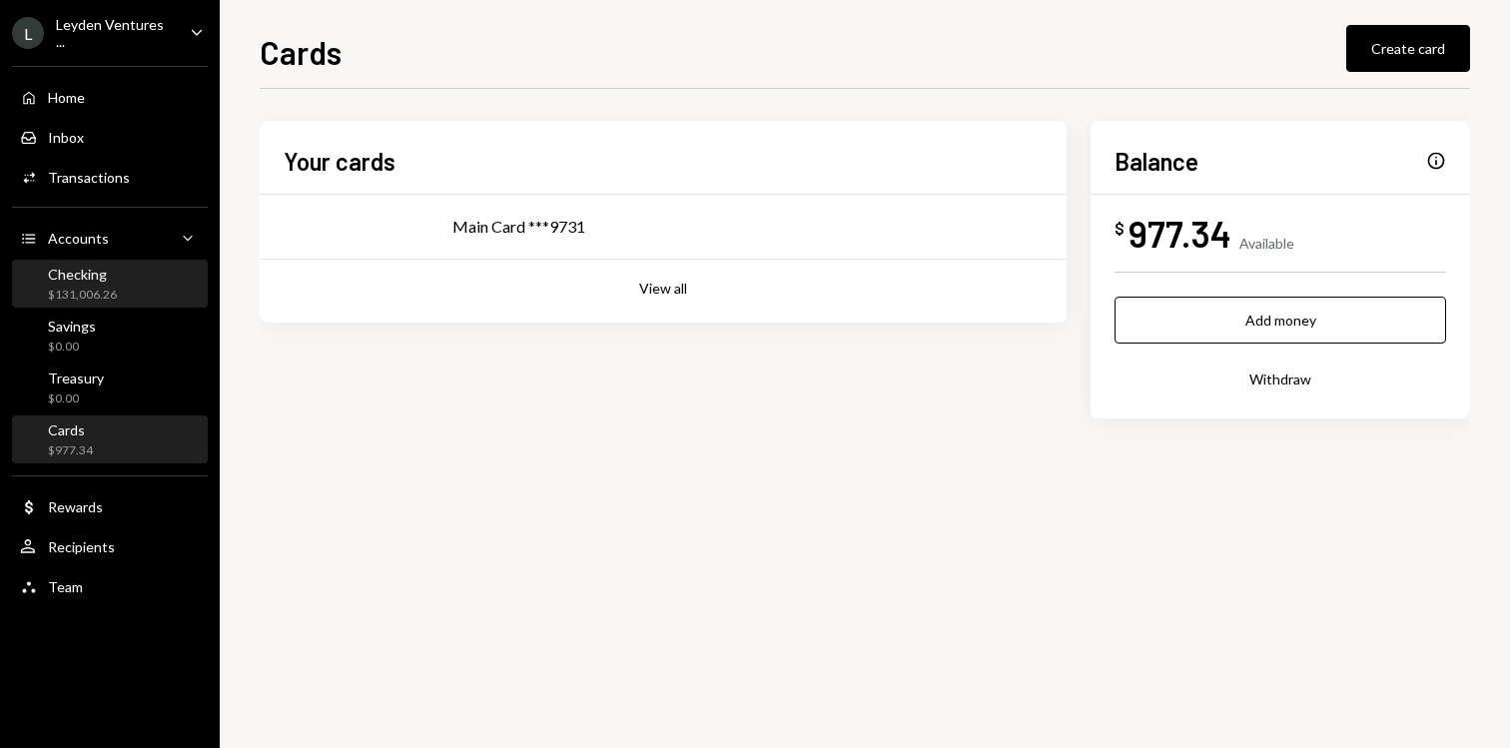
click at [94, 293] on div "$131,006.26" at bounding box center [82, 295] width 69 height 17
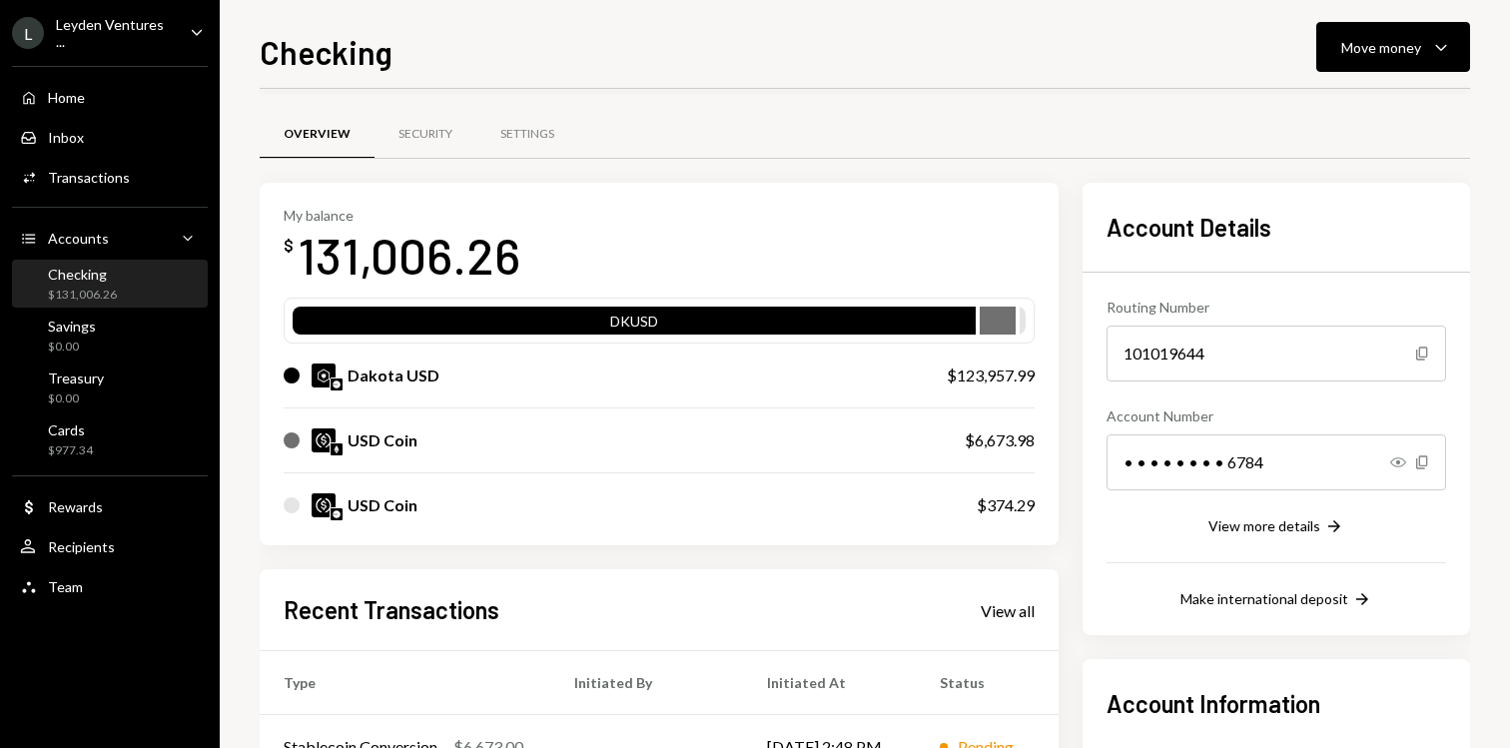
scroll to position [327, 0]
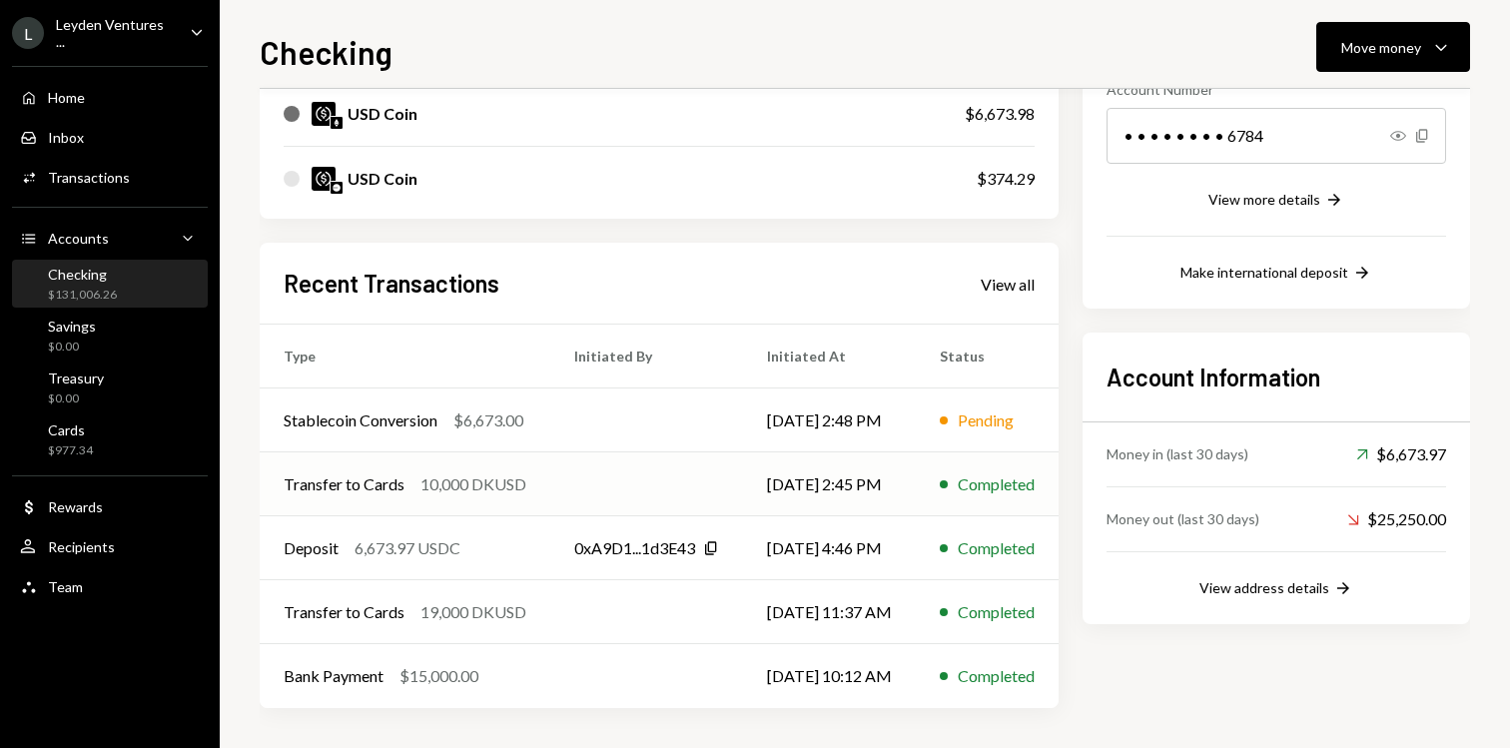
click at [617, 482] on td at bounding box center [646, 484] width 193 height 64
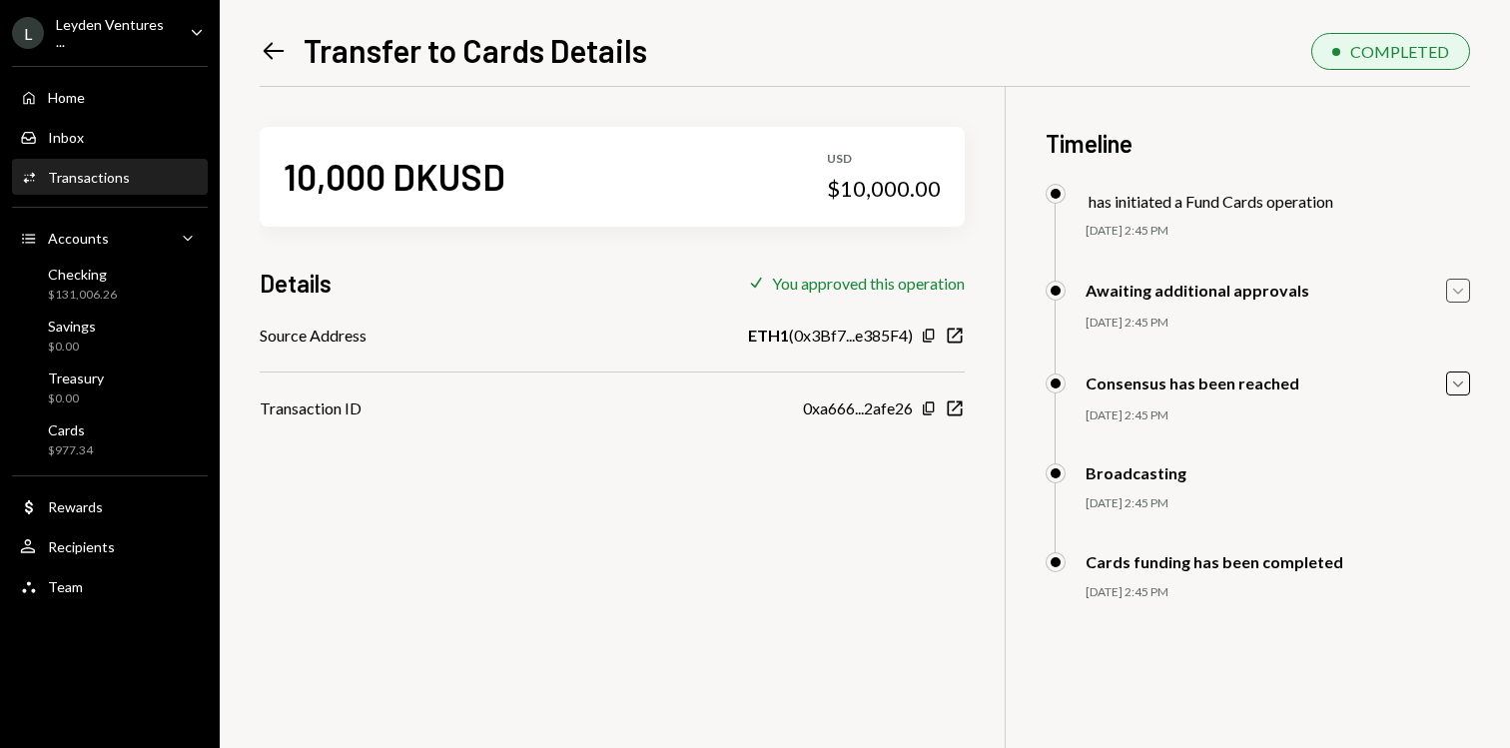
click at [1449, 290] on icon "Caret Down" at bounding box center [1458, 291] width 22 height 22
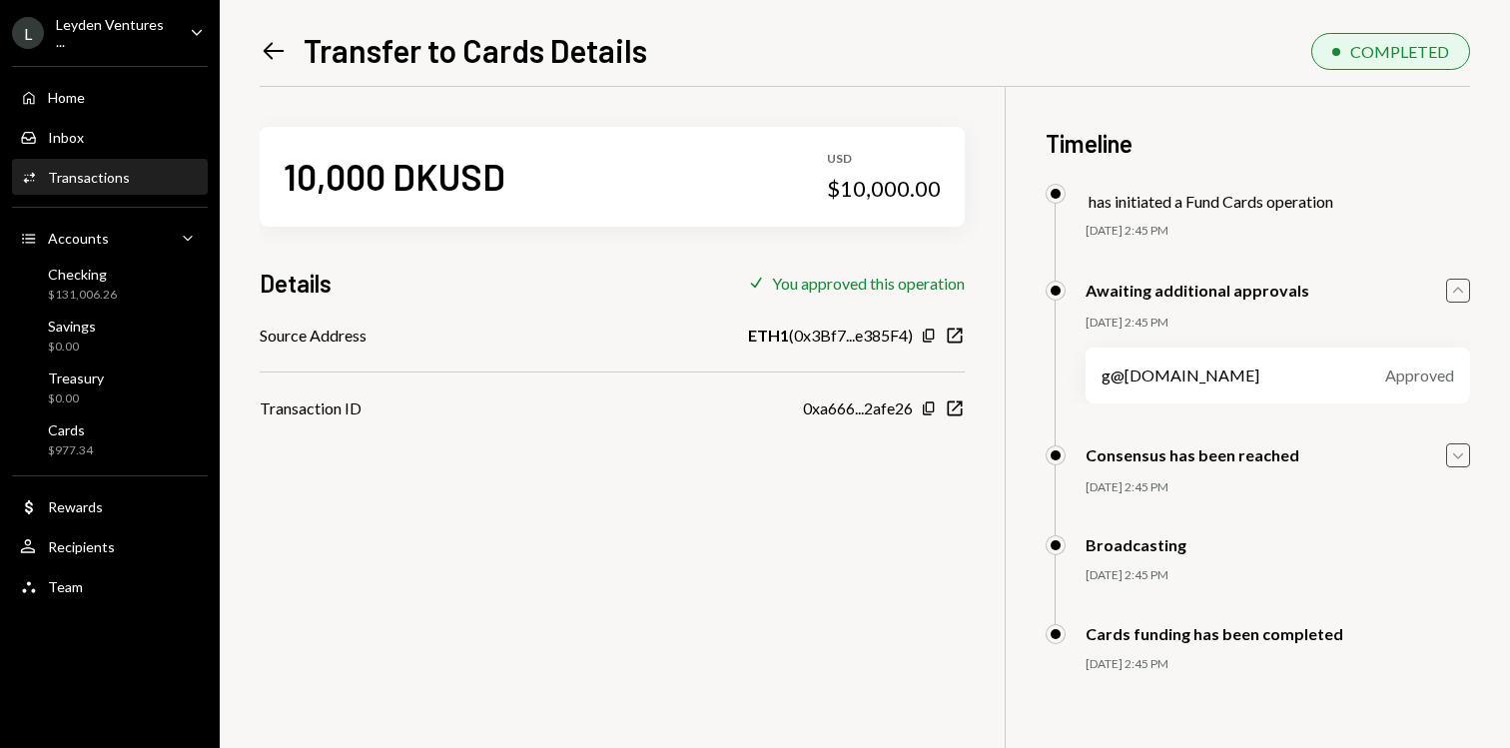
click at [1460, 453] on icon "Caret Down" at bounding box center [1458, 455] width 22 height 22
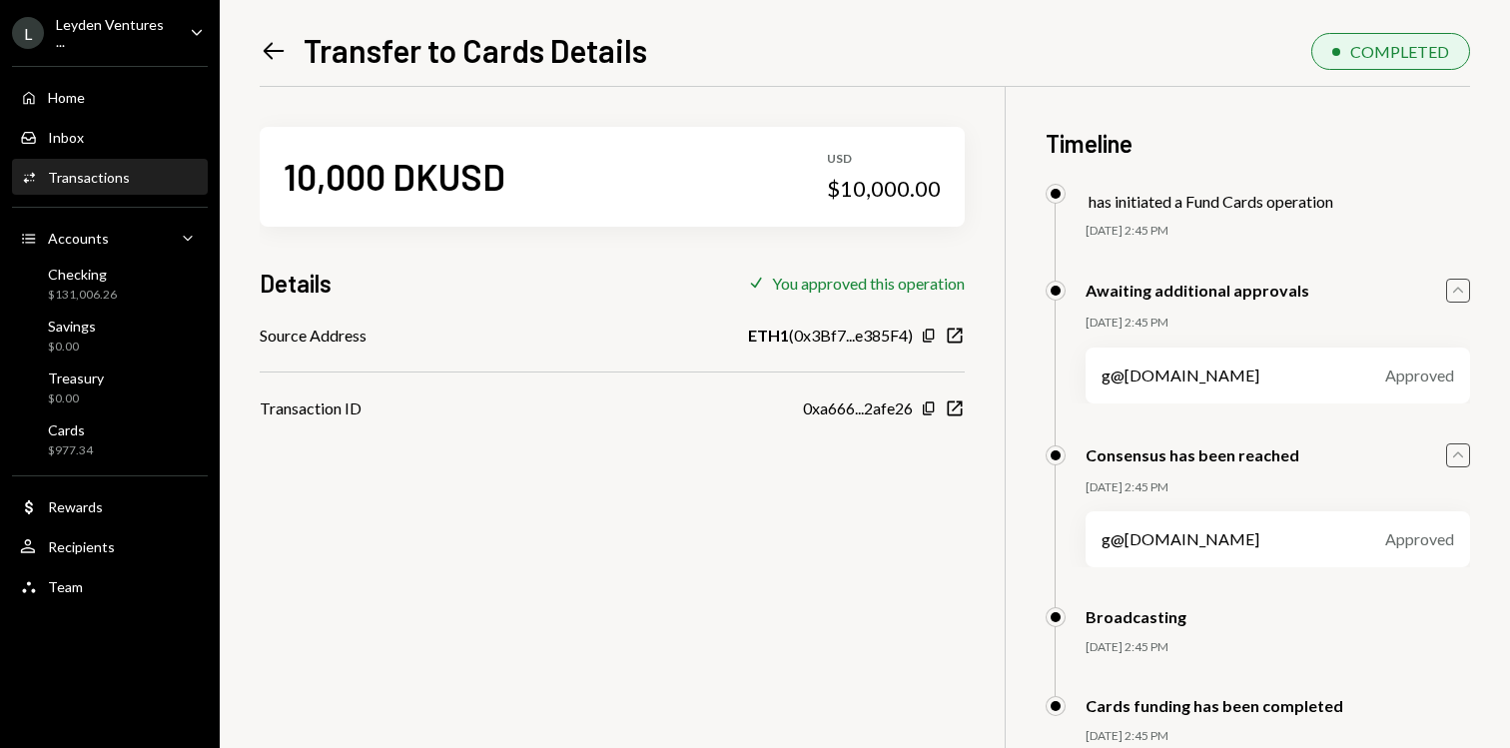
scroll to position [86, 0]
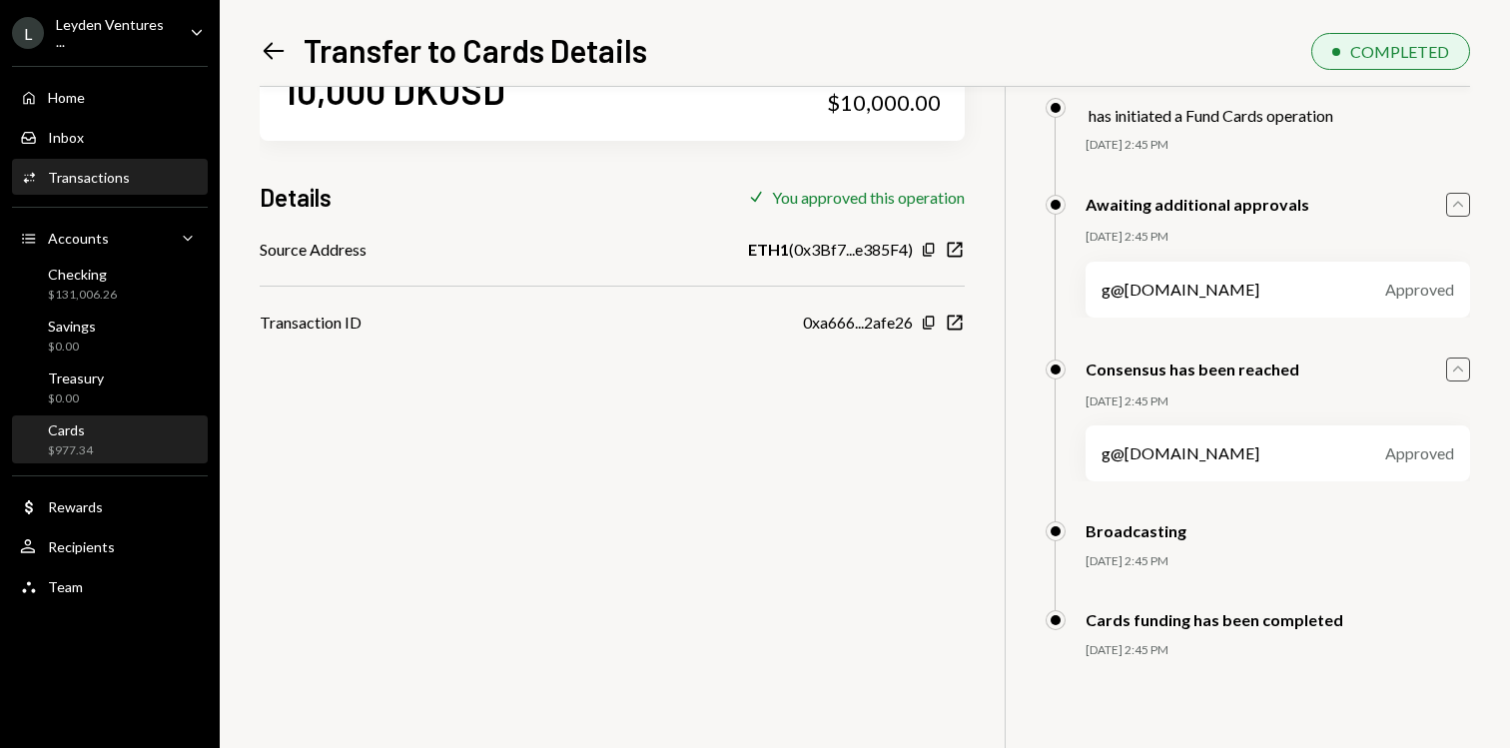
click at [140, 448] on div "Cards $977.34" at bounding box center [110, 440] width 180 height 38
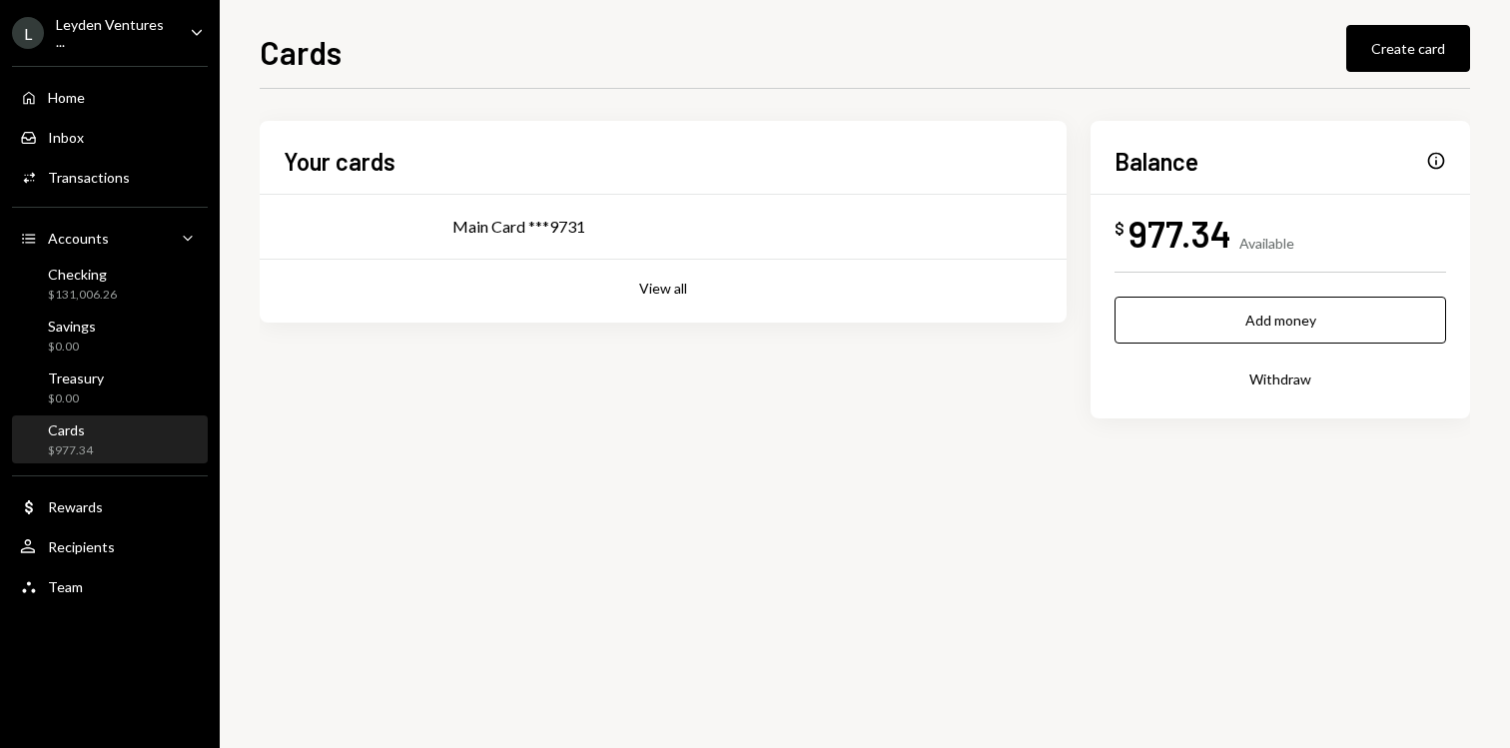
click at [140, 448] on div "Cards $977.34" at bounding box center [110, 440] width 180 height 38
click at [136, 29] on div "Leyden Ventures ..." at bounding box center [115, 33] width 118 height 34
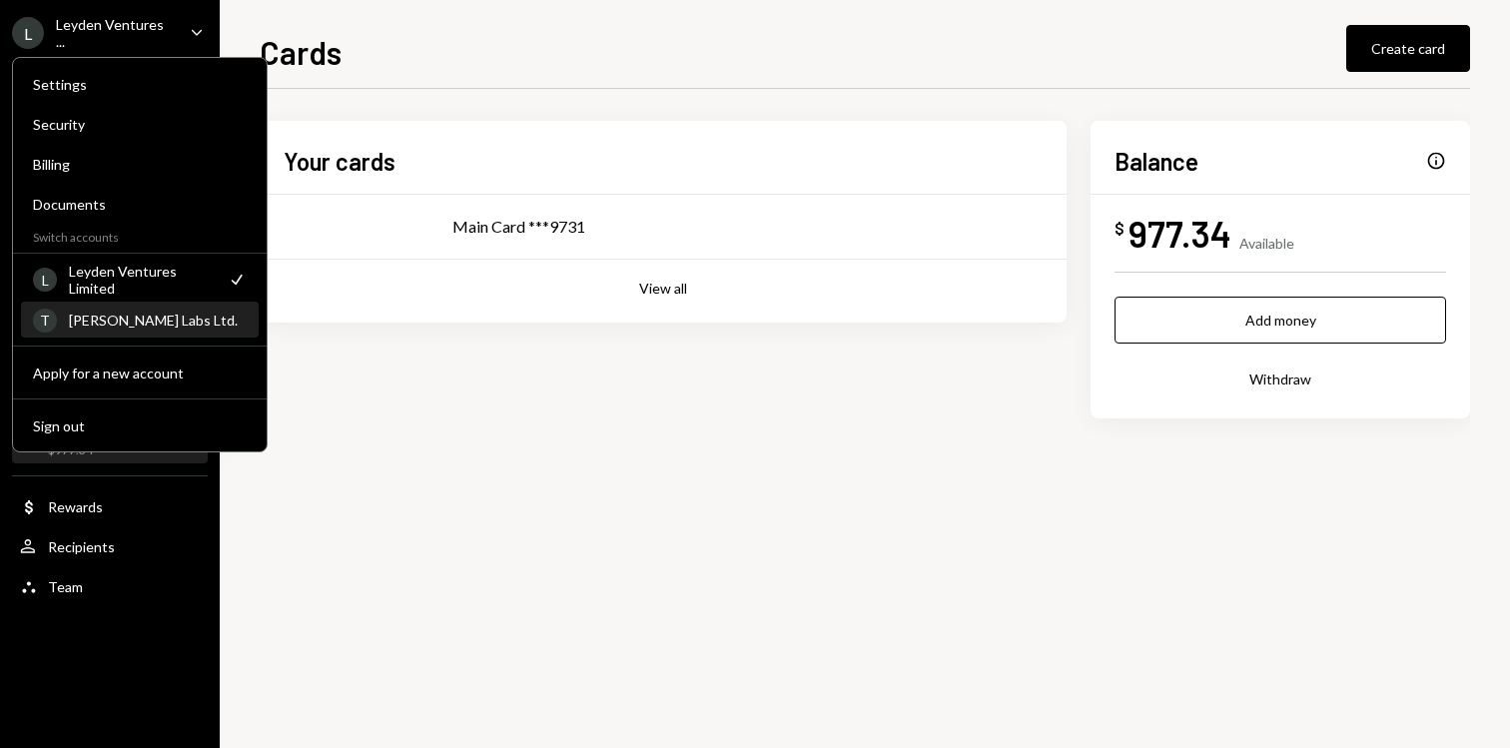
click at [150, 322] on div "TARA Labs Ltd." at bounding box center [158, 320] width 178 height 17
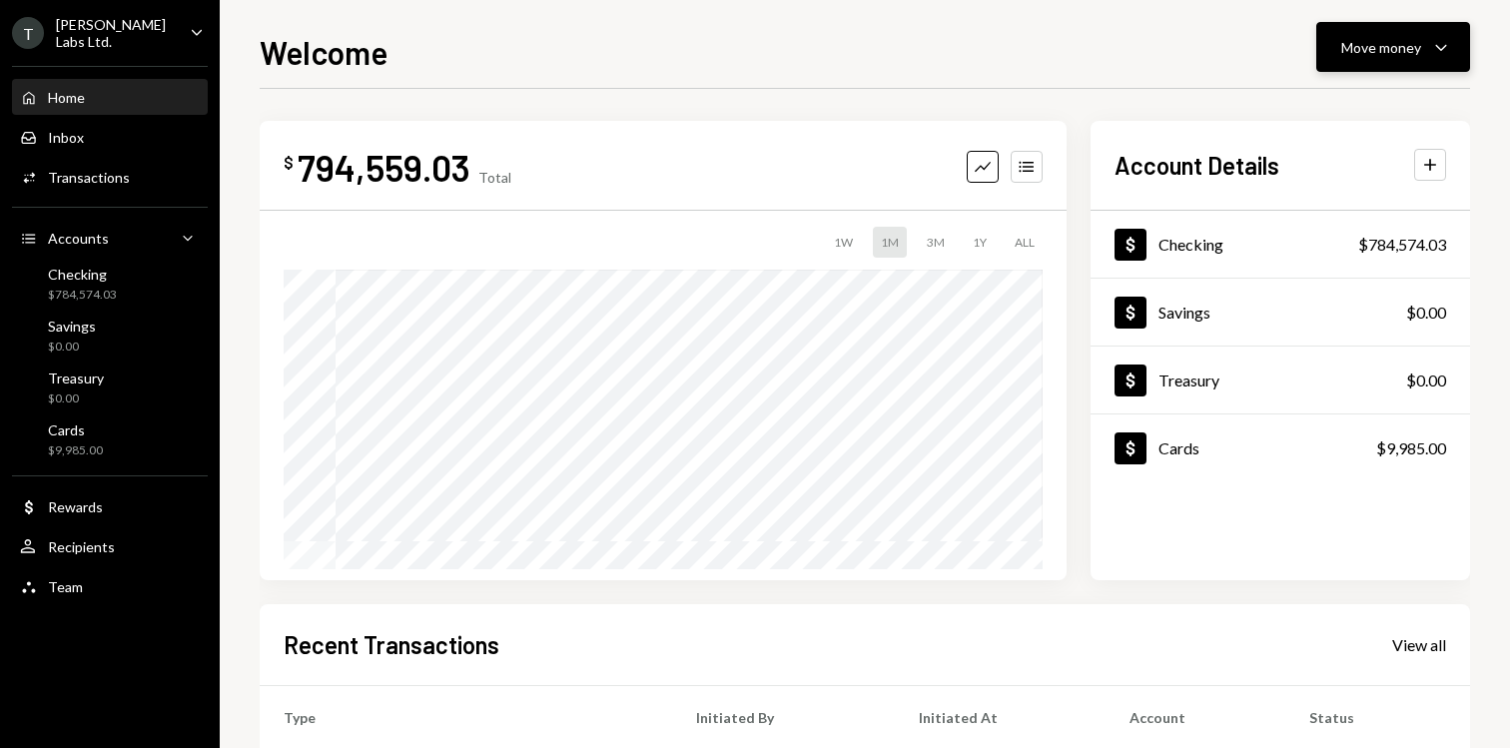
click at [1400, 56] on div "Move money" at bounding box center [1381, 47] width 80 height 21
click at [112, 281] on div "Checking $784,574.03" at bounding box center [82, 285] width 69 height 38
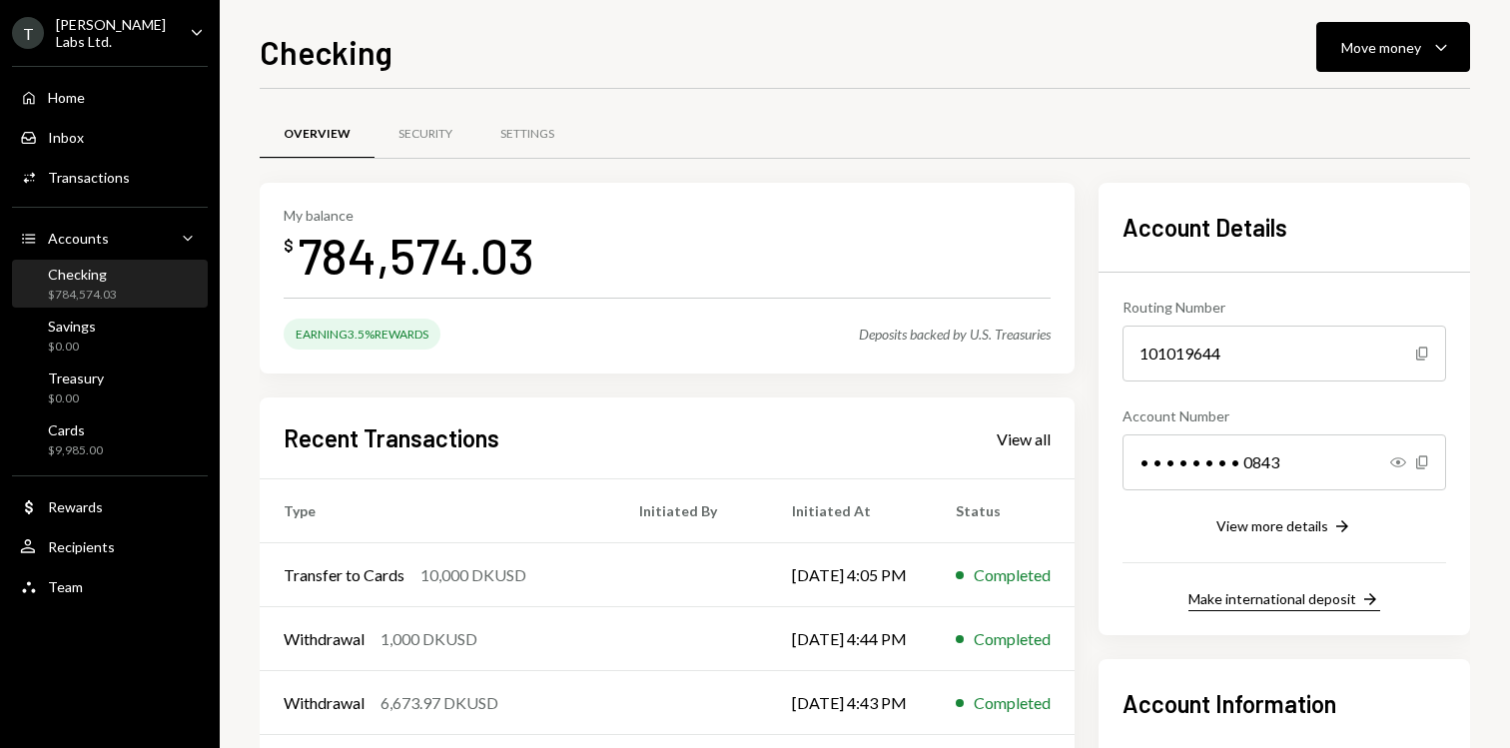
click at [1314, 591] on div "Make international deposit" at bounding box center [1273, 598] width 168 height 17
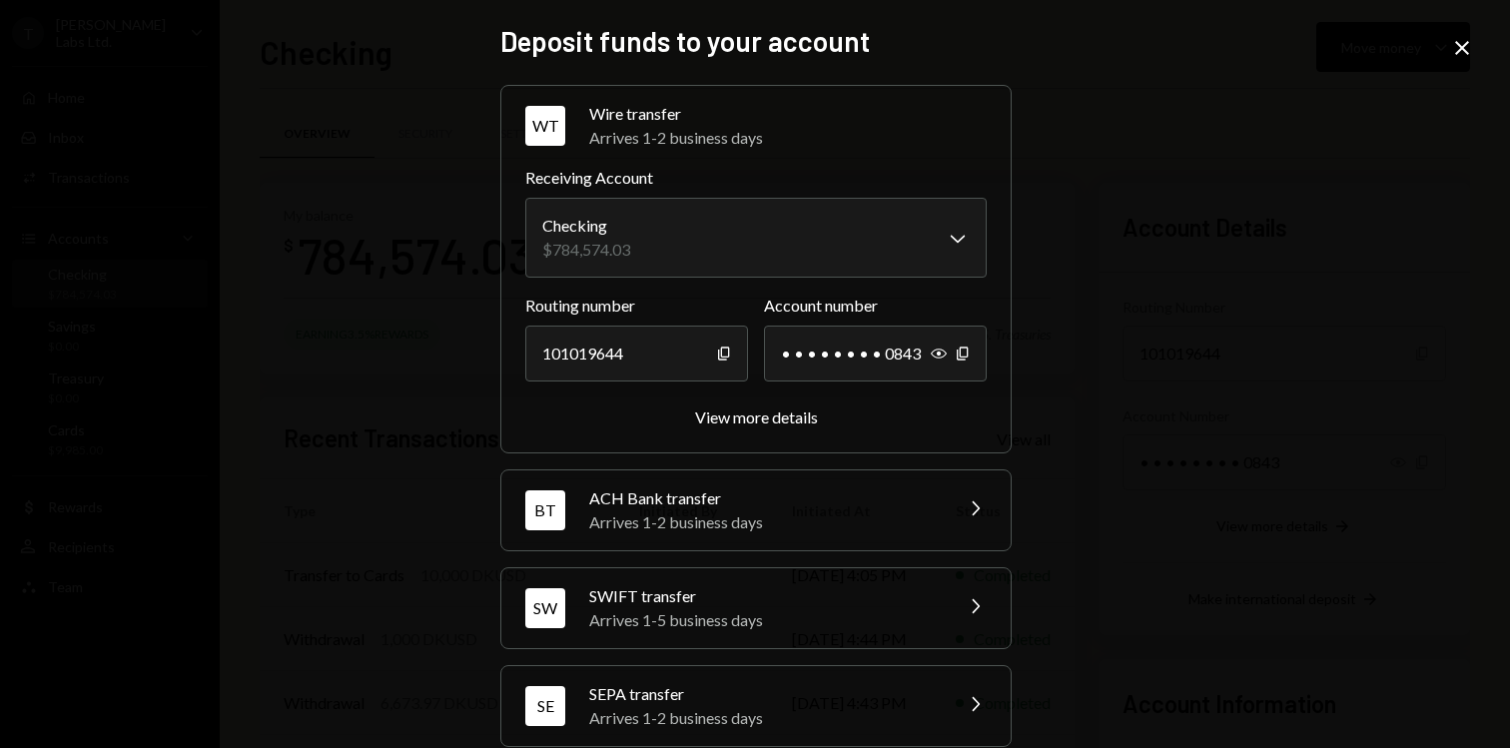
scroll to position [78, 0]
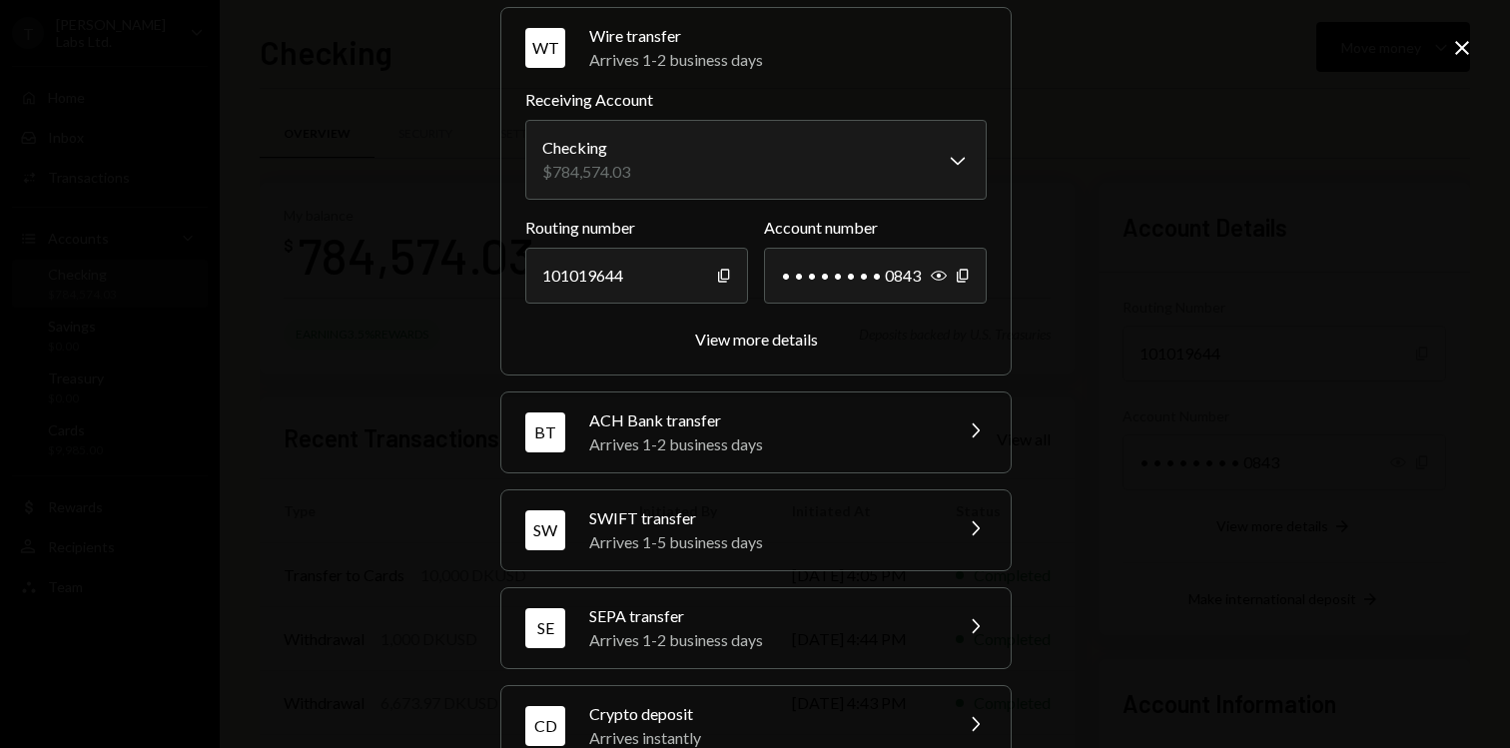
click at [789, 533] on div "Arrives 1-5 business days" at bounding box center [764, 542] width 350 height 24
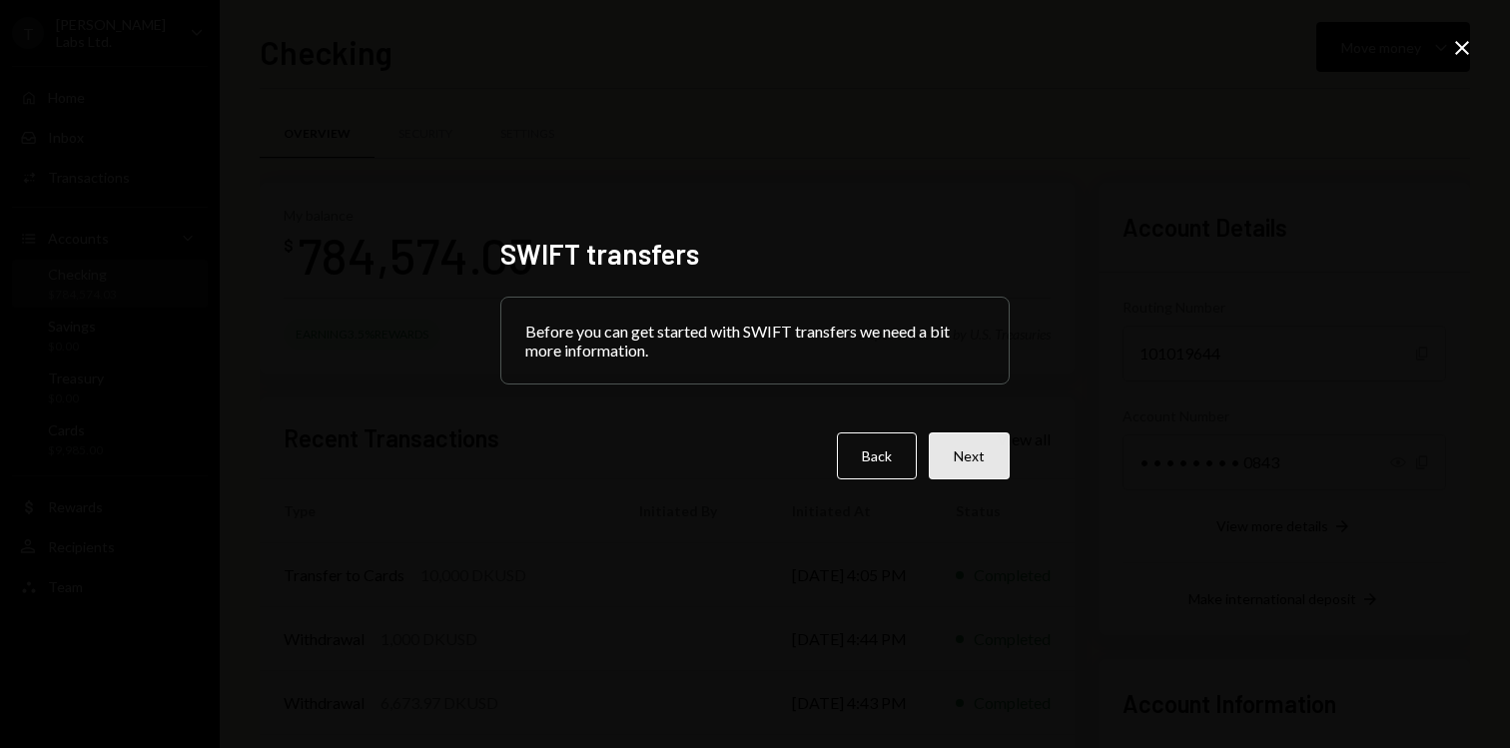
click at [988, 458] on button "Next" at bounding box center [969, 455] width 81 height 47
click at [869, 468] on button "Back" at bounding box center [861, 455] width 80 height 47
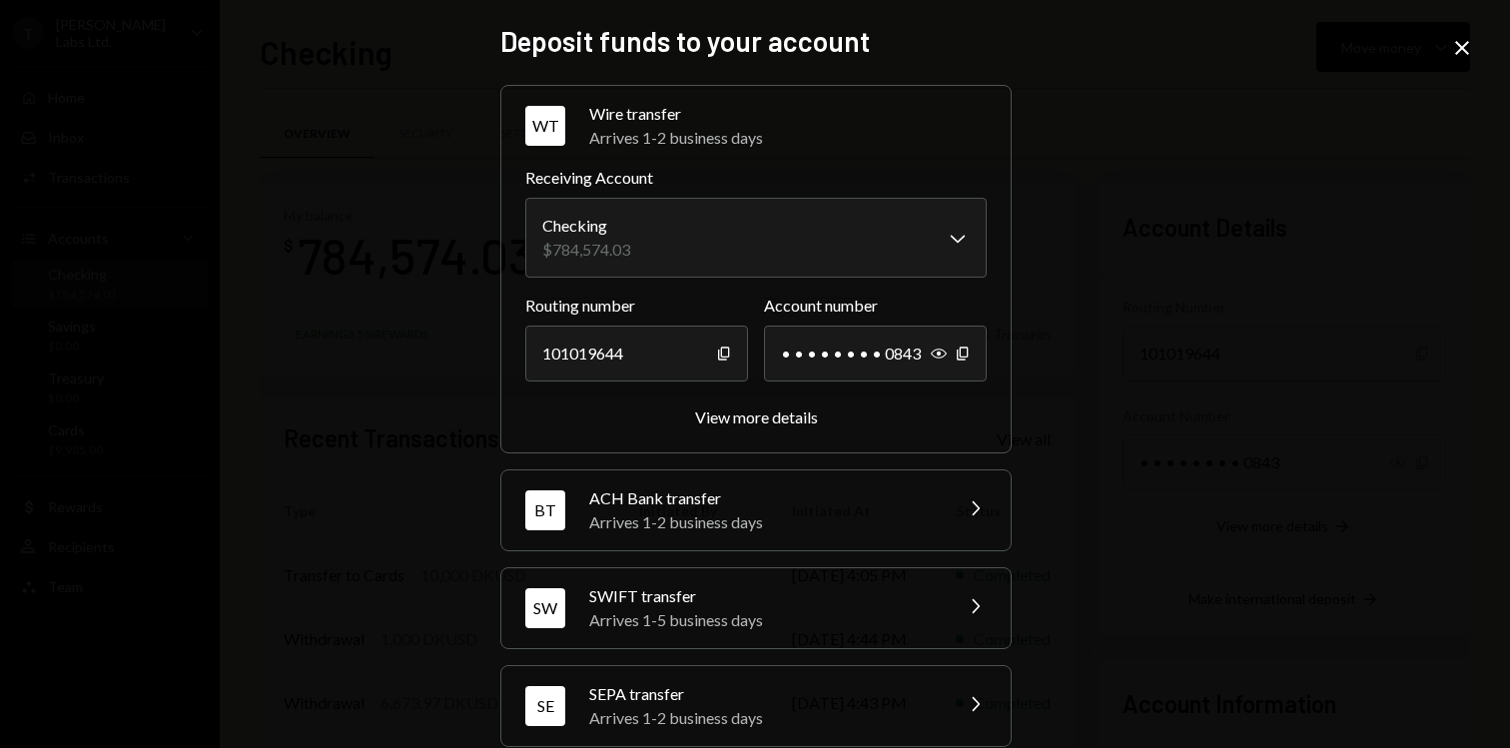
click at [1482, 39] on div "**********" at bounding box center [755, 374] width 1510 height 748
click at [1472, 45] on icon "Close" at bounding box center [1462, 48] width 24 height 24
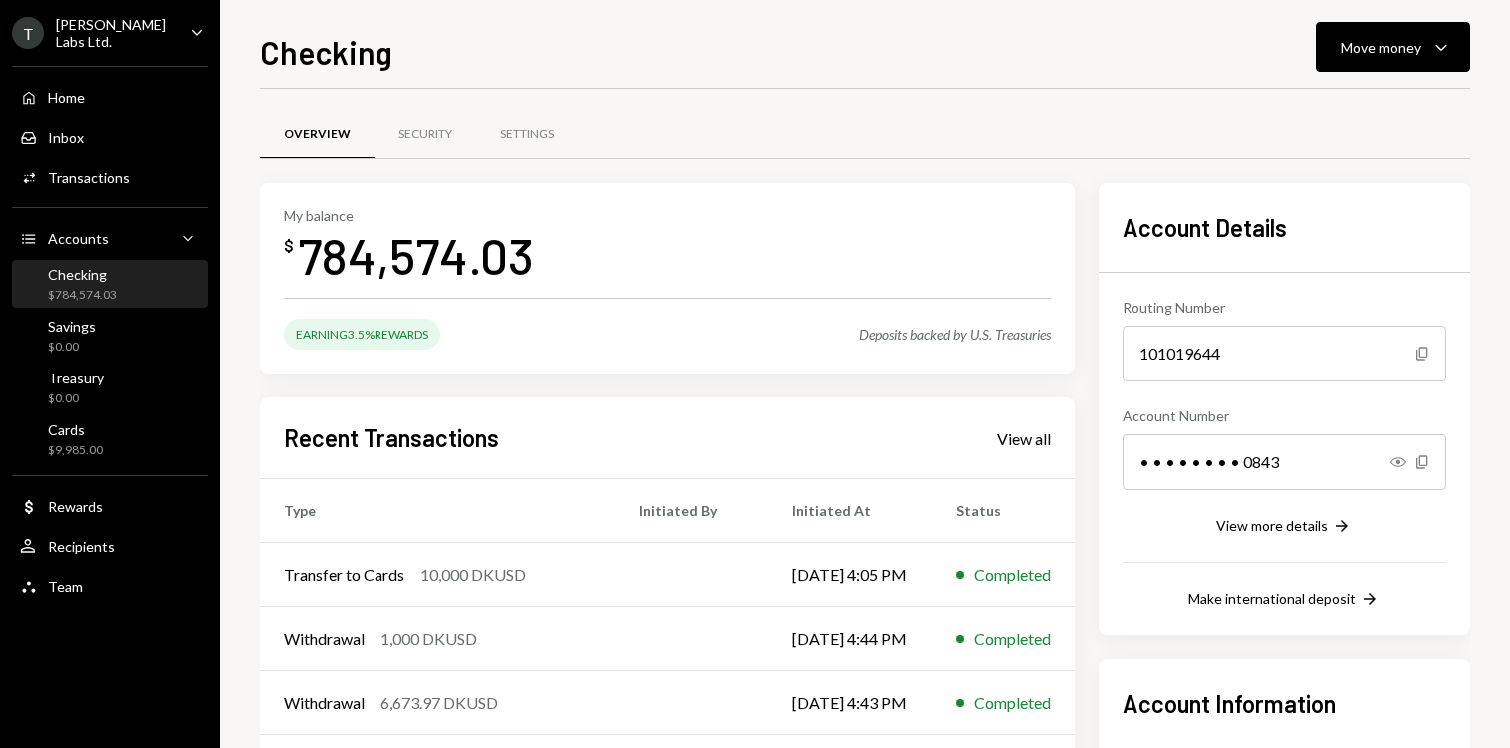
click at [112, 30] on div "TARA Labs Ltd." at bounding box center [115, 33] width 118 height 34
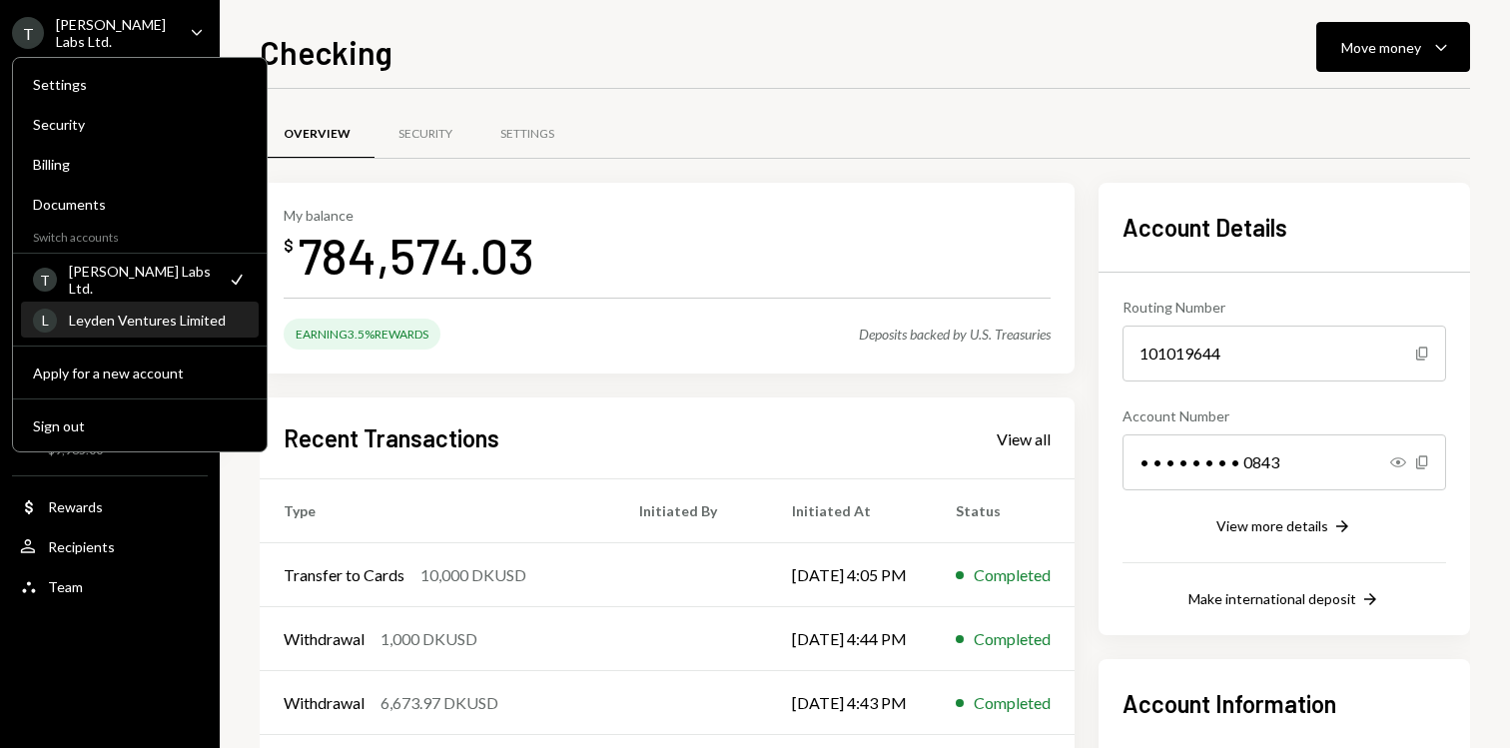
click at [161, 325] on div "Leyden Ventures Limited" at bounding box center [158, 320] width 178 height 17
